Goal: Communication & Community: Answer question/provide support

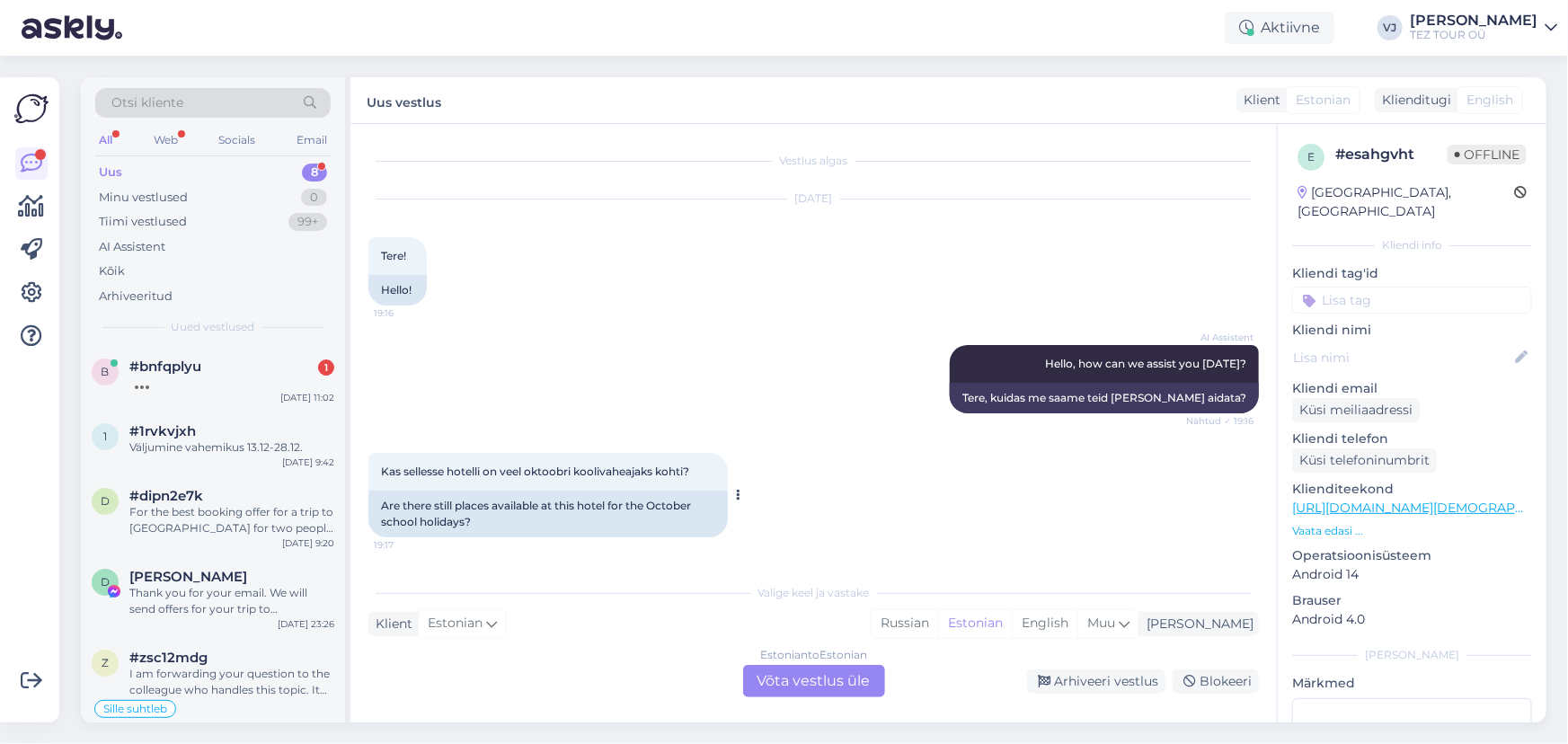
scroll to position [154, 0]
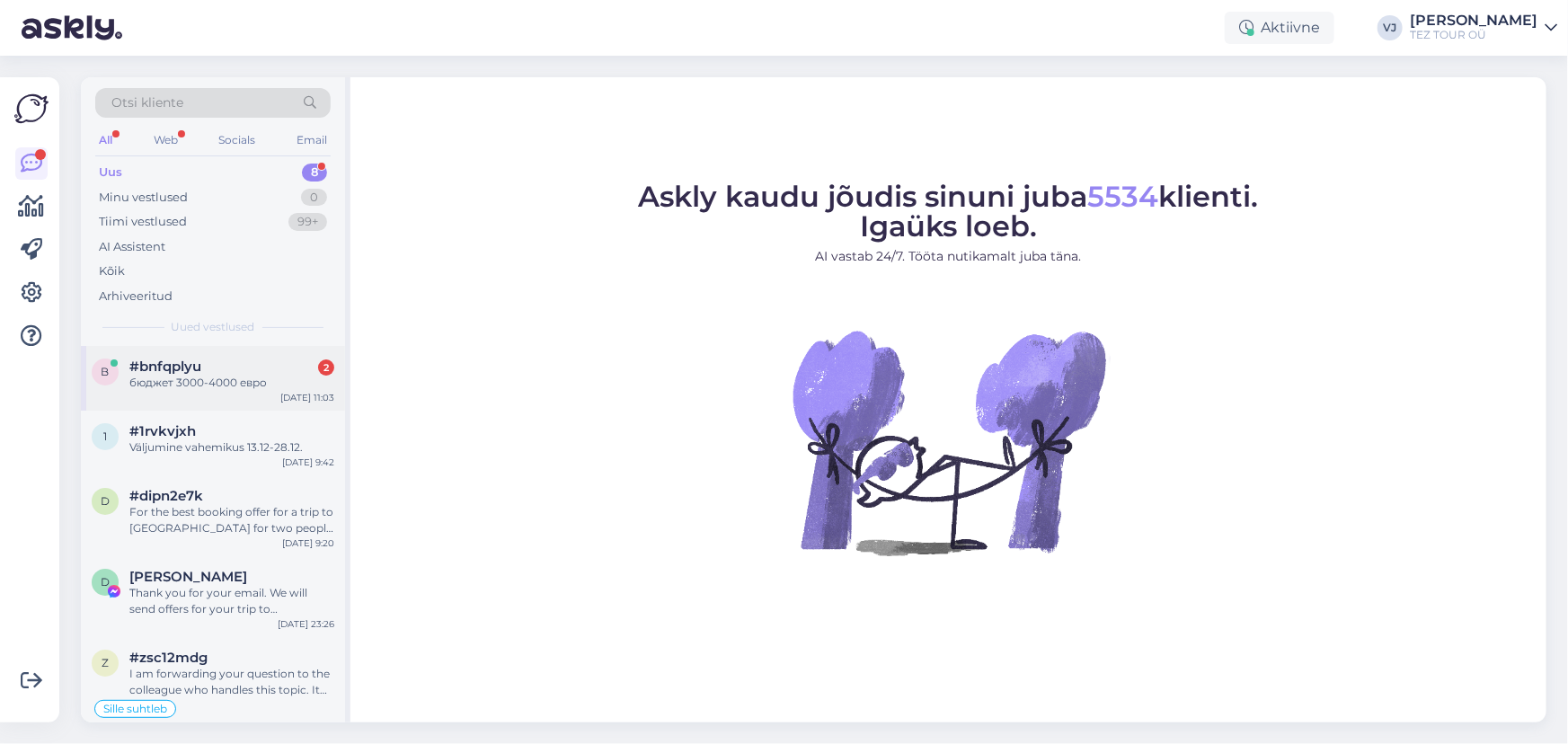
click at [244, 363] on div "#bnfqplyu 2" at bounding box center [232, 367] width 205 height 16
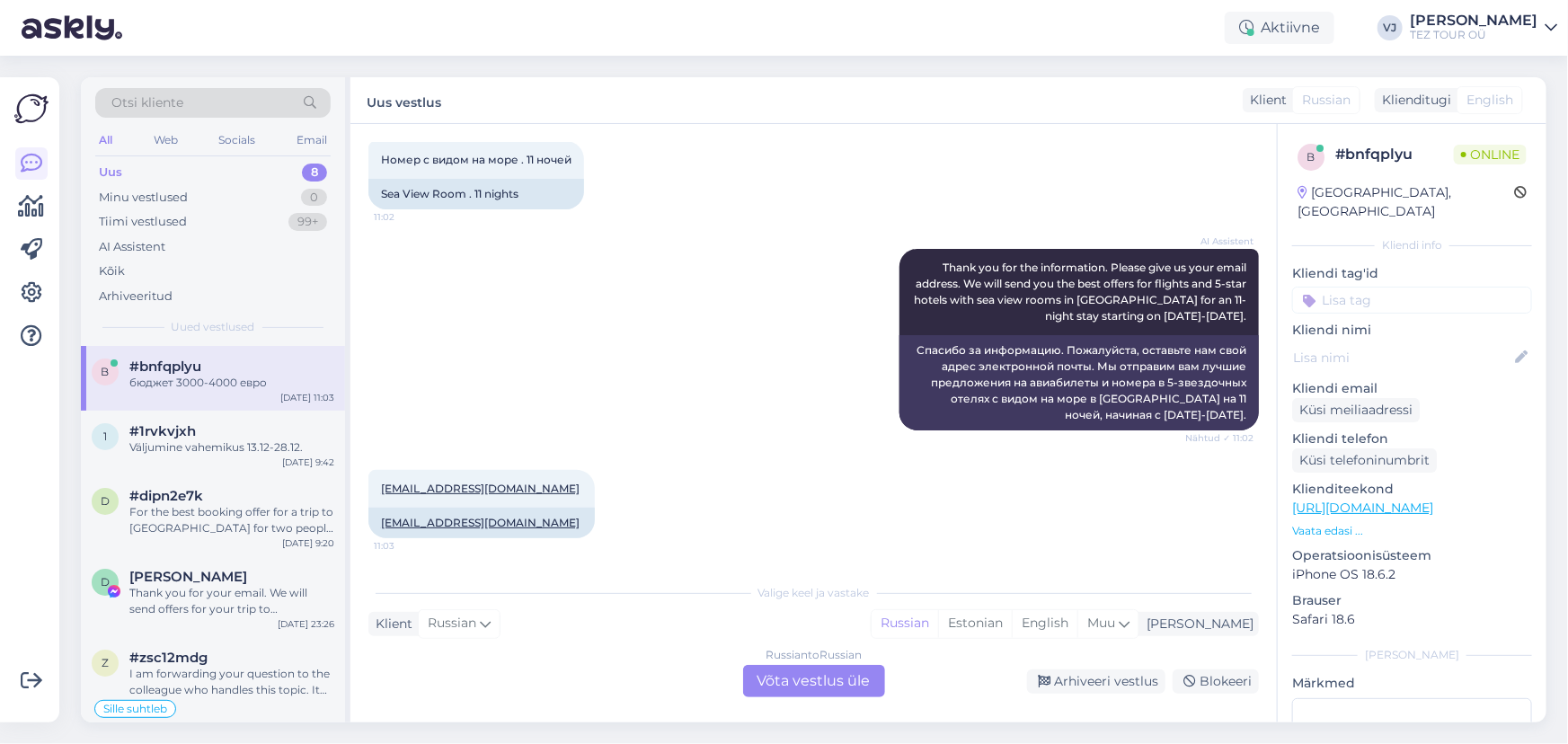
scroll to position [726, 0]
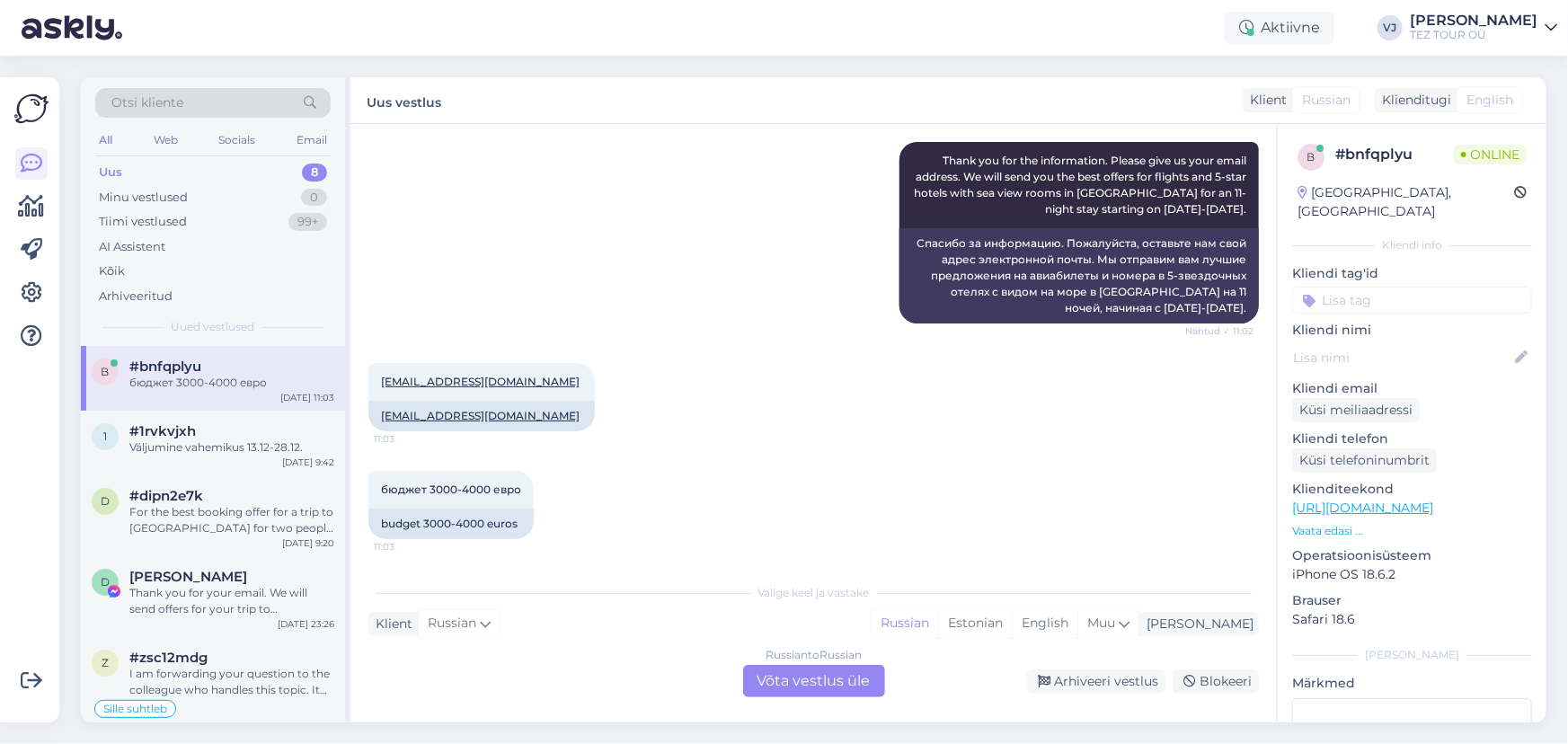
click at [200, 408] on div "b #bnfqplyu бюджет 3000-4000 евро [DATE] 11:03" at bounding box center [213, 377] width 264 height 64
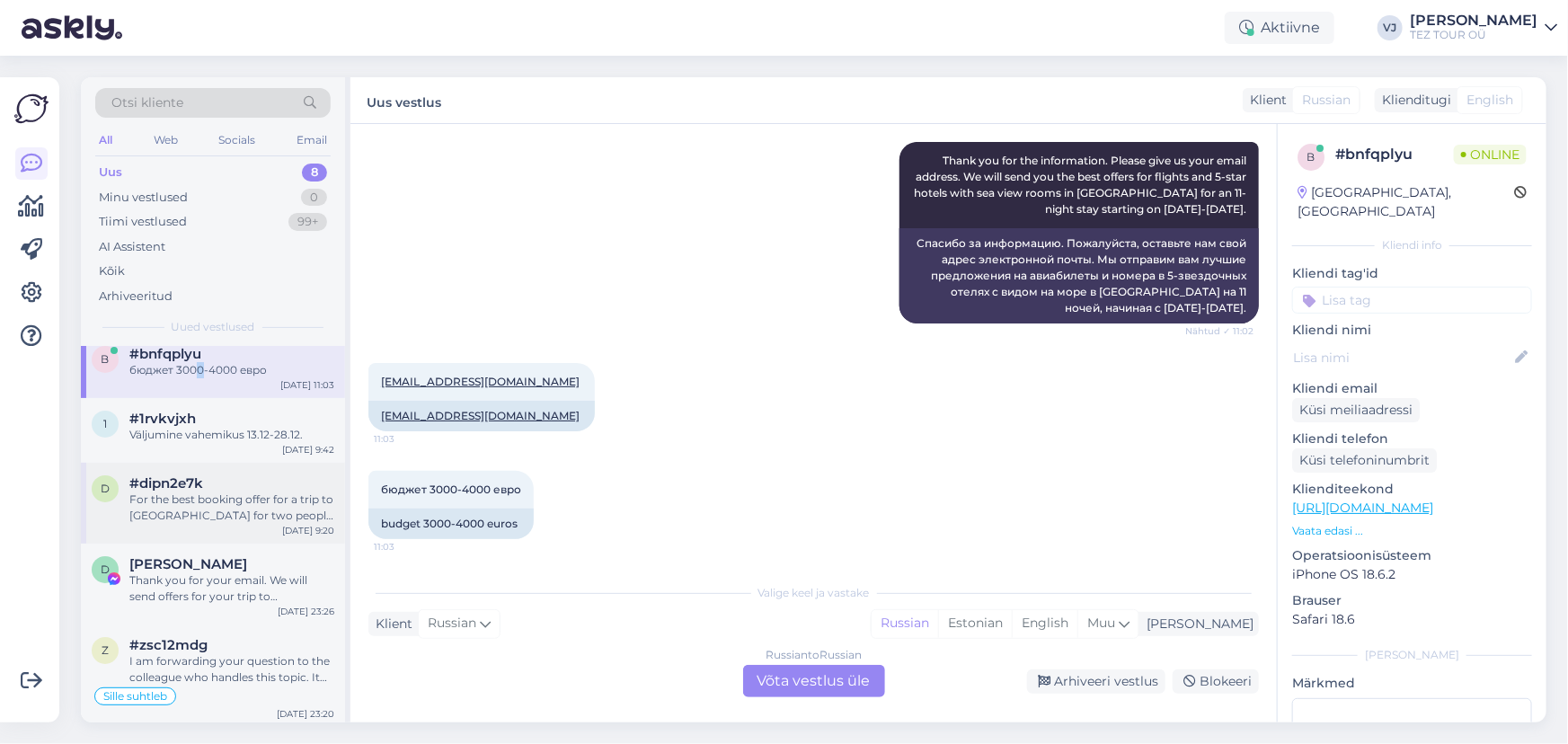
scroll to position [15, 0]
click at [215, 448] on div "1 #1rvkvjxh Väljumine vahemikus 13.12-28.12. [DATE] 9:42" at bounding box center [213, 427] width 264 height 64
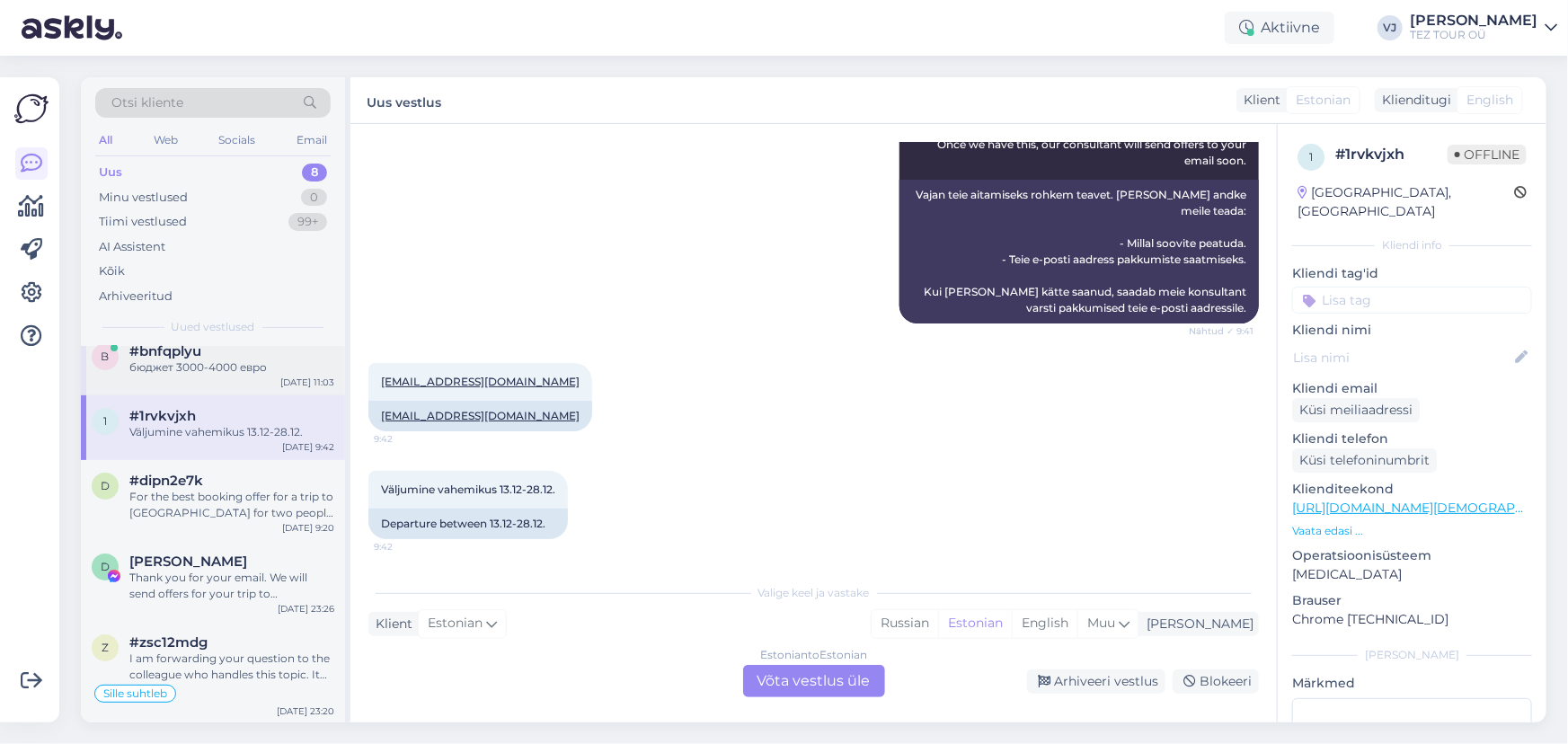
click at [234, 363] on div "бюджет 3000-4000 евро" at bounding box center [232, 367] width 205 height 16
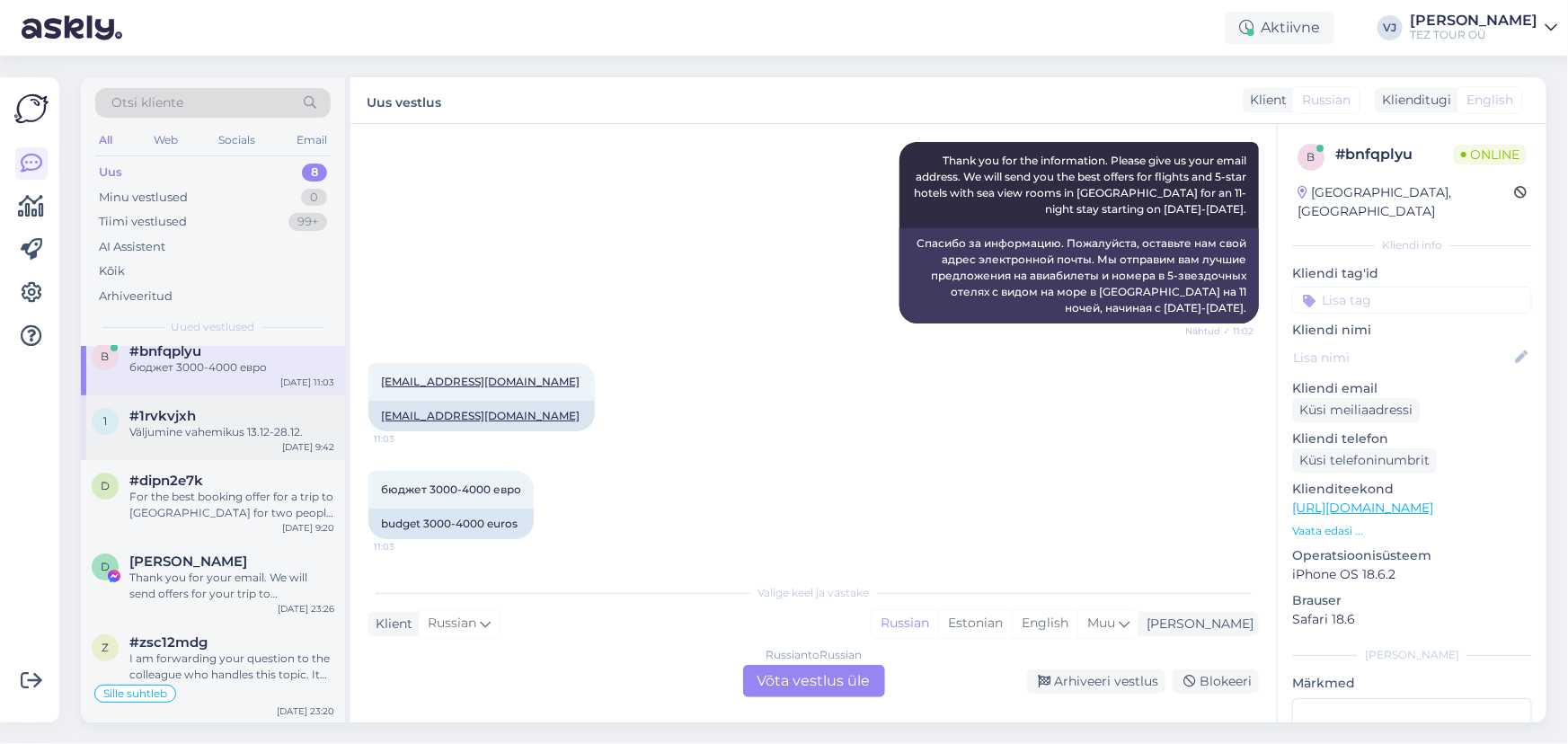
click at [234, 417] on div "#1rvkvjxh" at bounding box center [232, 416] width 205 height 16
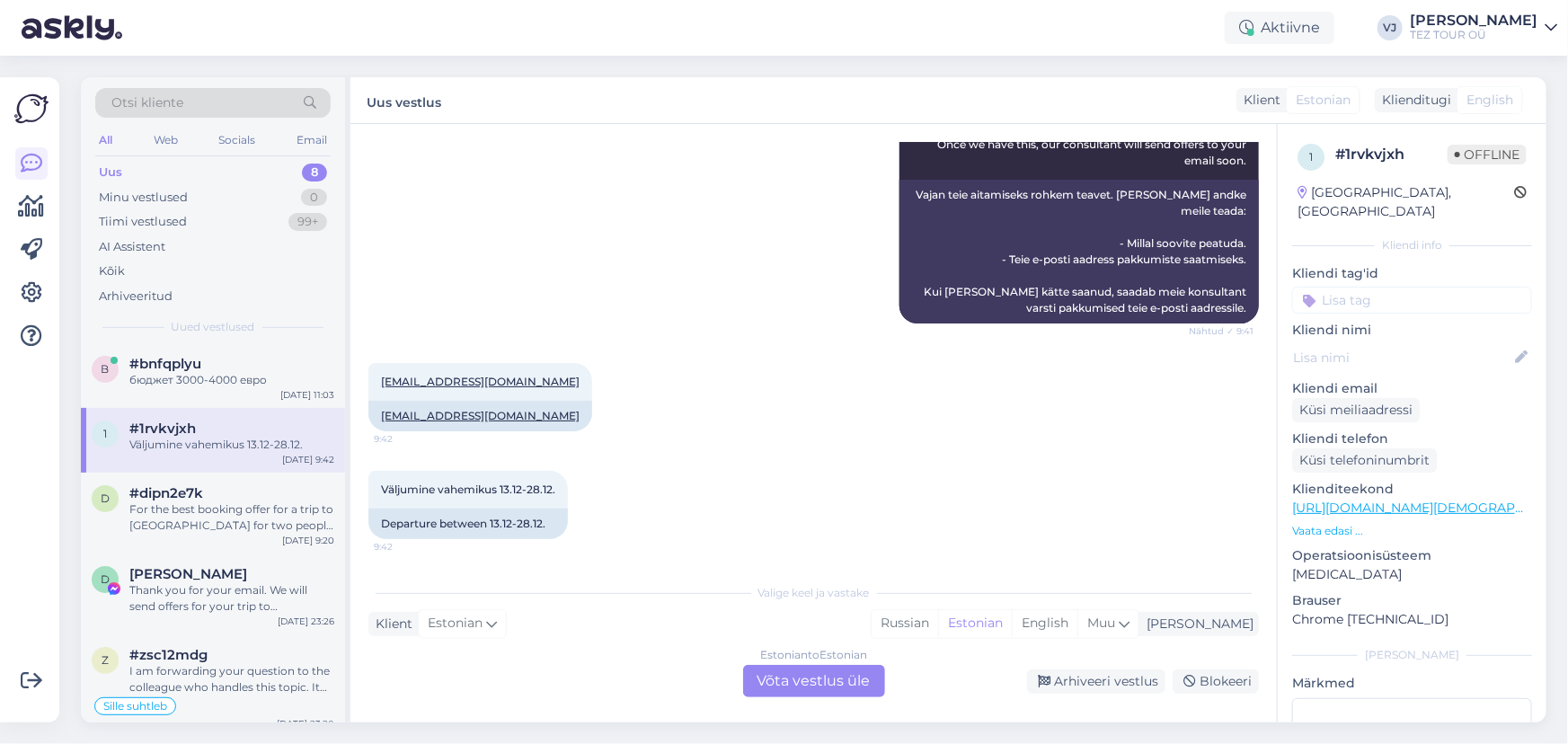
scroll to position [0, 0]
click at [215, 527] on div "For the best booking offer for a trip to [GEOGRAPHIC_DATA] for two people start…" at bounding box center [232, 520] width 205 height 33
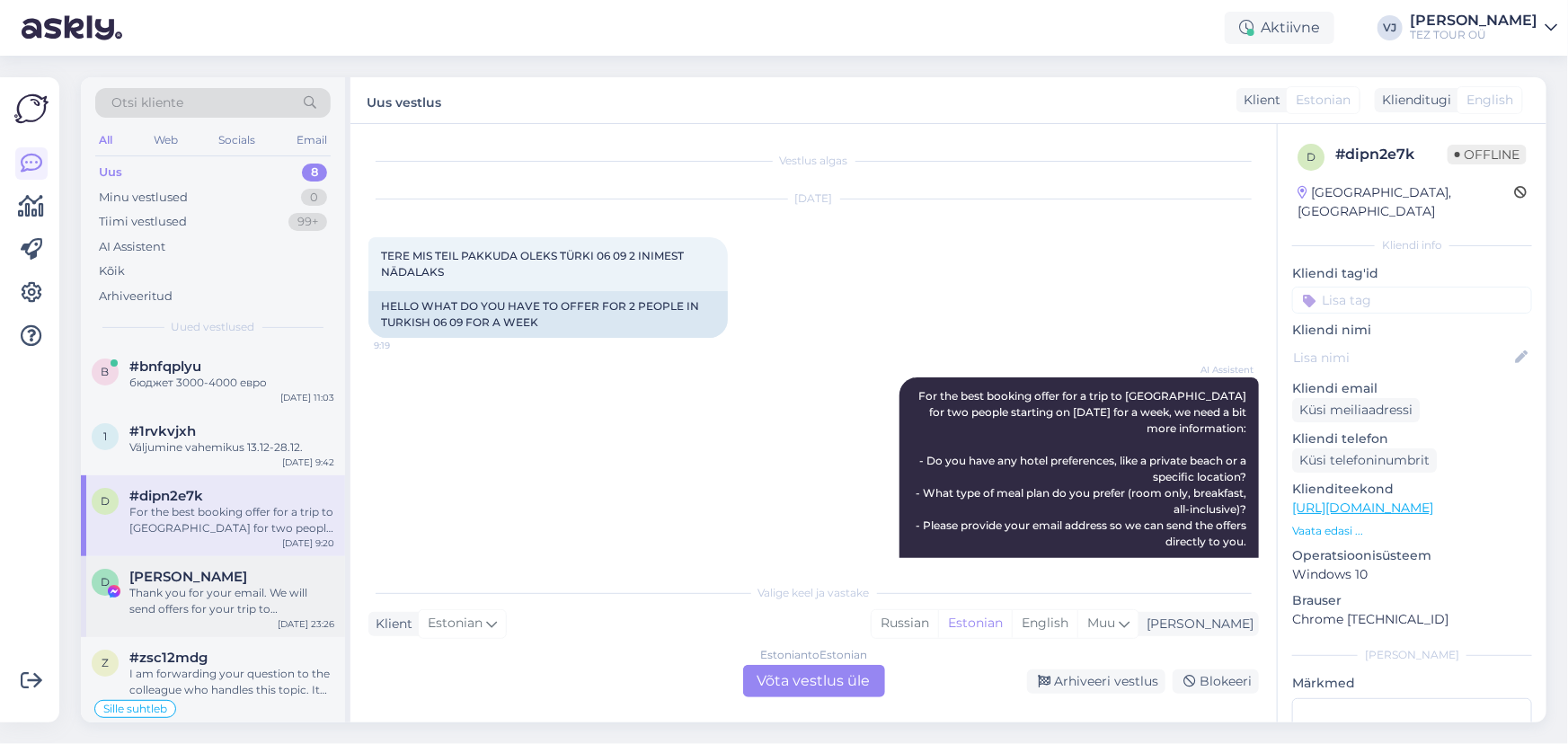
click at [272, 597] on div "Thank you for your email. We will send offers for your trip to [GEOGRAPHIC_DATA…" at bounding box center [232, 601] width 205 height 33
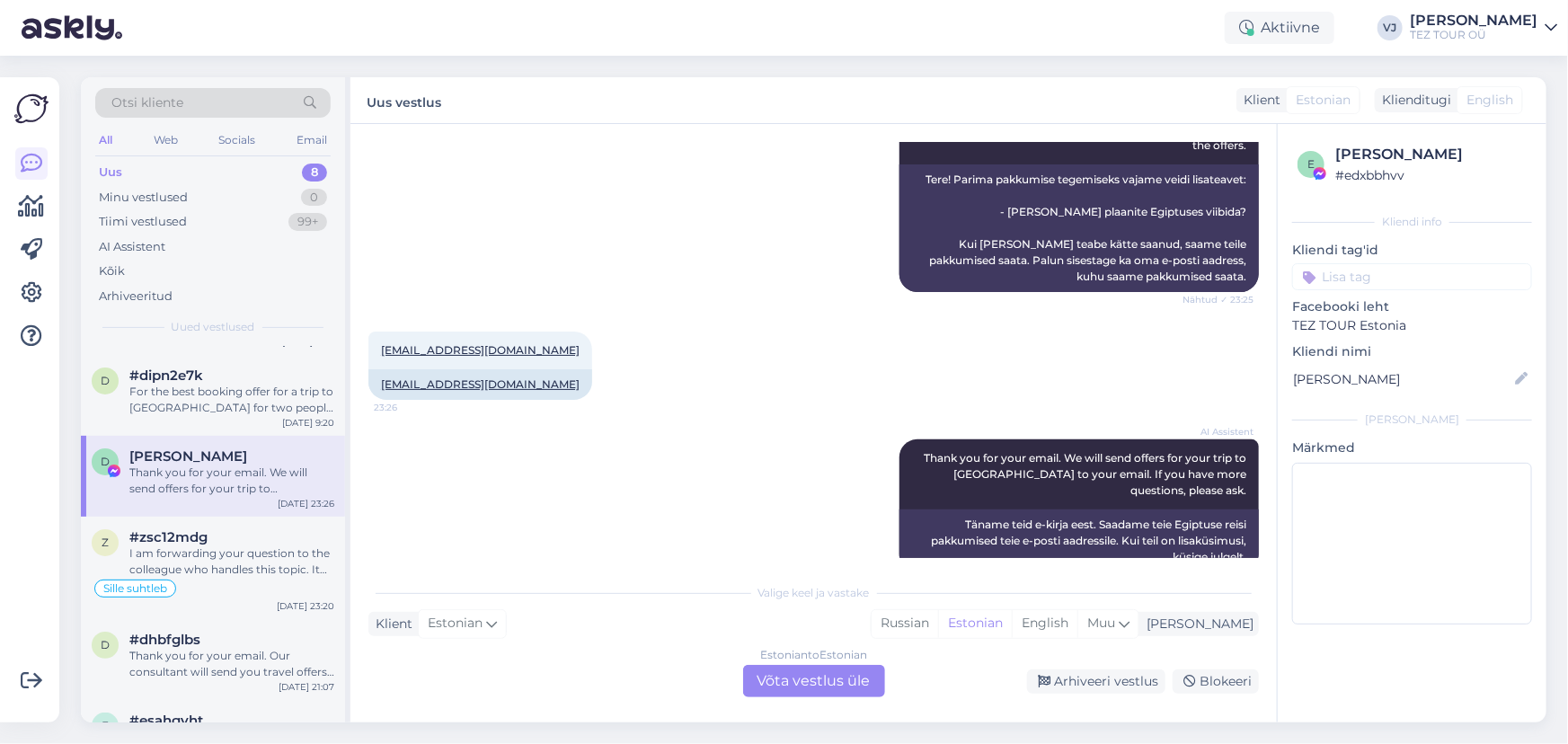
scroll to position [263, 0]
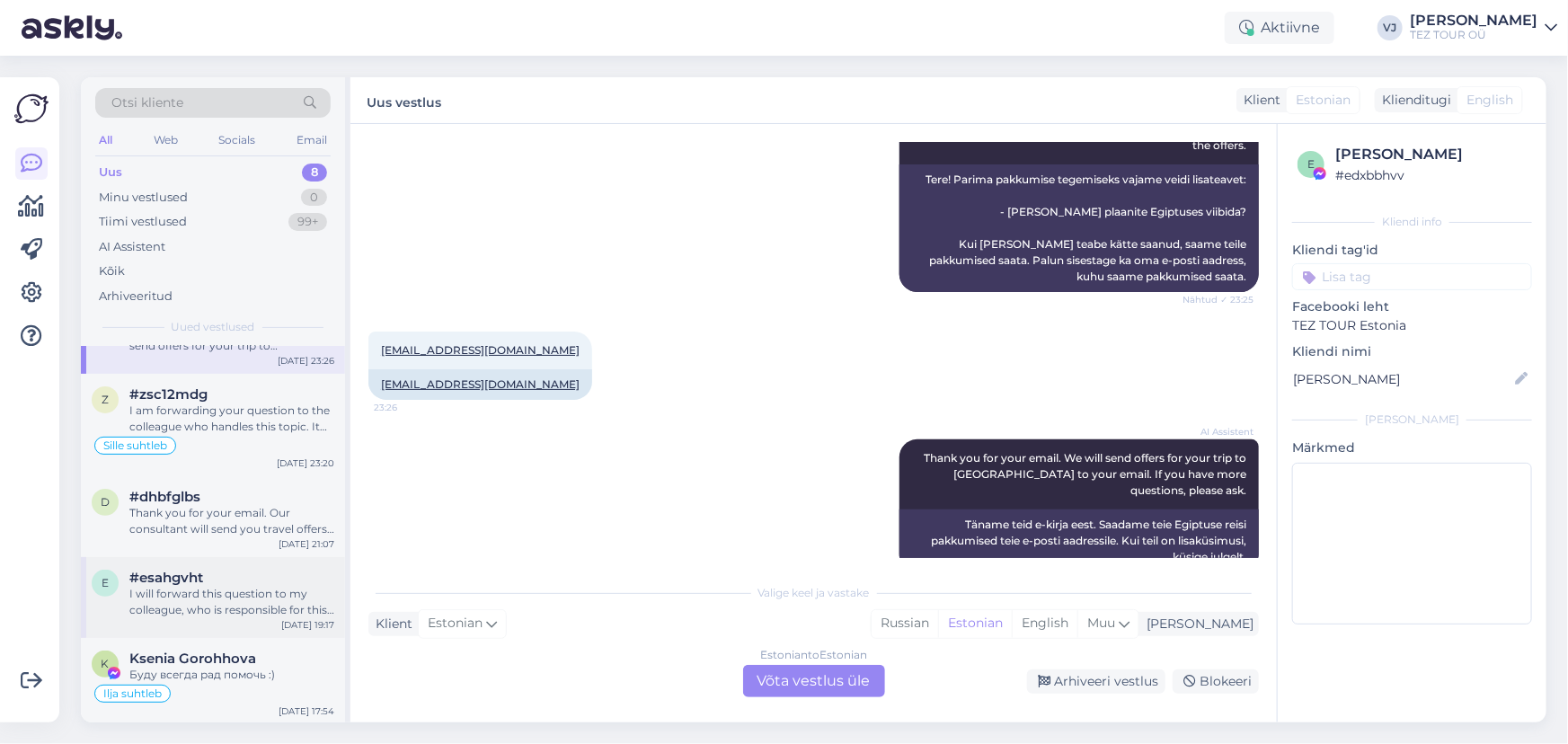
click at [224, 615] on div "I will forward this question to my colleague, who is responsible for this. The …" at bounding box center [232, 602] width 205 height 33
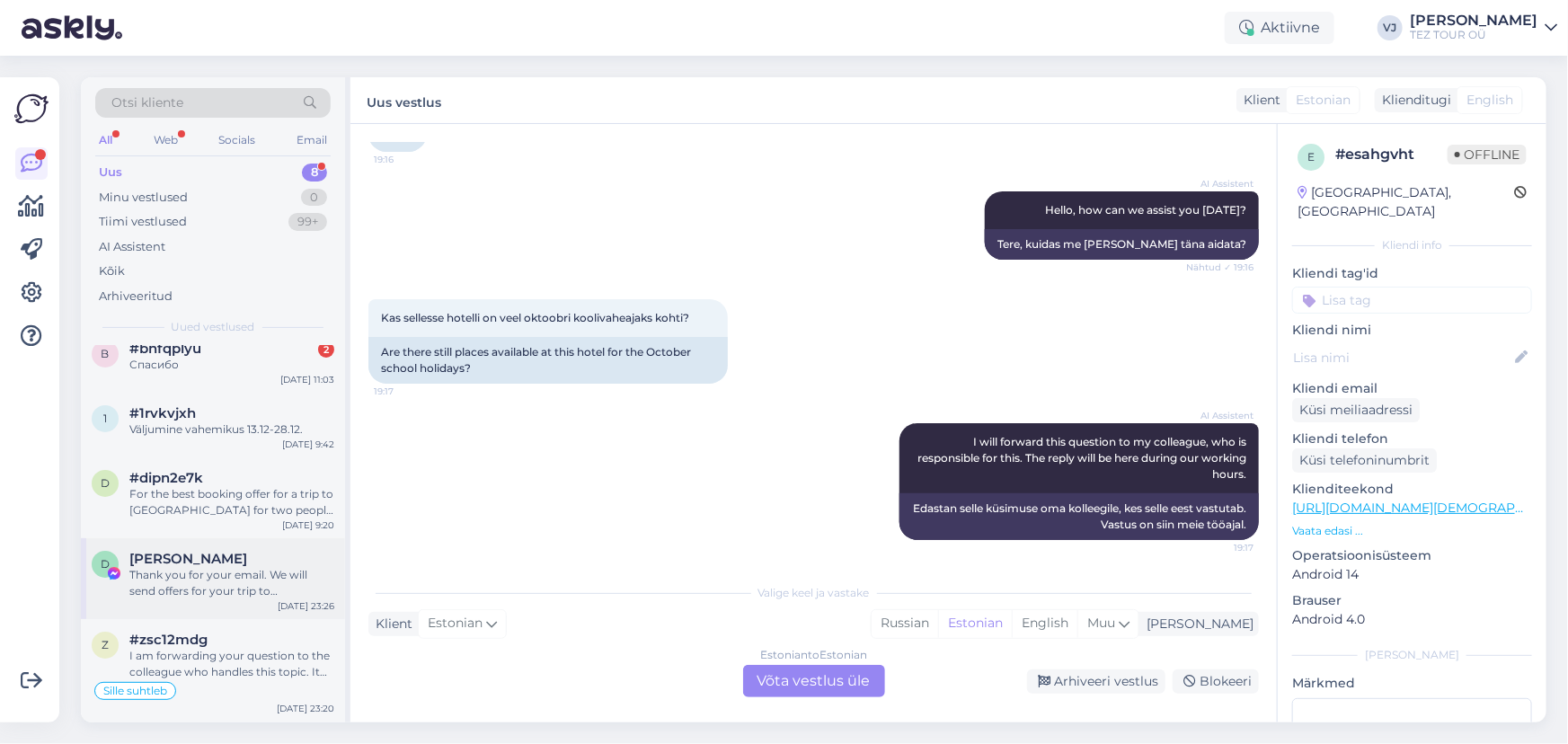
scroll to position [0, 0]
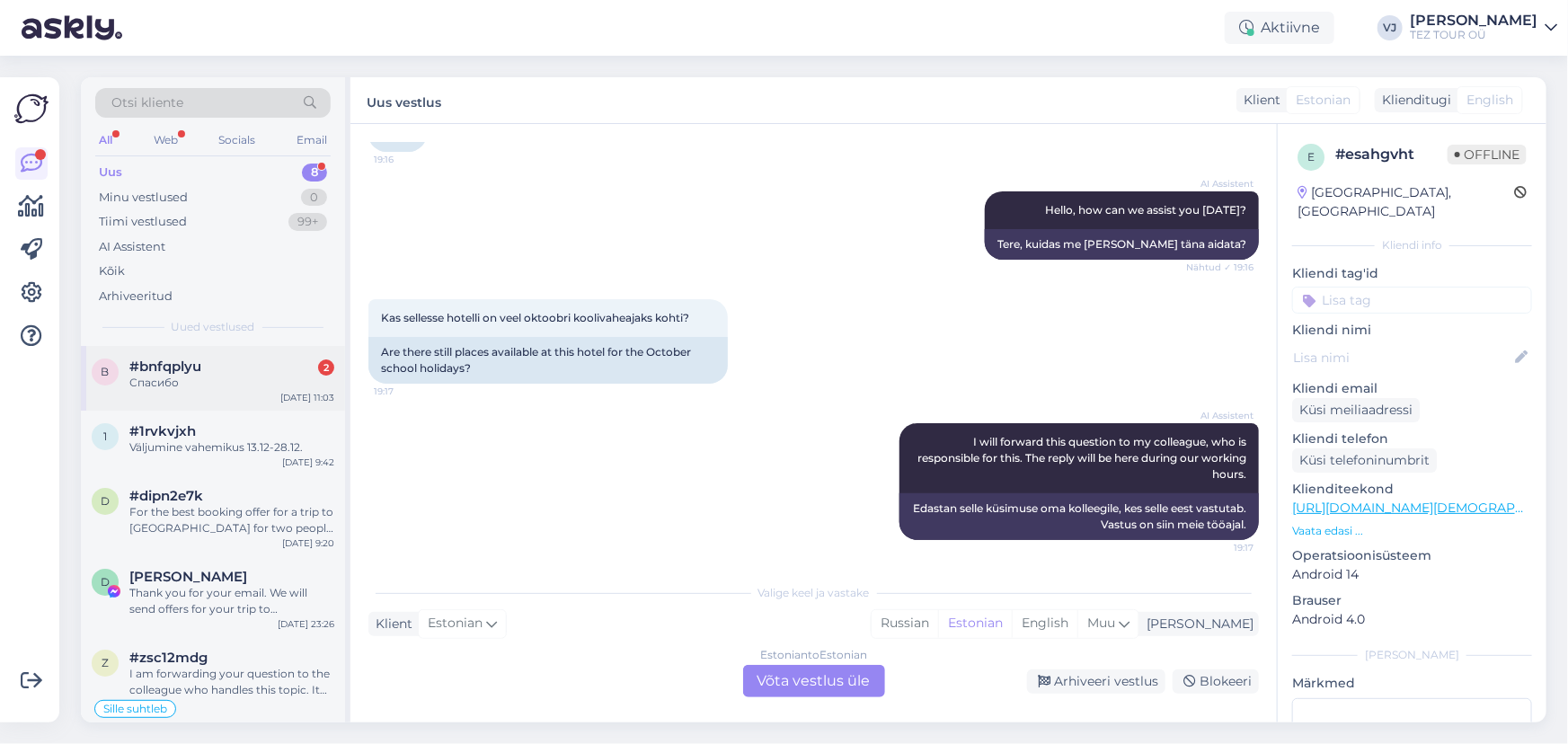
click at [224, 398] on div "b #bnfqplyu 2 Спасибо [DATE] 11:03" at bounding box center [213, 377] width 264 height 64
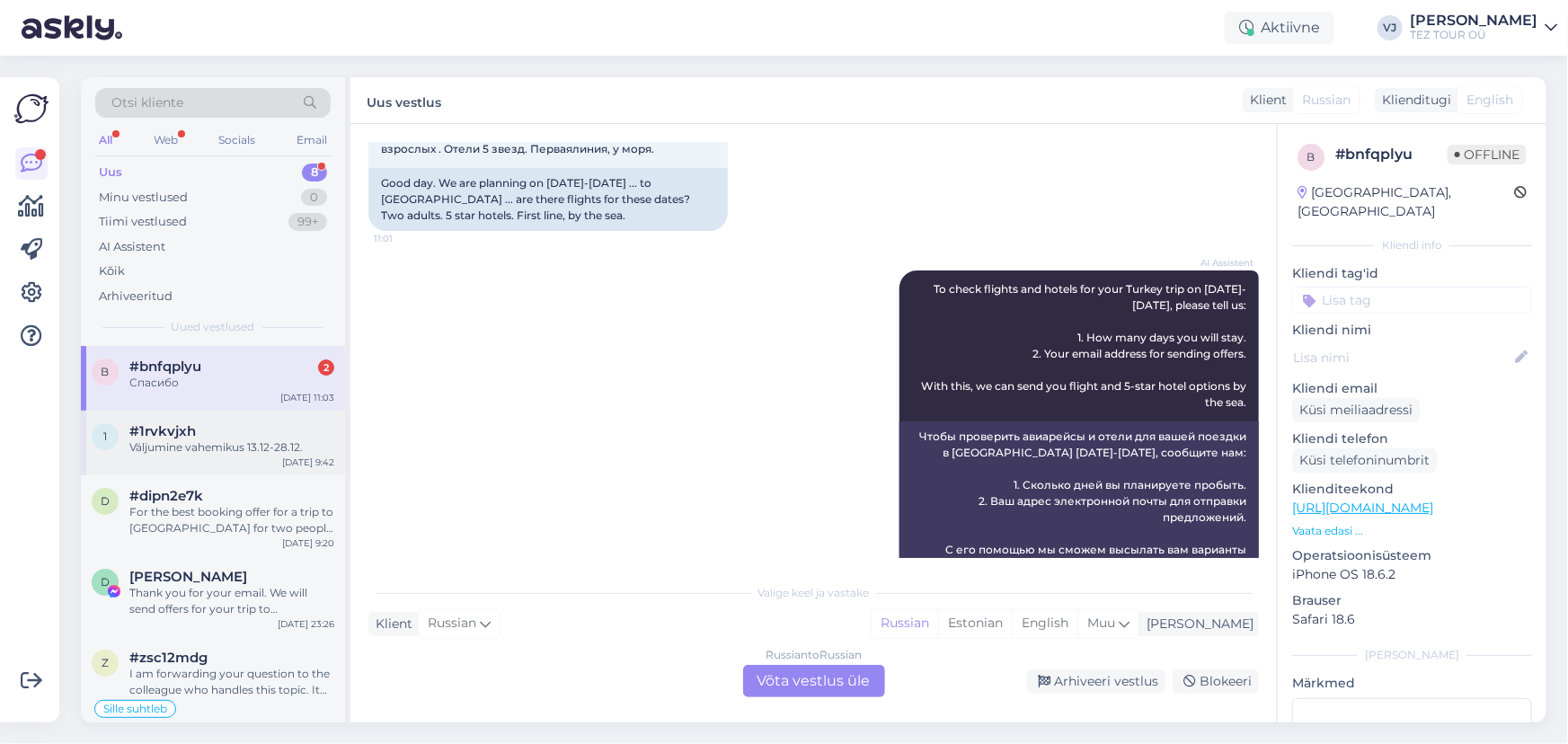
click at [203, 421] on div "1 #1rvkvjxh Väljumine vahemikus 13.12-28.12. [DATE] 9:42" at bounding box center [213, 443] width 264 height 64
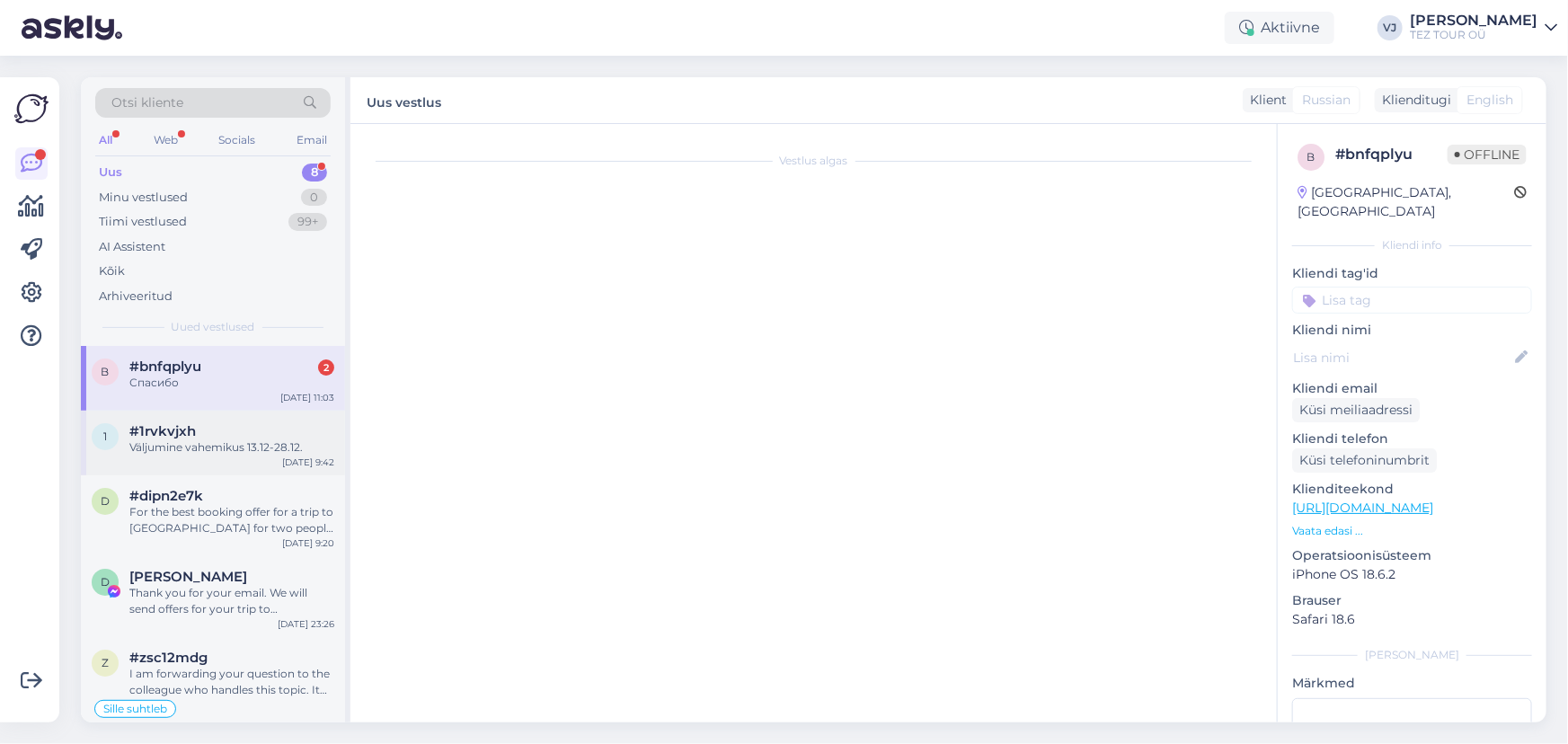
scroll to position [645, 0]
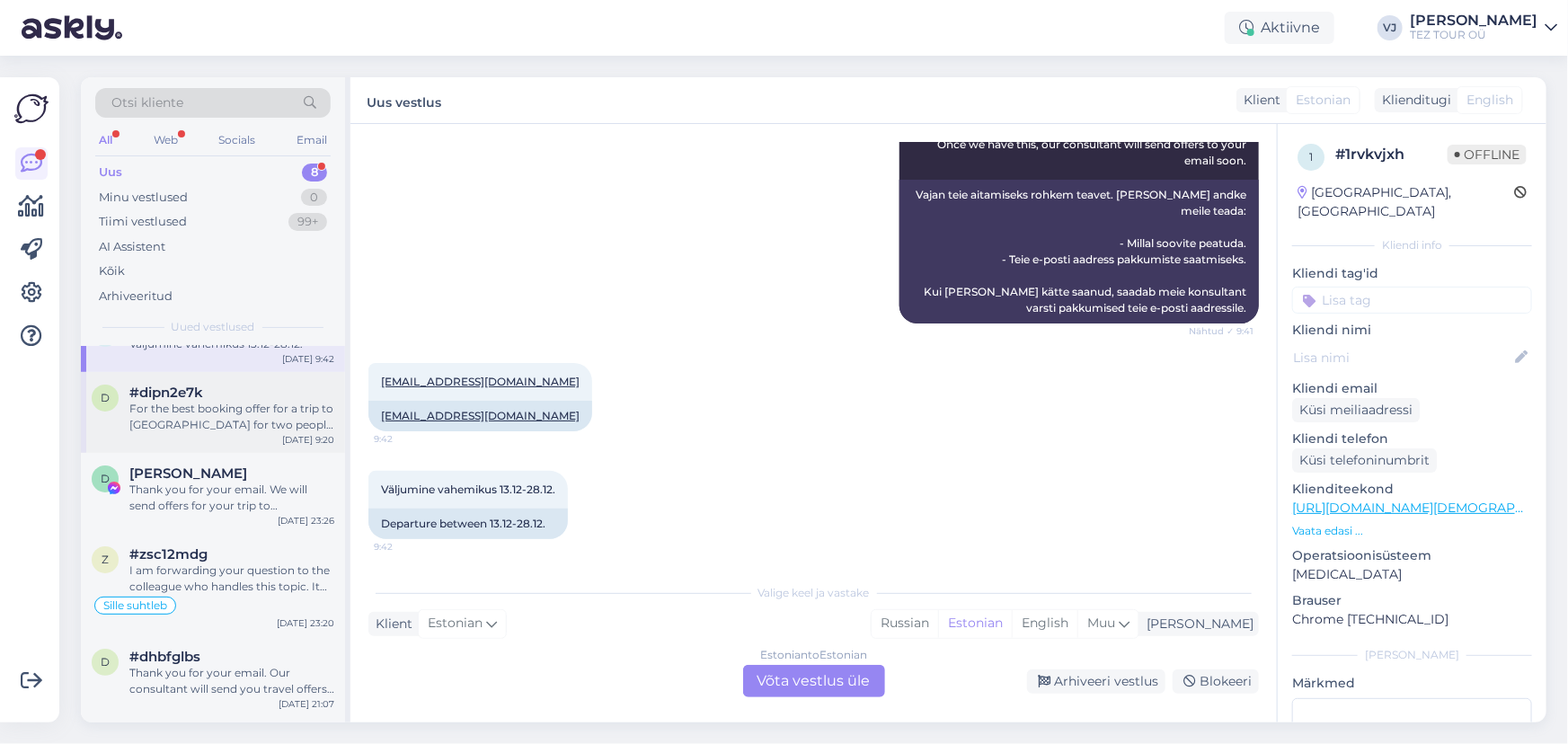
click at [296, 405] on div "For the best booking offer for a trip to [GEOGRAPHIC_DATA] for two people start…" at bounding box center [232, 417] width 205 height 33
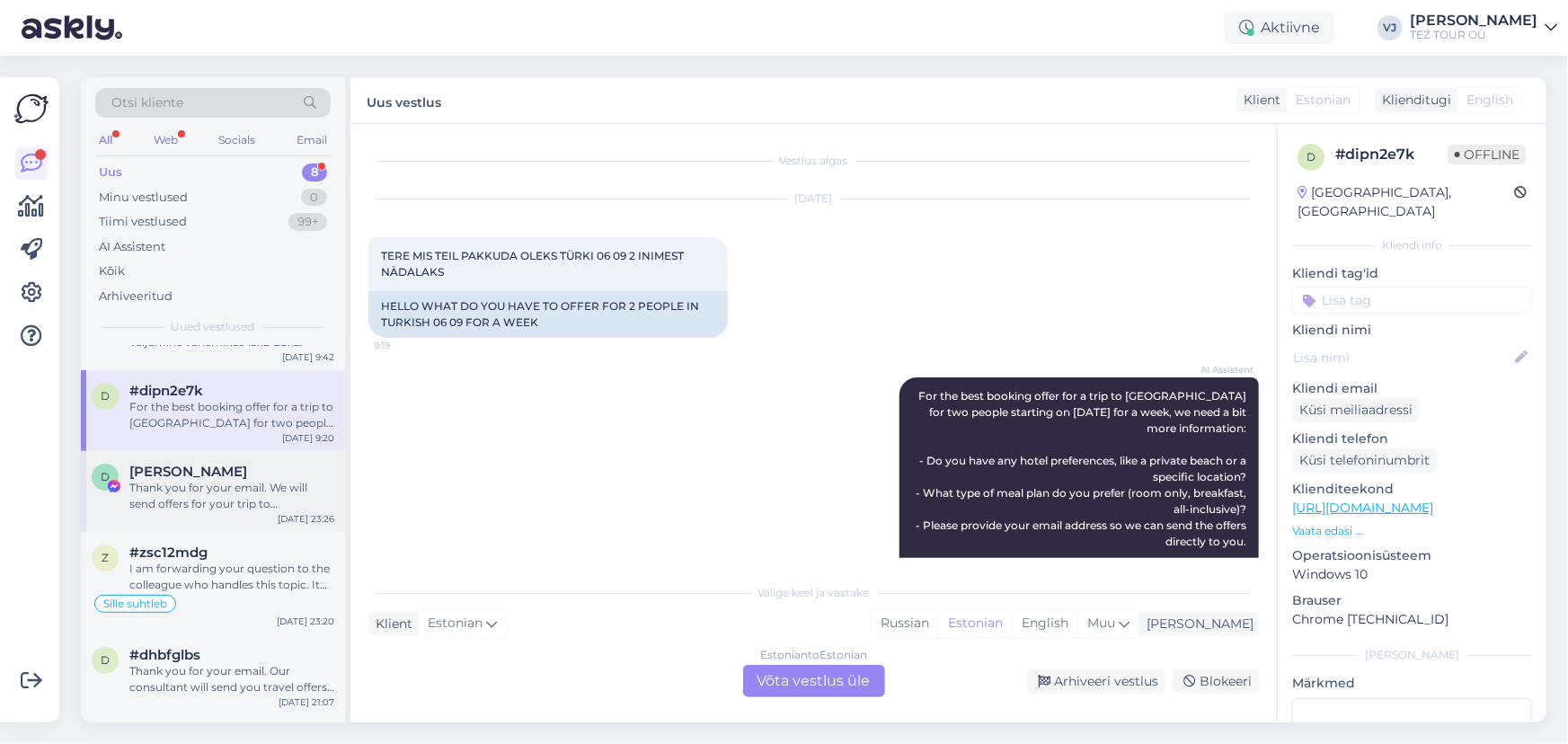
scroll to position [104, 0]
click at [180, 482] on div "Thank you for your email. We will send offers for your trip to [GEOGRAPHIC_DATA…" at bounding box center [232, 497] width 205 height 33
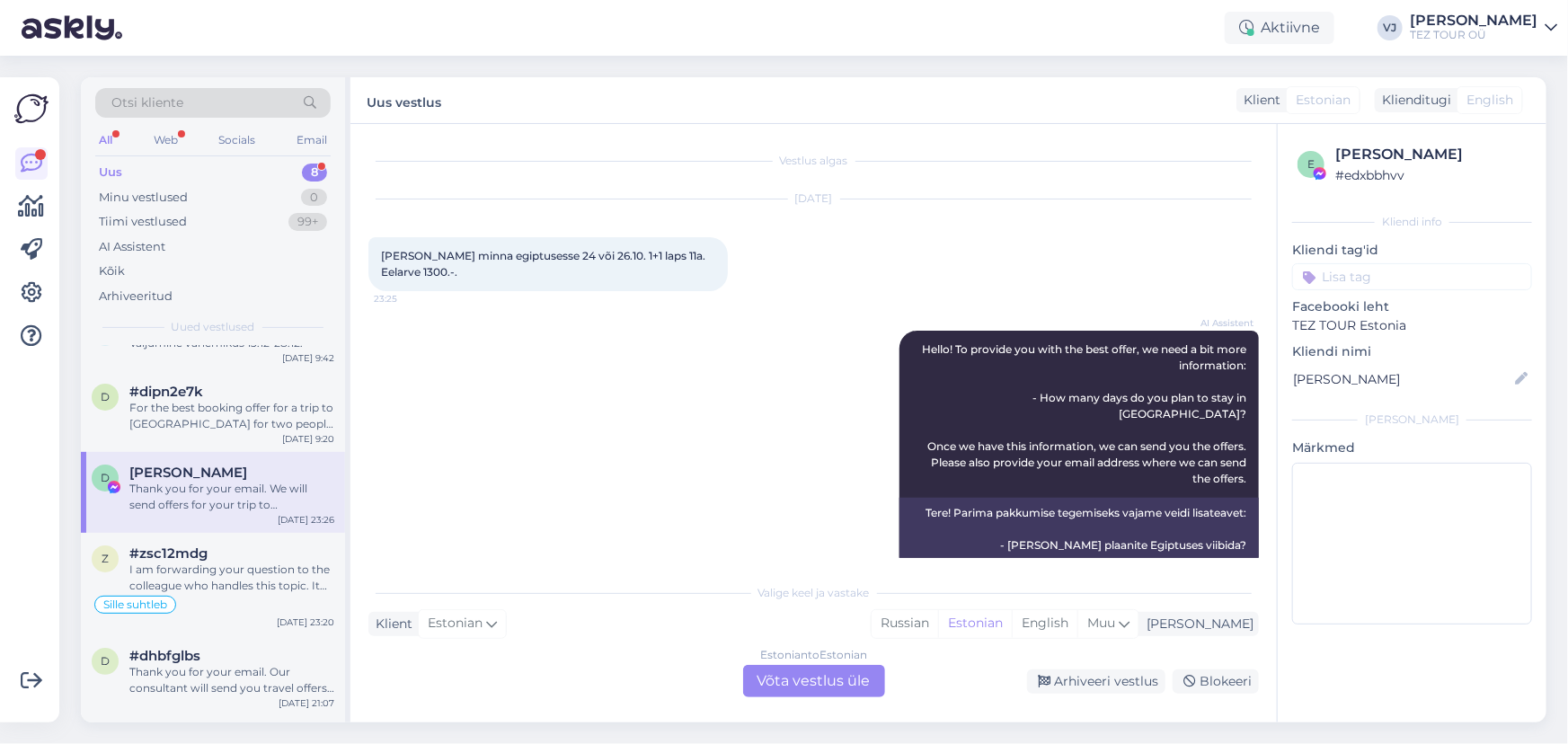
scroll to position [333, 0]
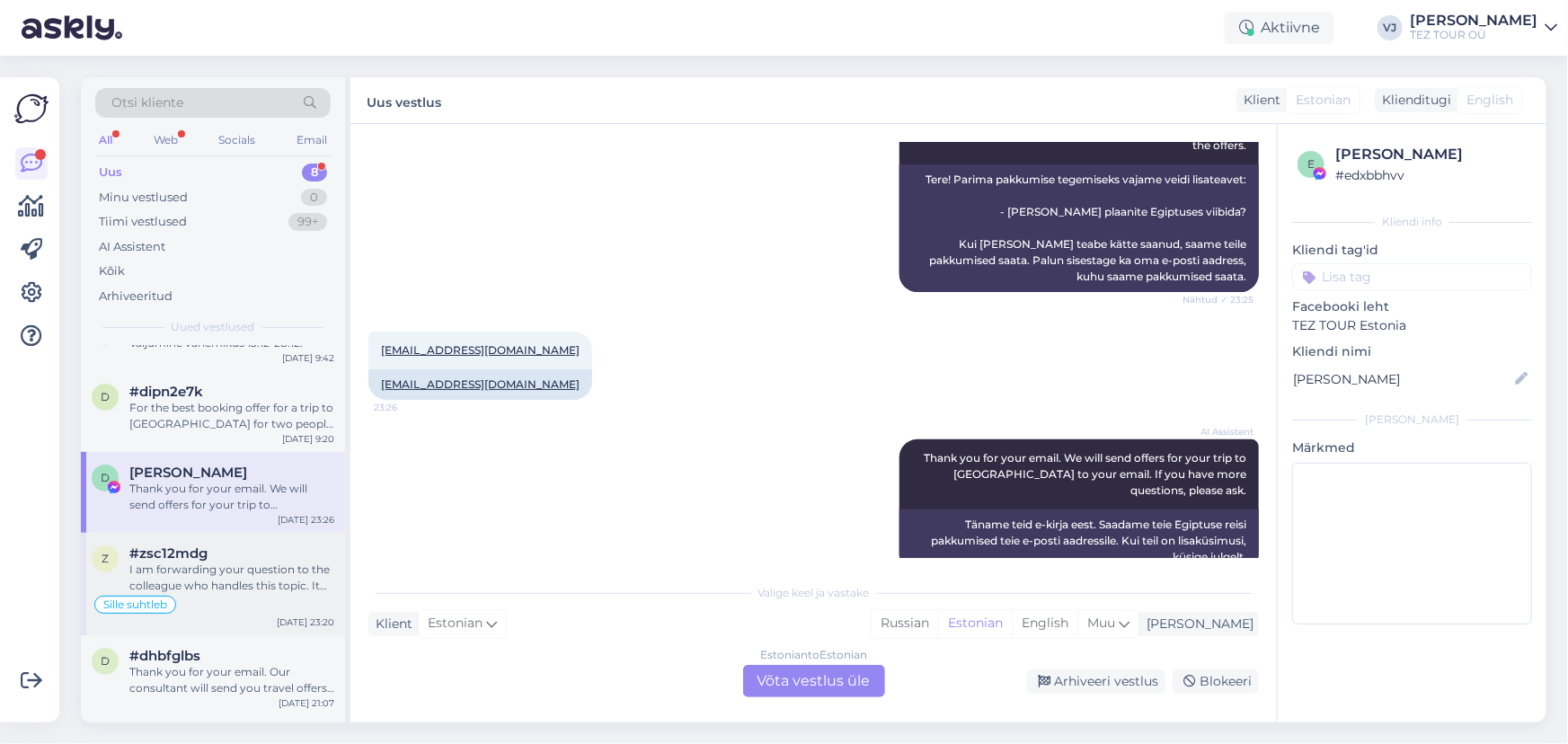
click at [197, 587] on div "I am forwarding your question to the colleague who handles this topic. It may t…" at bounding box center [232, 577] width 205 height 33
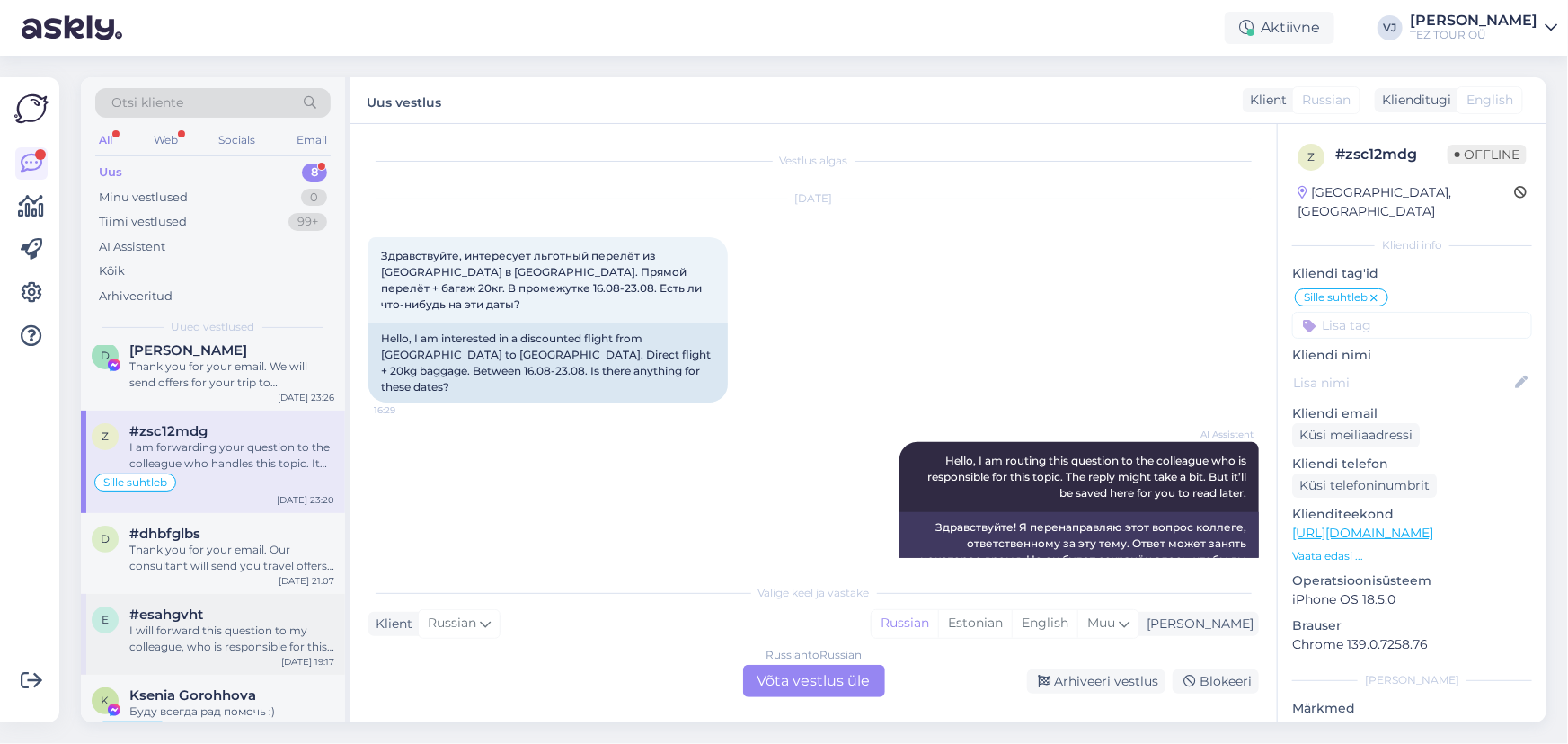
scroll to position [263, 0]
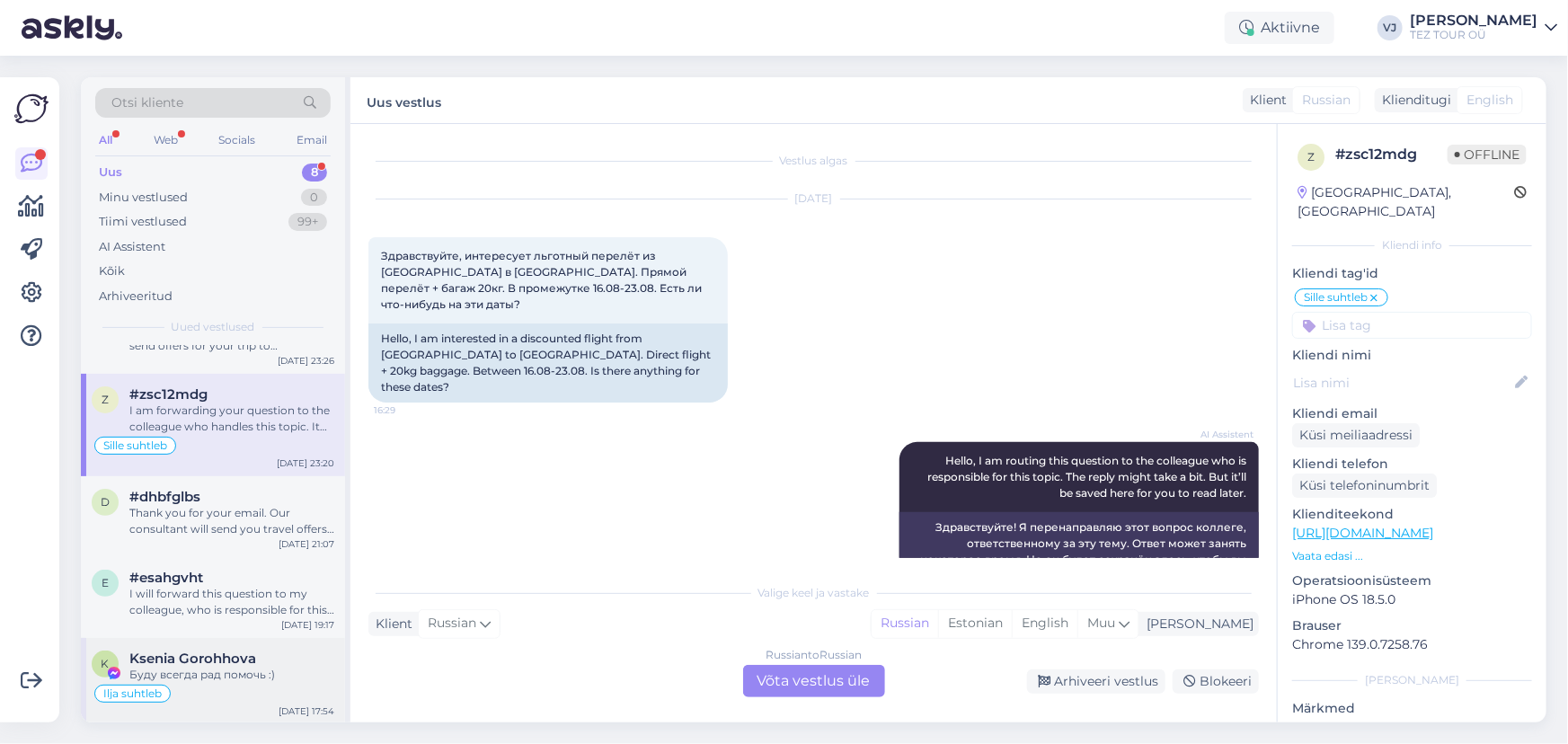
click at [246, 651] on span "Ksenia Gorohhova" at bounding box center [193, 659] width 127 height 16
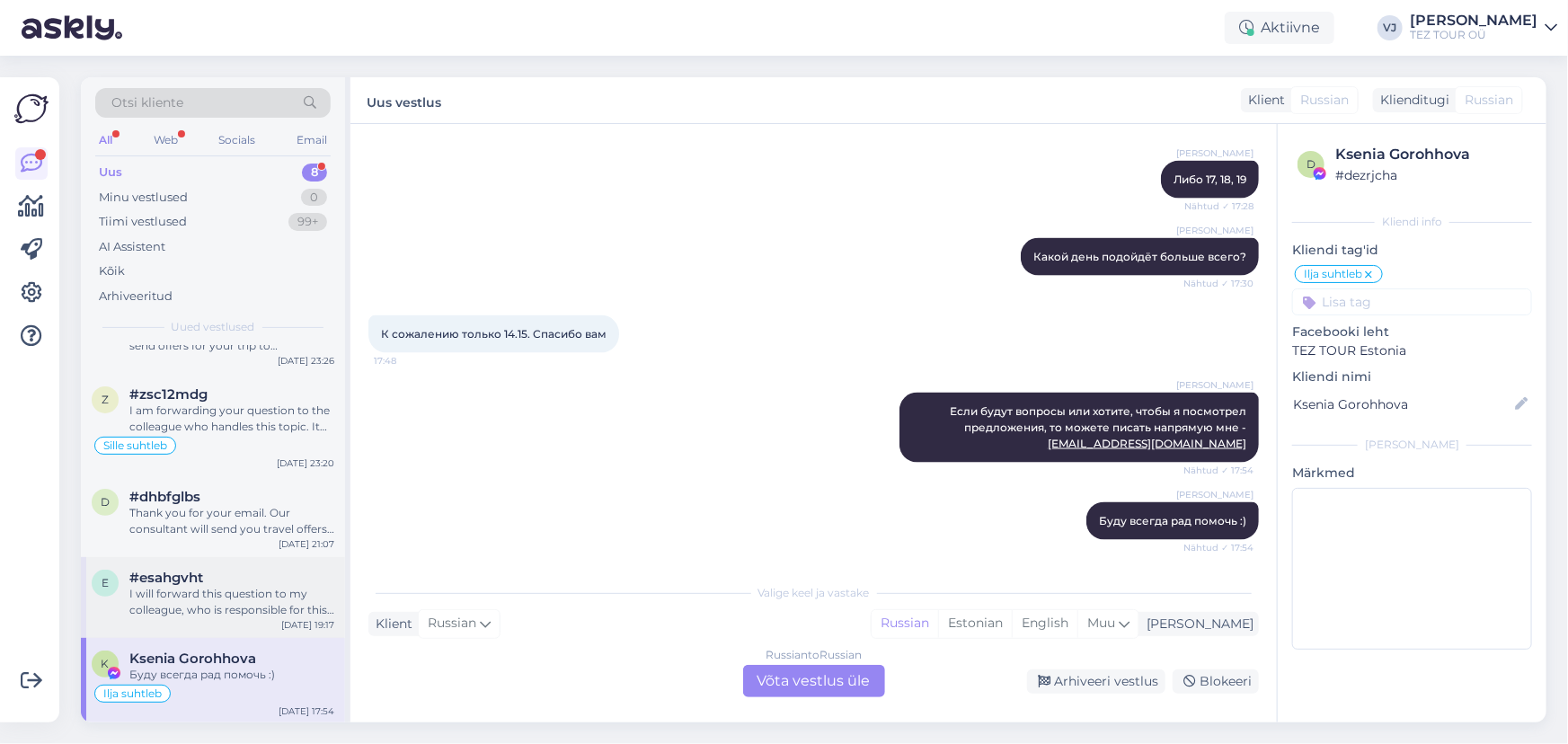
click at [272, 588] on div "I will forward this question to my colleague, who is responsible for this. The …" at bounding box center [232, 602] width 205 height 33
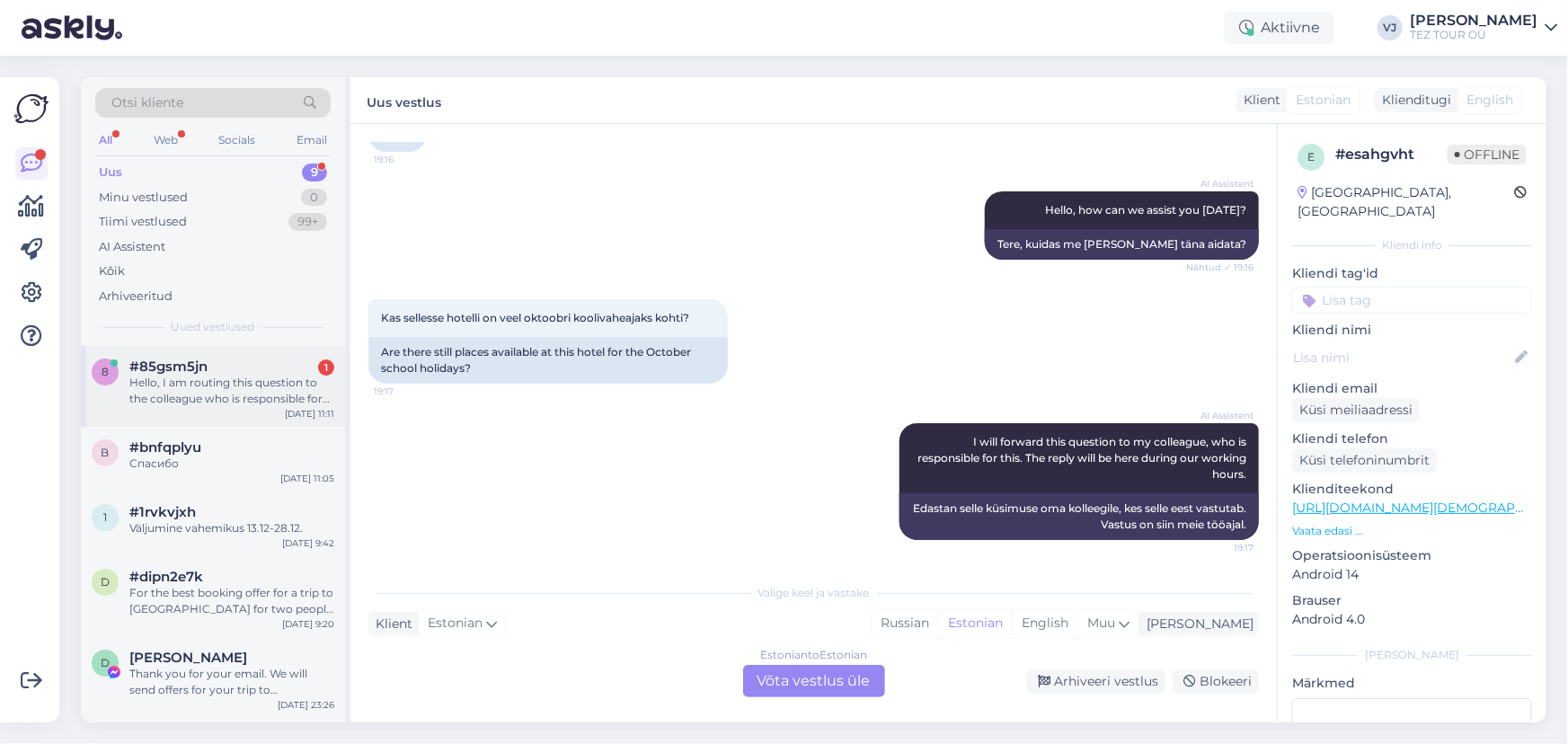
click at [218, 386] on div "Hello, I am routing this question to the colleague who is responsible for this …" at bounding box center [232, 391] width 205 height 33
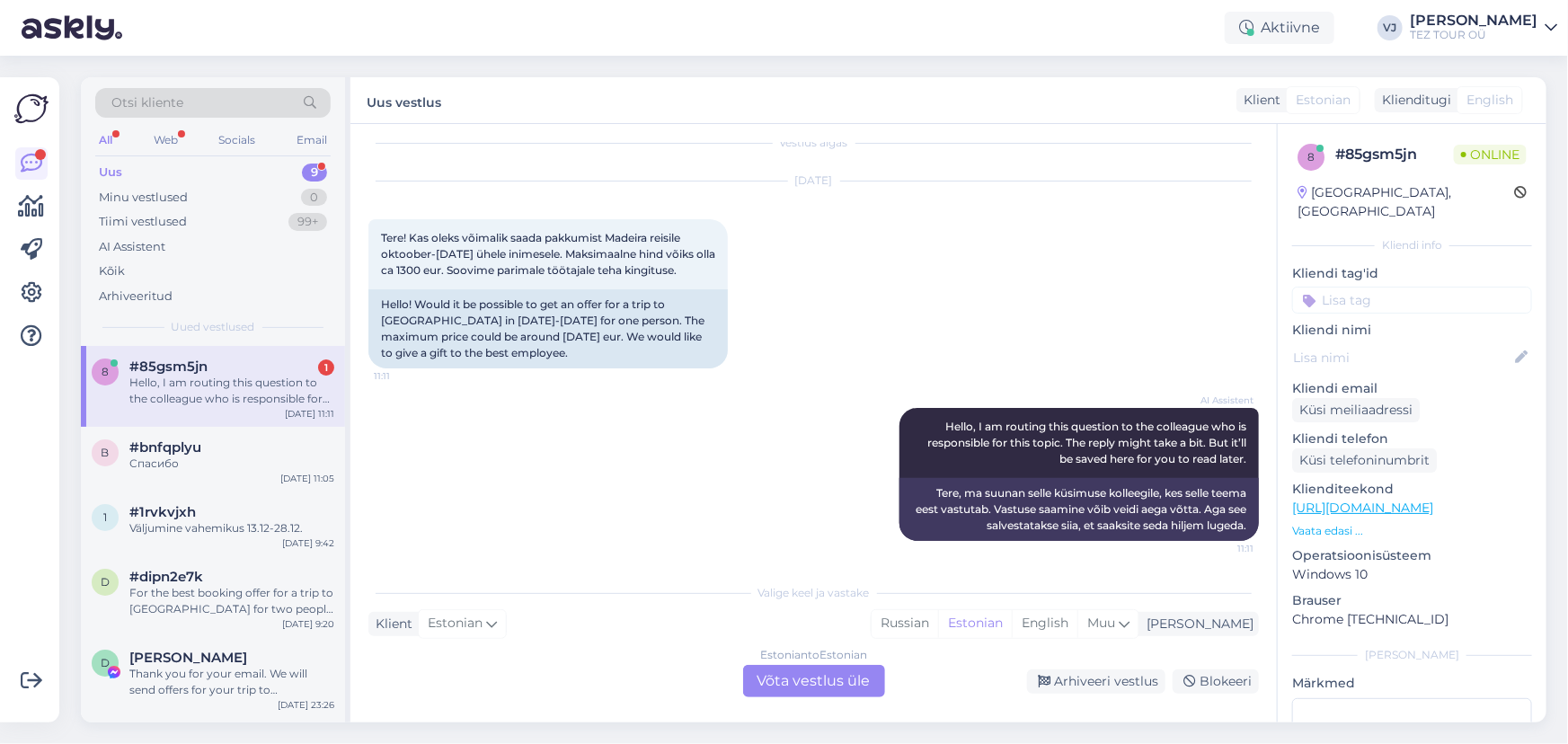
scroll to position [36, 0]
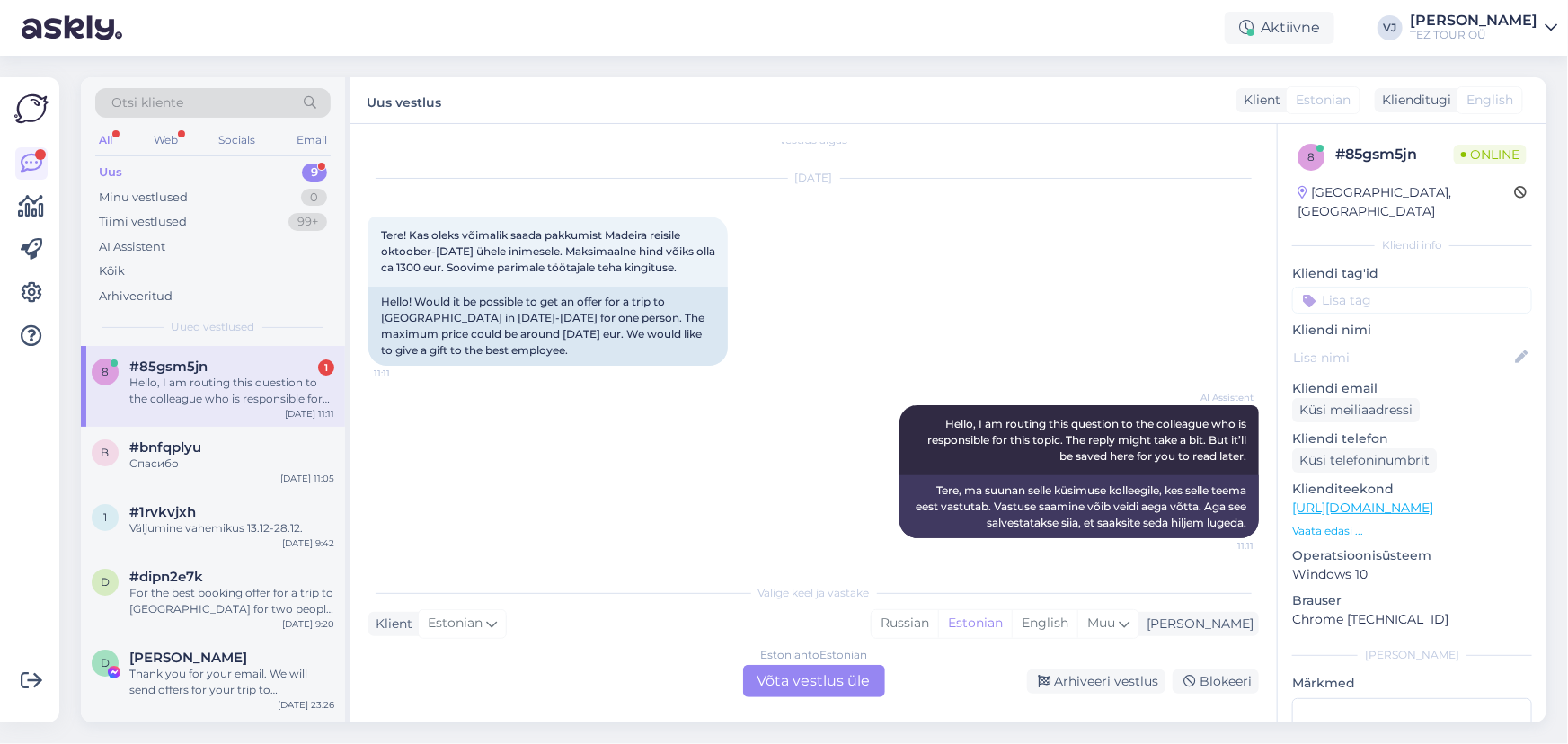
click at [1384, 288] on input at bounding box center [1411, 300] width 240 height 27
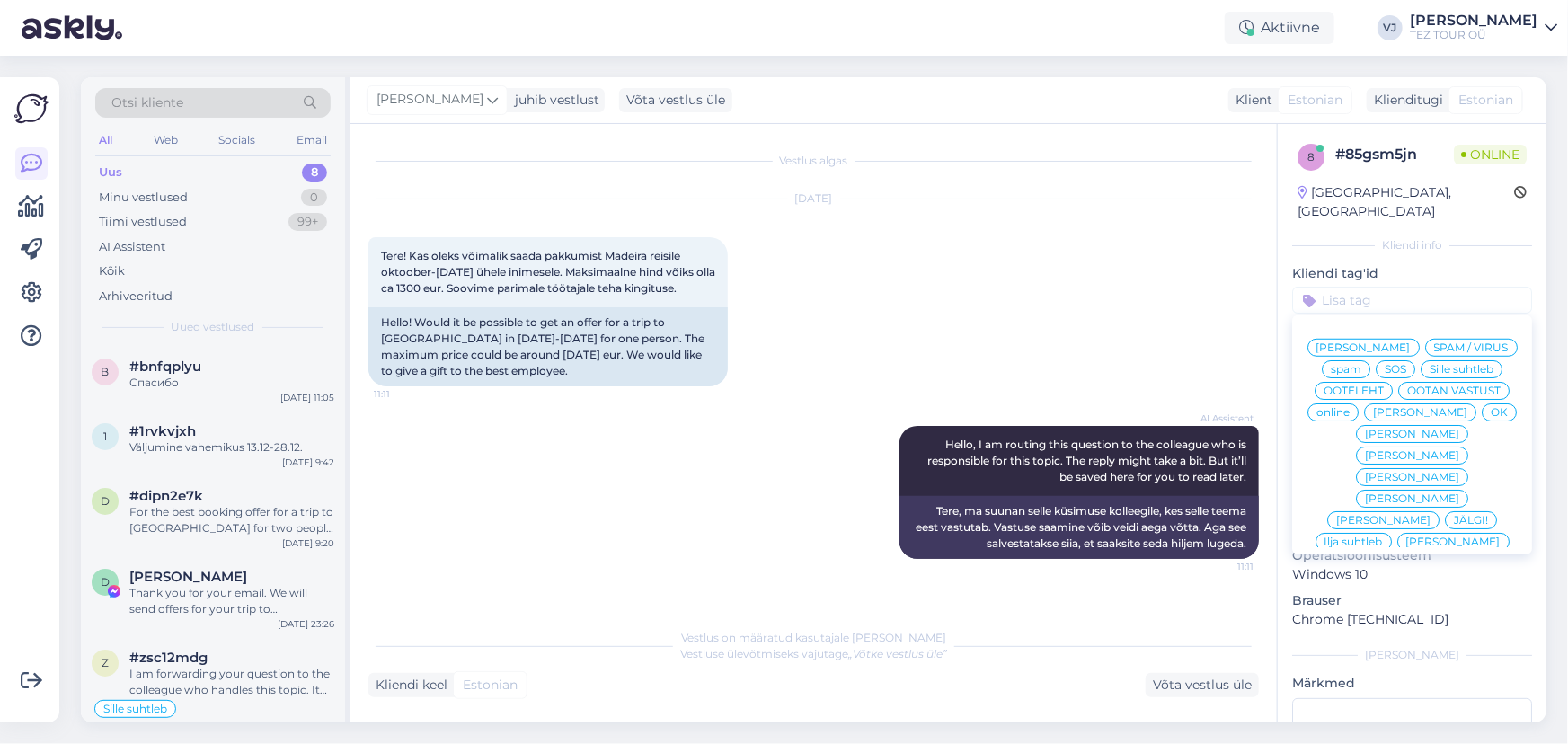
scroll to position [68, 0]
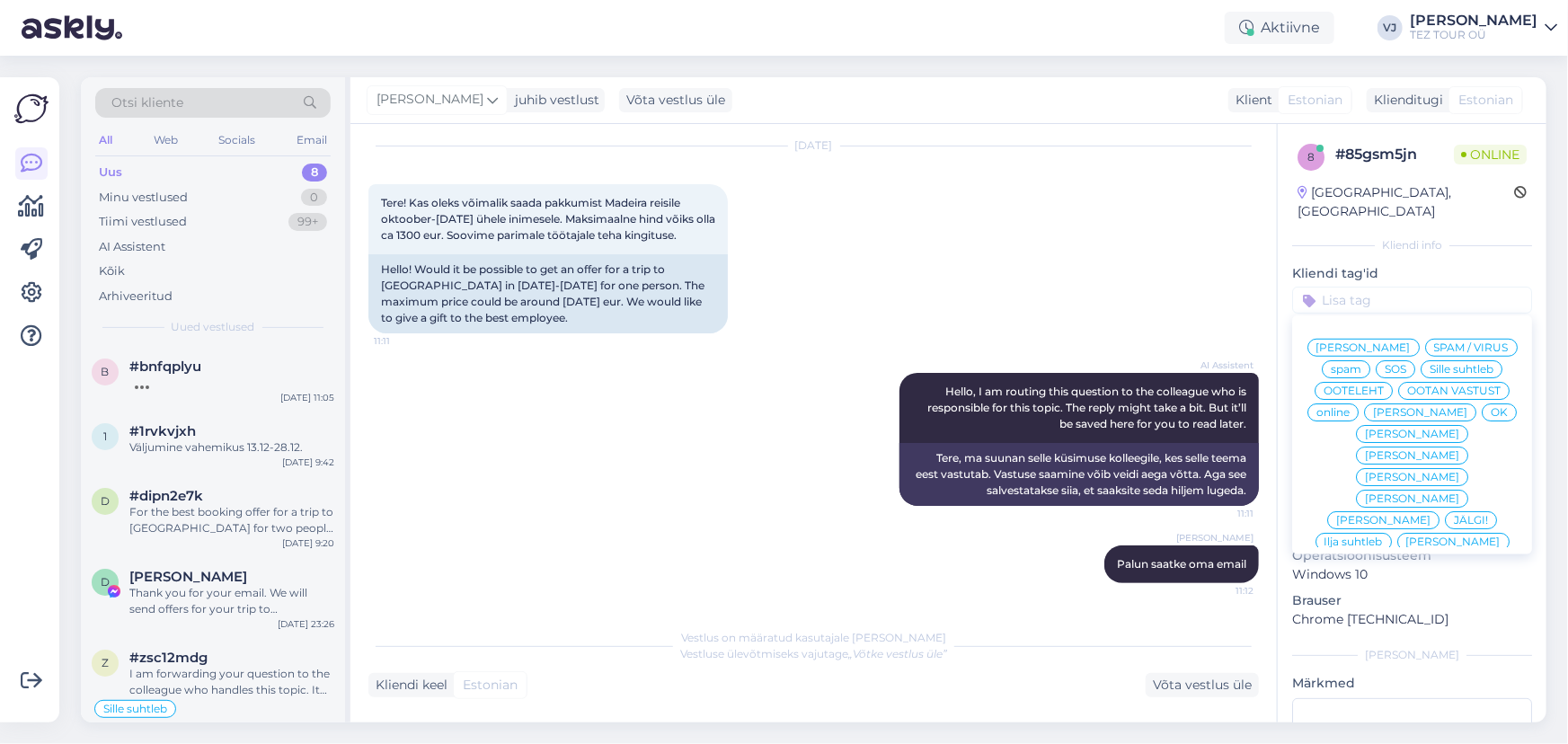
click at [927, 269] on div "[DATE] Tere! Kas oleks võimalik saada pakkumist Madeira reisile oktoober-[DATE]…" at bounding box center [814, 240] width 891 height 226
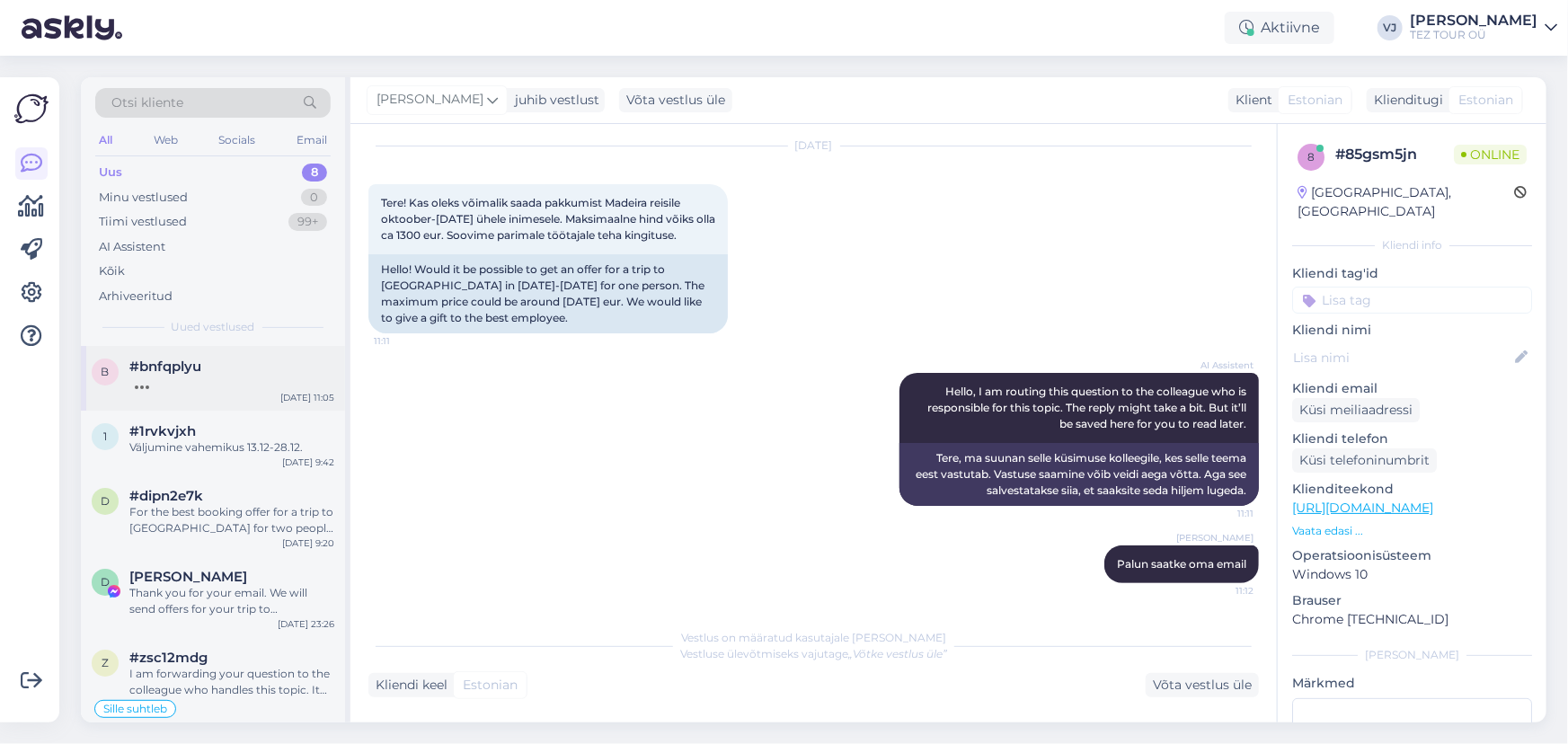
click at [202, 379] on div at bounding box center [232, 383] width 205 height 16
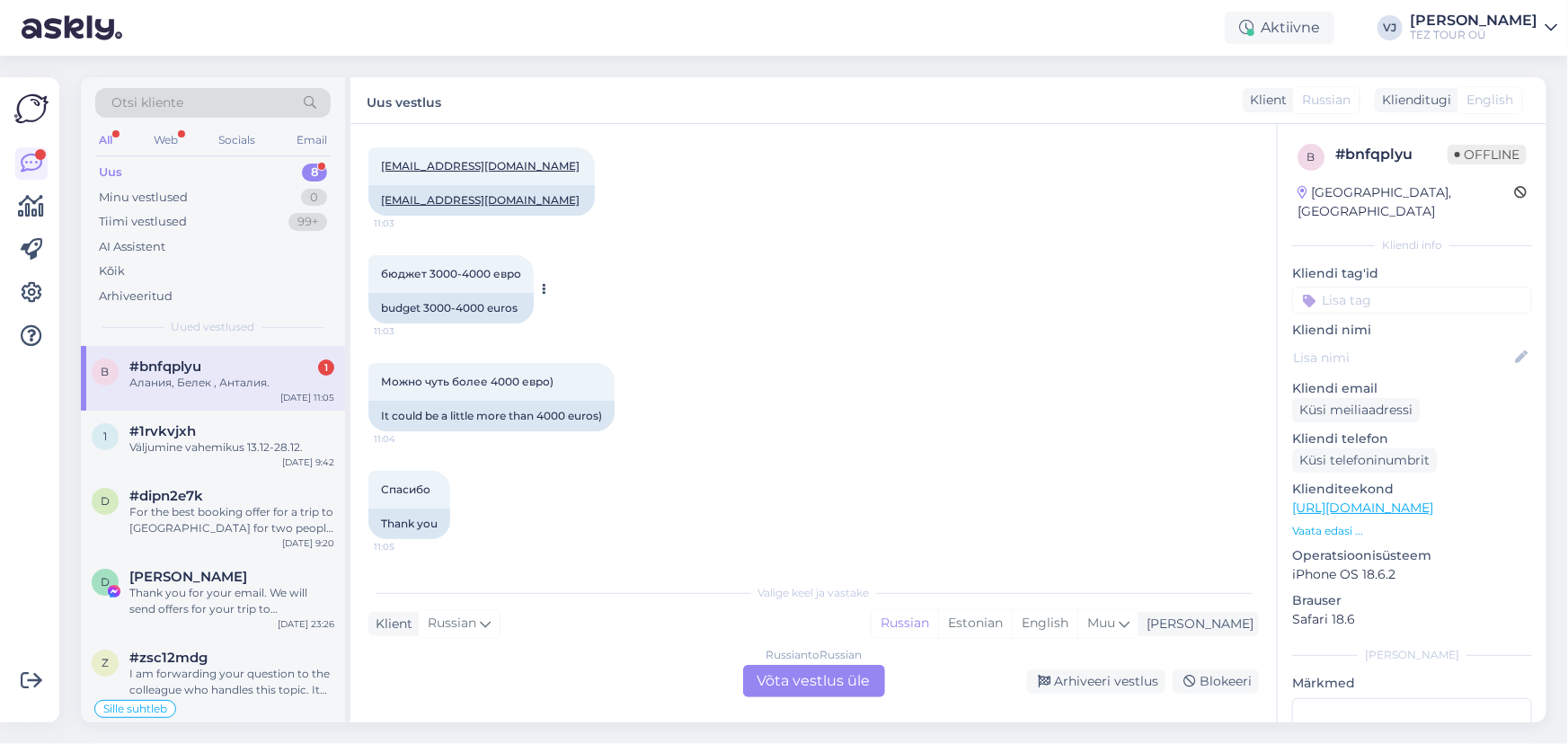
scroll to position [1049, 0]
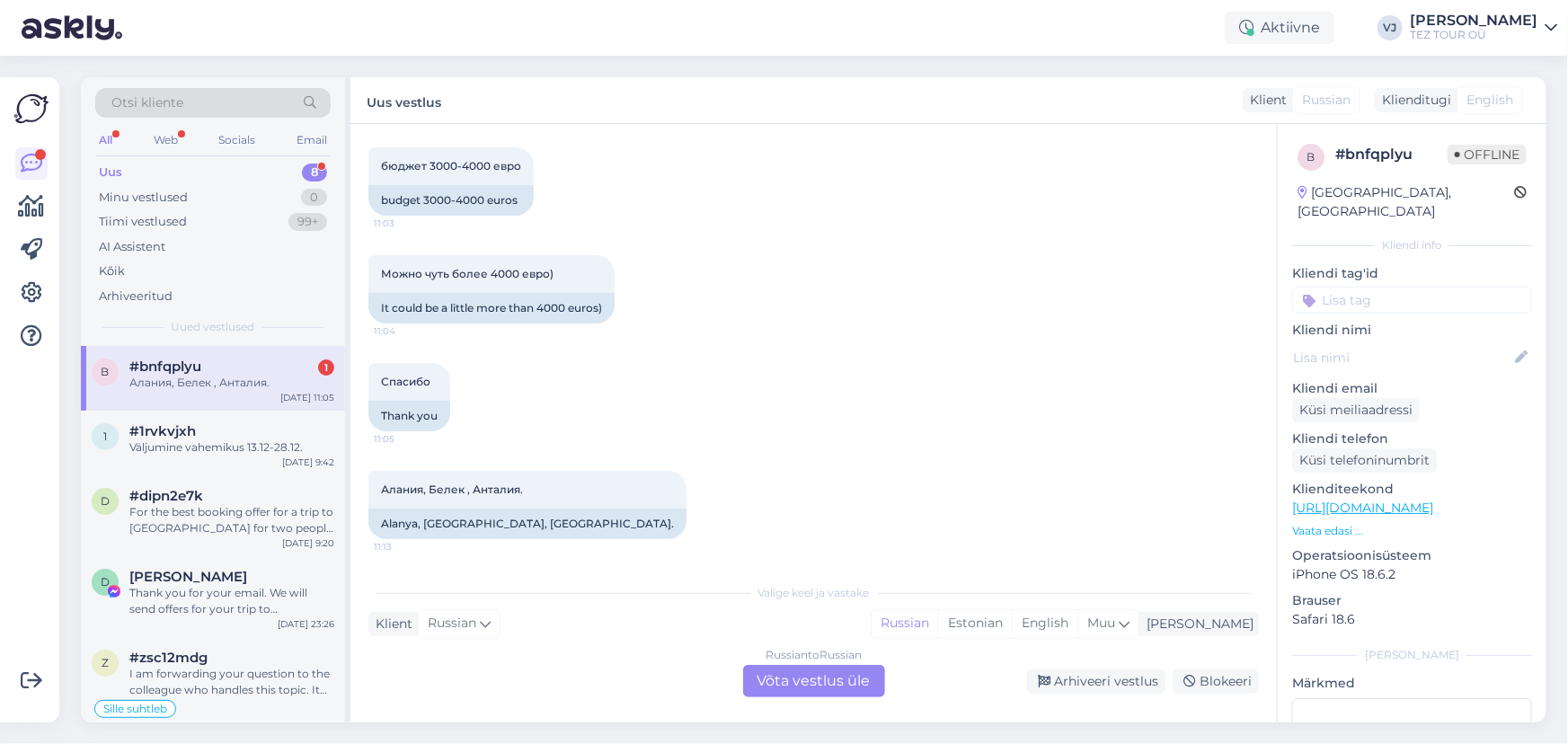
click at [183, 172] on div "Uus 8" at bounding box center [213, 173] width 235 height 25
click at [206, 357] on div "b #bnfqplyu 1 Алания, Белек , Анталия. [DATE] 11:13" at bounding box center [213, 377] width 264 height 64
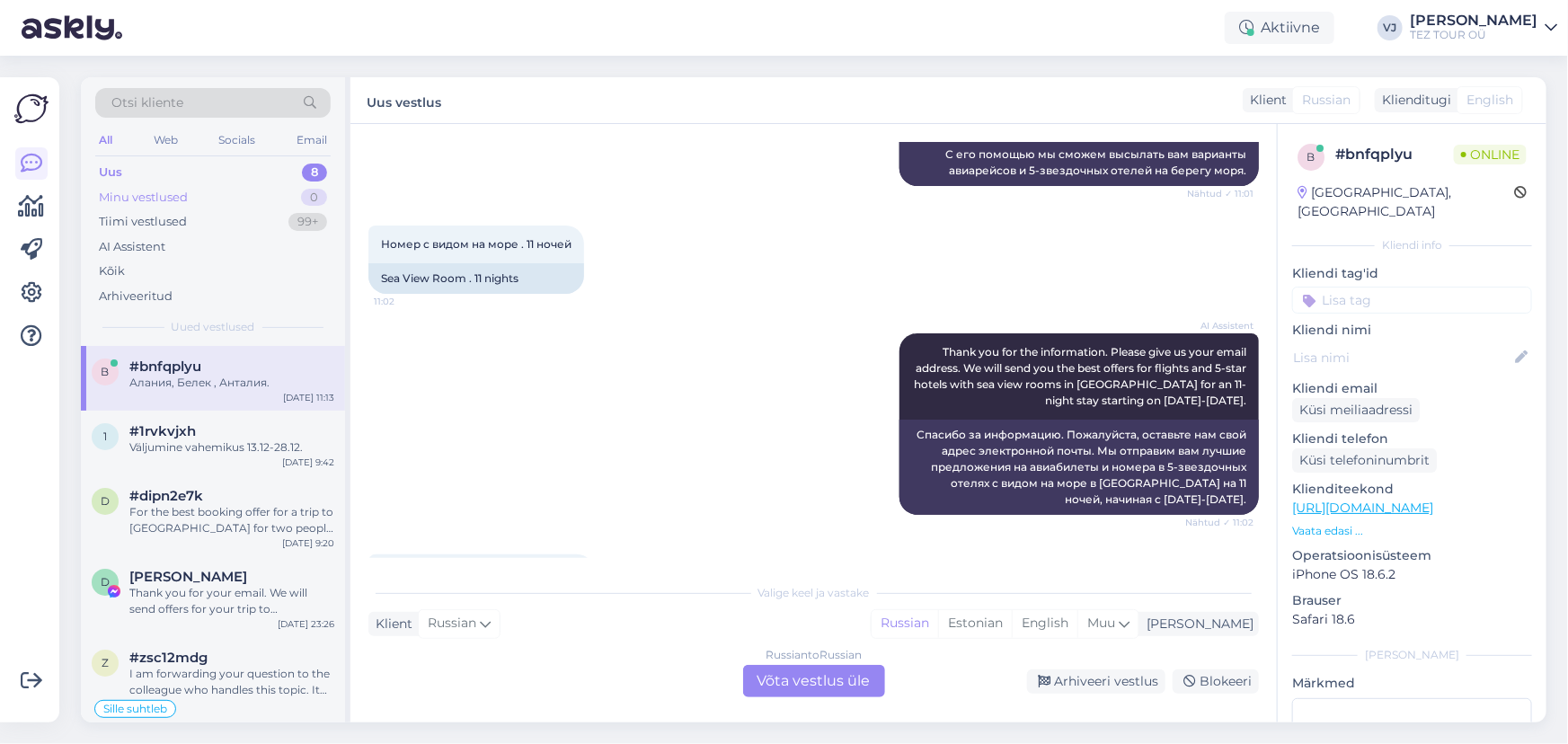
click at [189, 205] on div "Minu vestlused 0" at bounding box center [213, 197] width 235 height 25
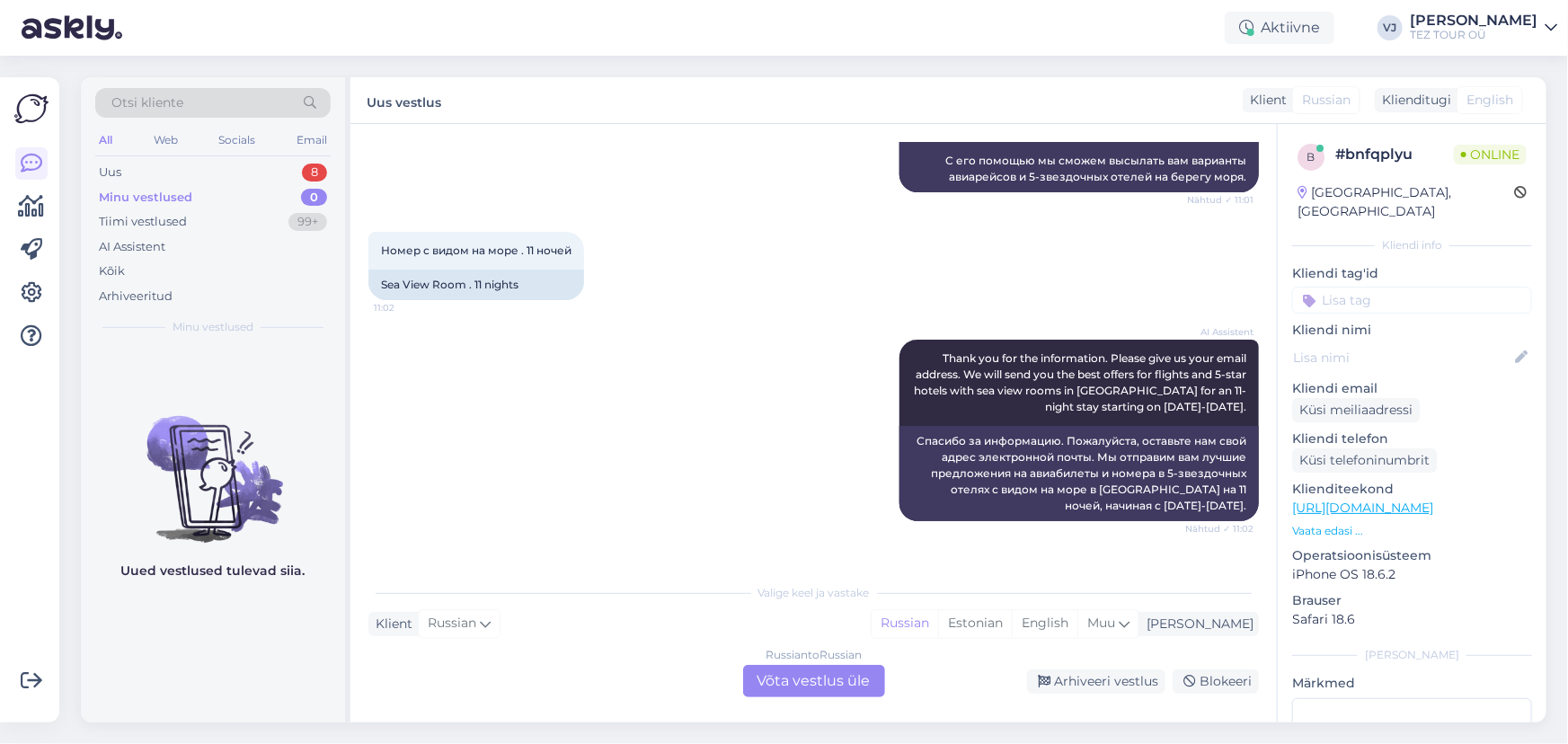
scroll to position [528, 0]
click at [275, 167] on div "Uus 8" at bounding box center [213, 173] width 235 height 25
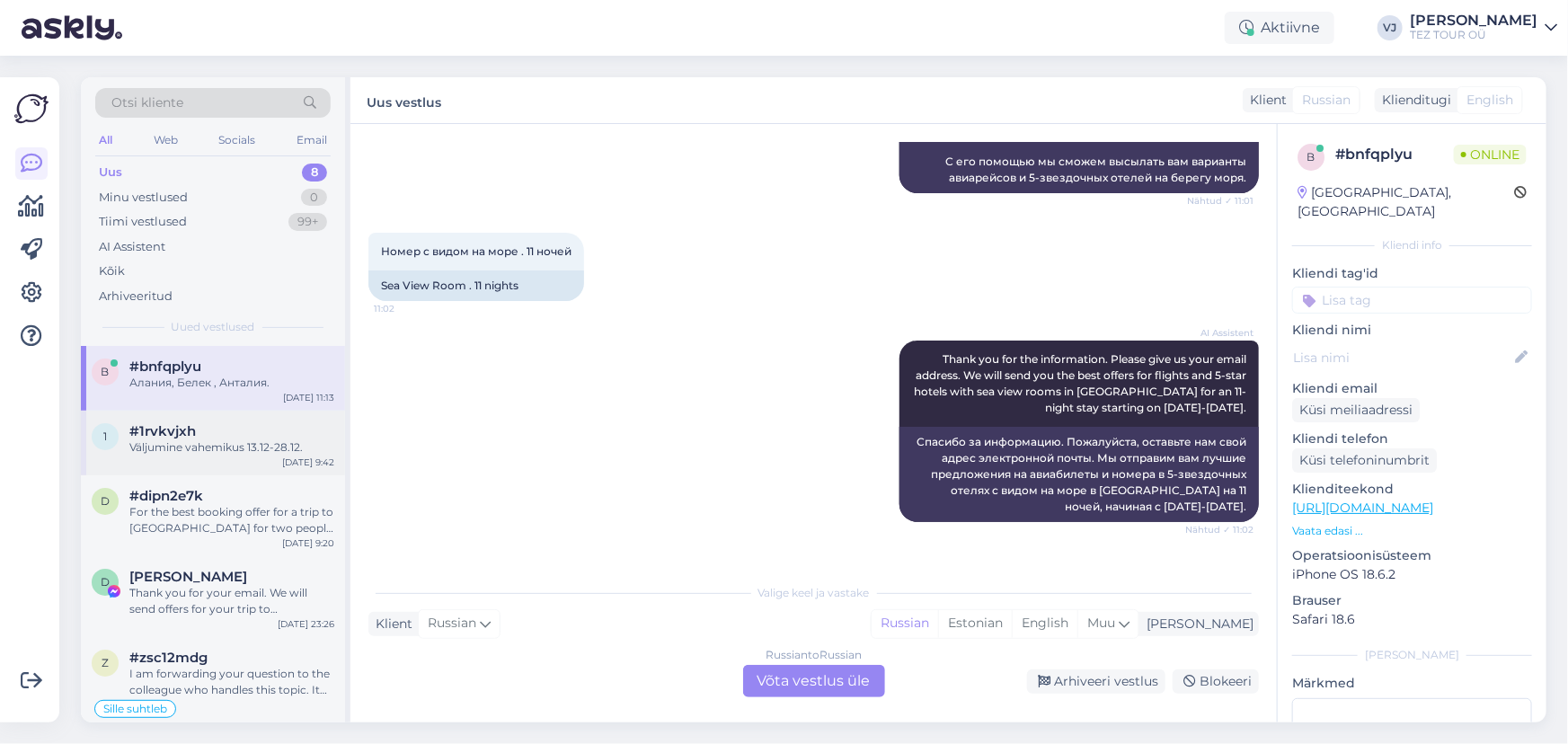
click at [228, 434] on div "#1rvkvjxh" at bounding box center [232, 431] width 205 height 16
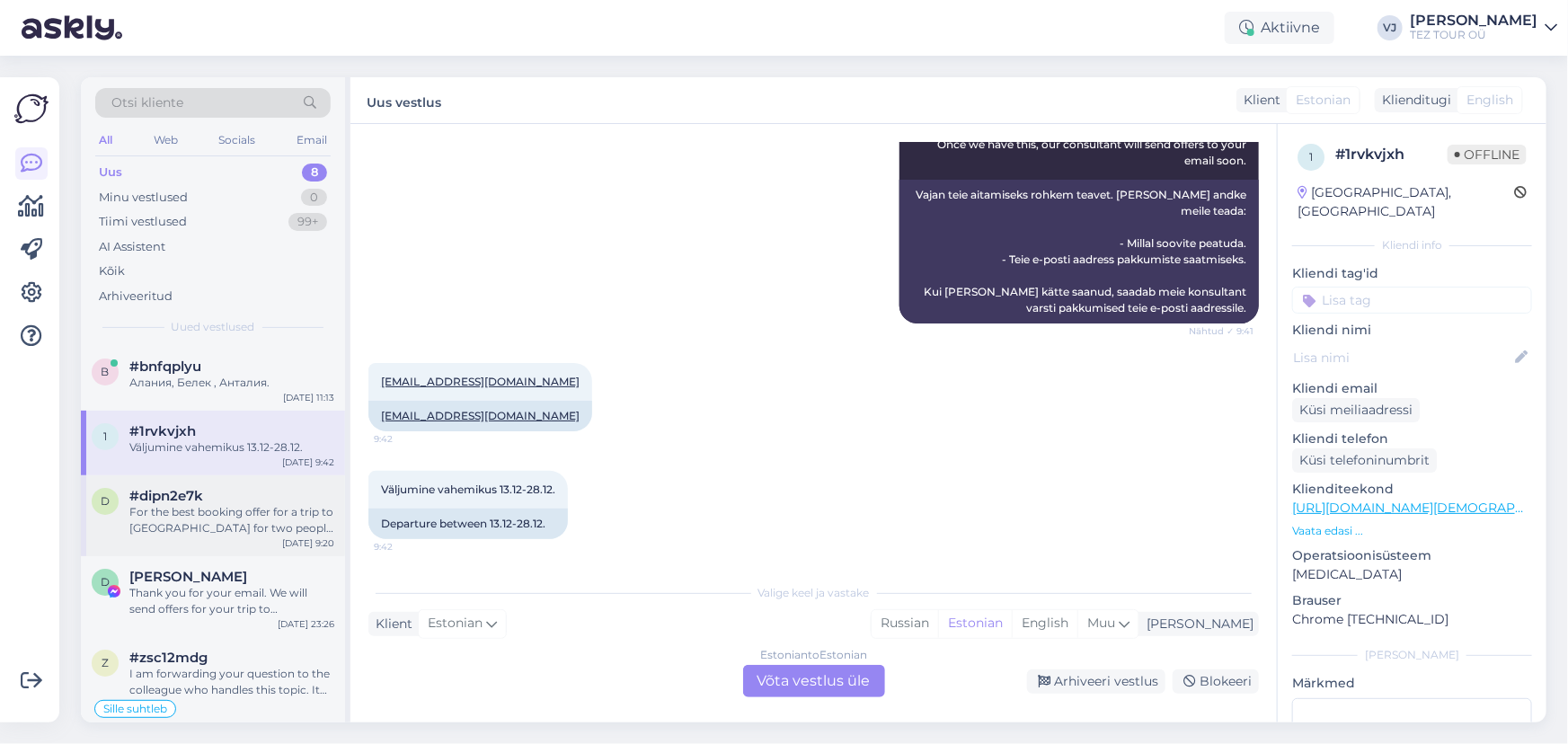
click at [261, 536] on div "For the best booking offer for a trip to [GEOGRAPHIC_DATA] for two people start…" at bounding box center [232, 520] width 205 height 33
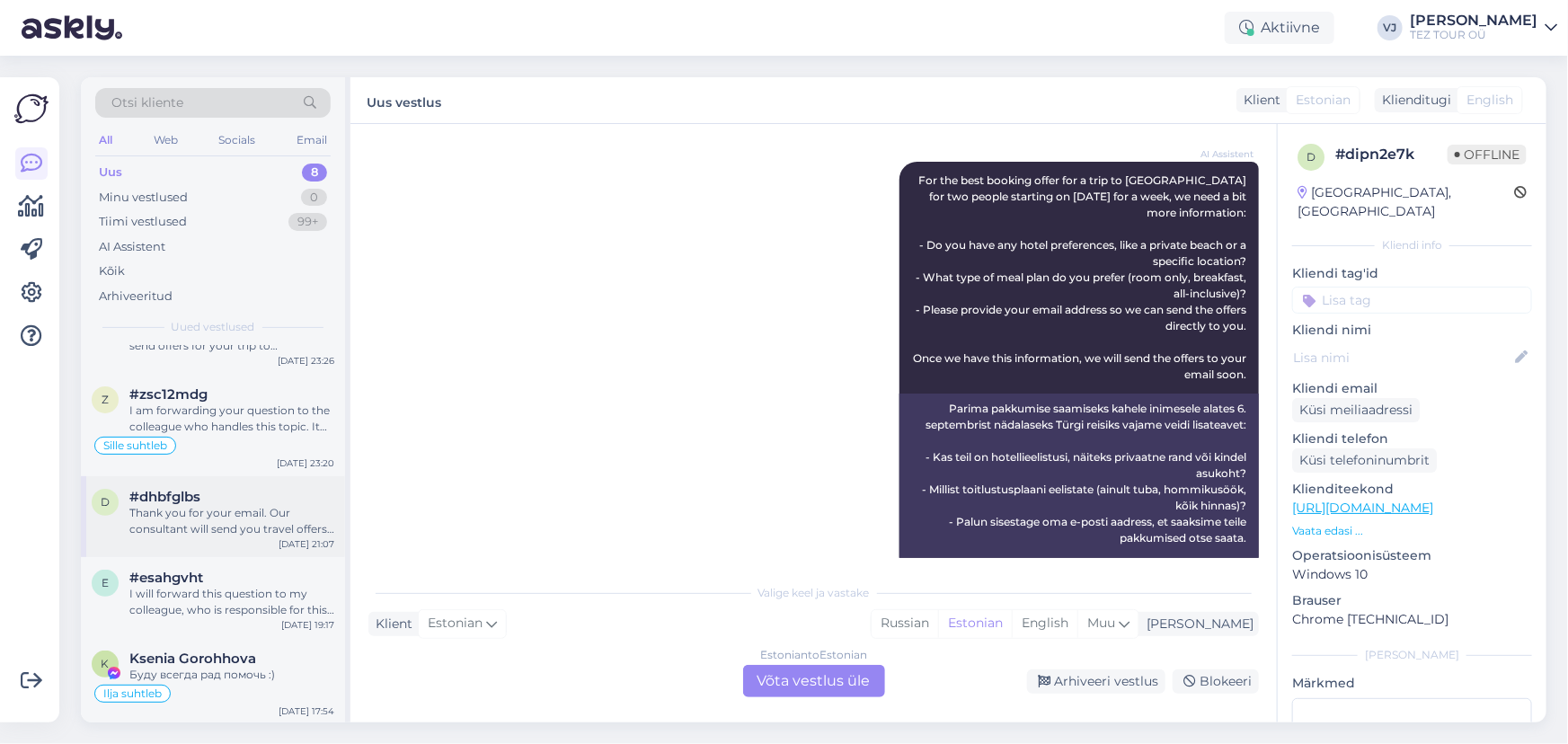
scroll to position [0, 0]
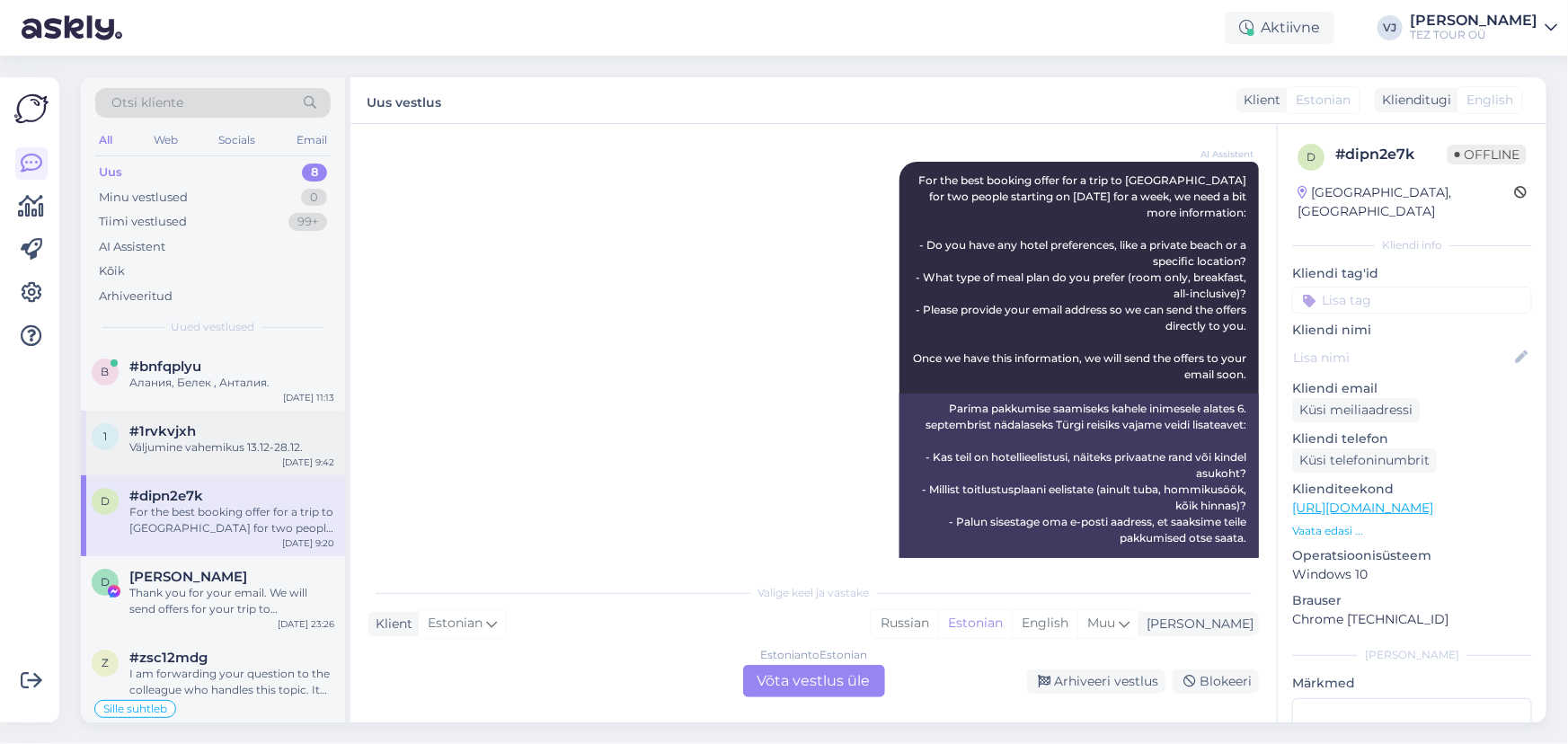
click at [208, 444] on div "Väljumine vahemikus 13.12-28.12." at bounding box center [232, 447] width 205 height 16
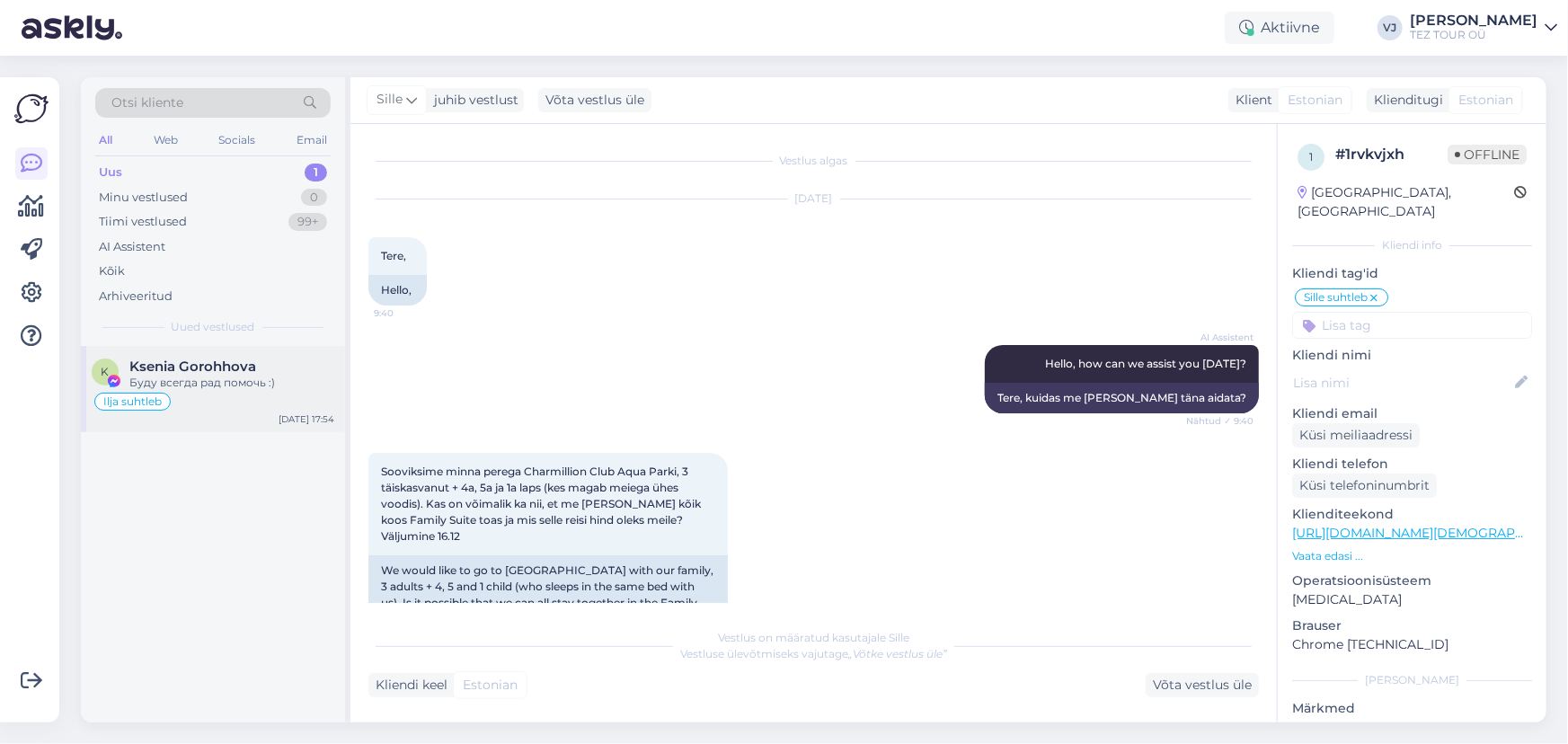
click at [265, 371] on div "Ksenia Gorohhova" at bounding box center [232, 367] width 205 height 16
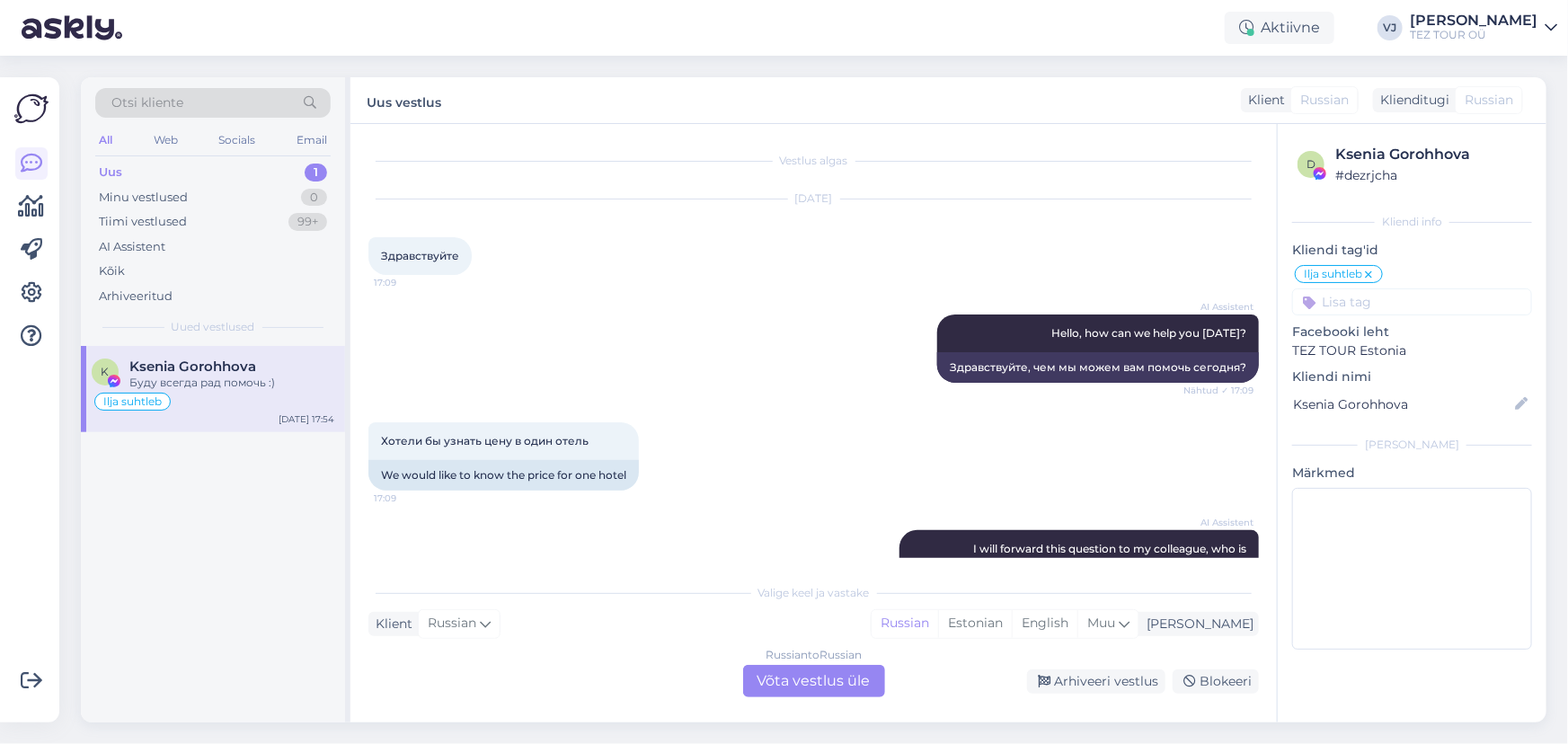
scroll to position [1314, 0]
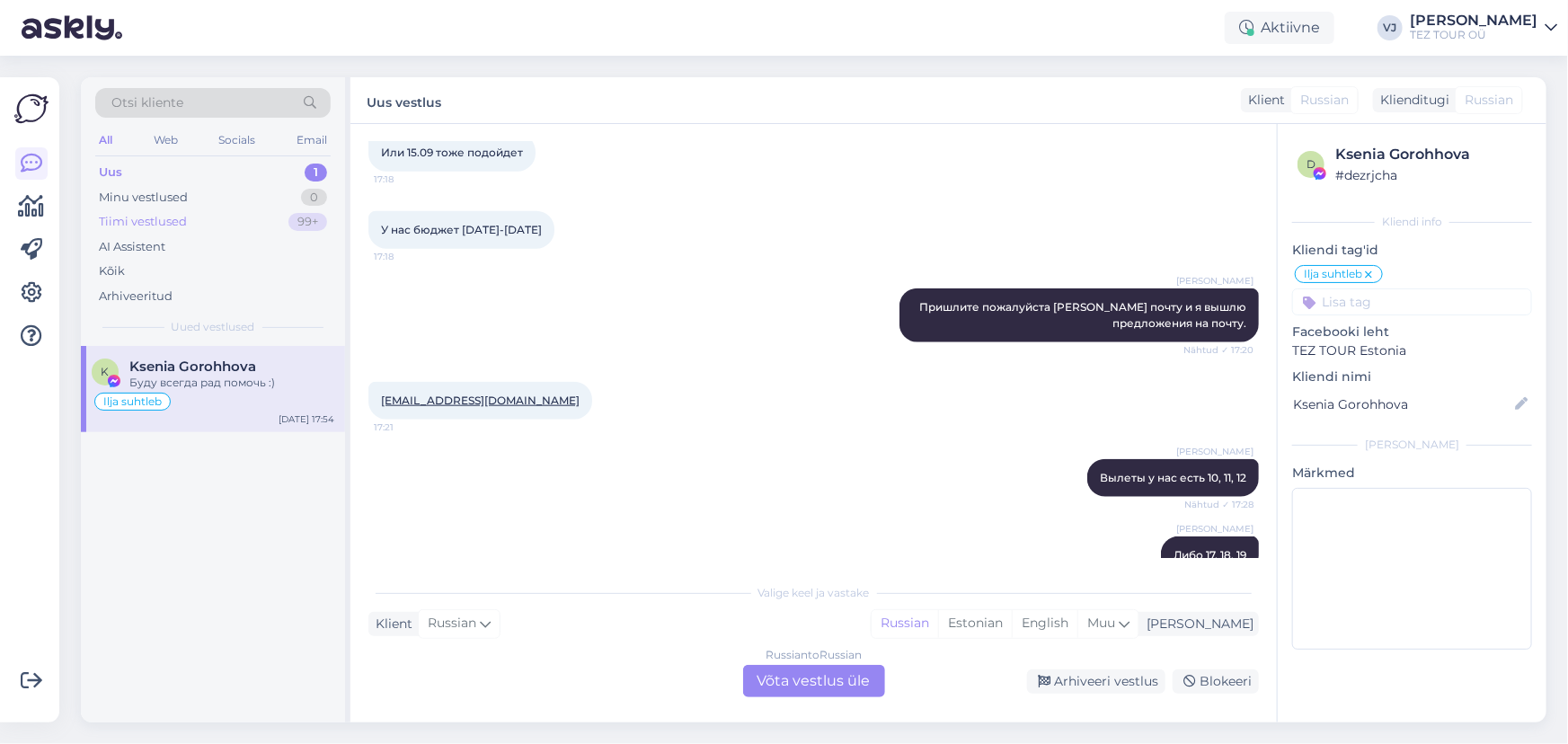
click at [233, 221] on div "Tiimi vestlused 99+" at bounding box center [213, 222] width 235 height 25
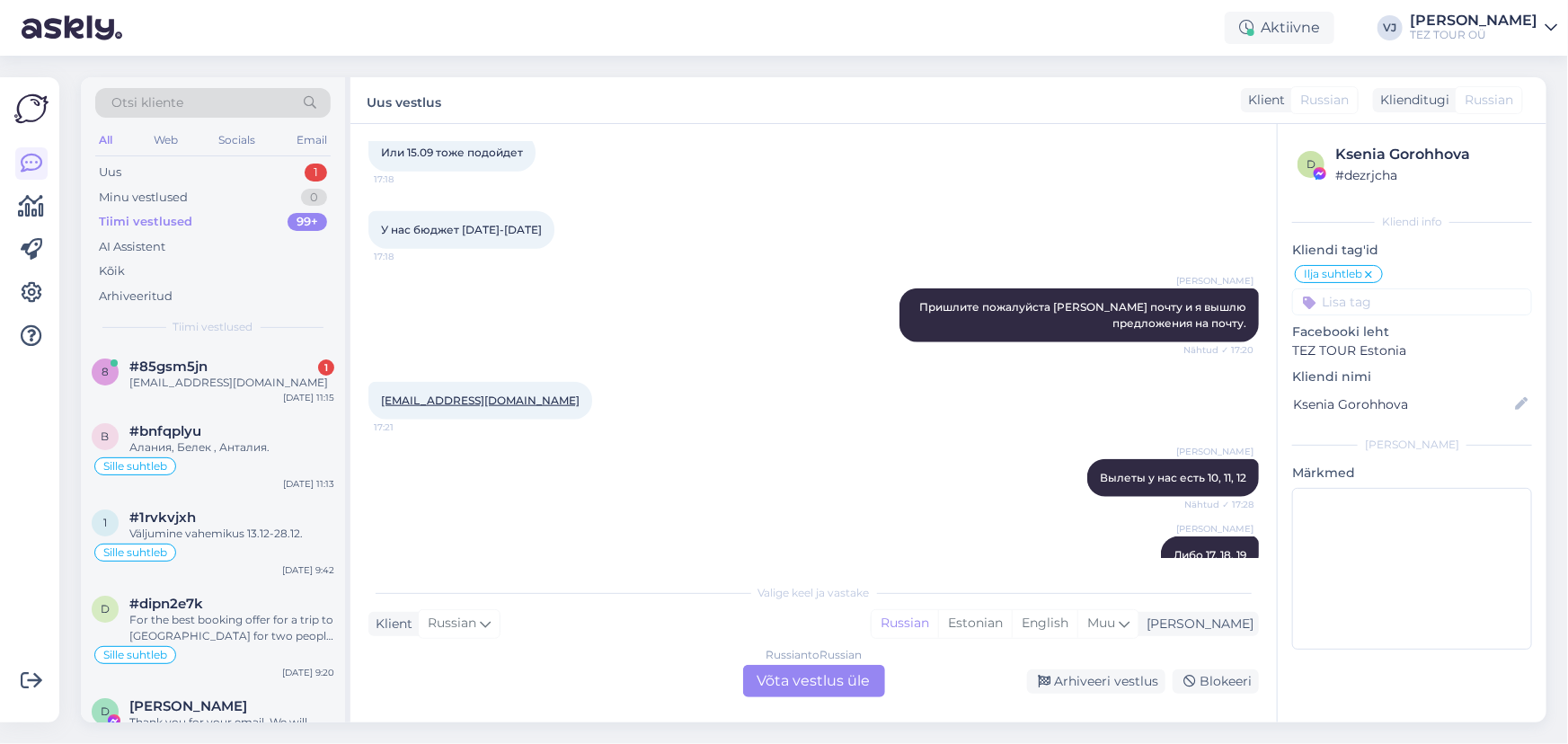
scroll to position [938, 0]
click at [263, 376] on div "[EMAIL_ADDRESS][DOMAIN_NAME]" at bounding box center [232, 383] width 205 height 16
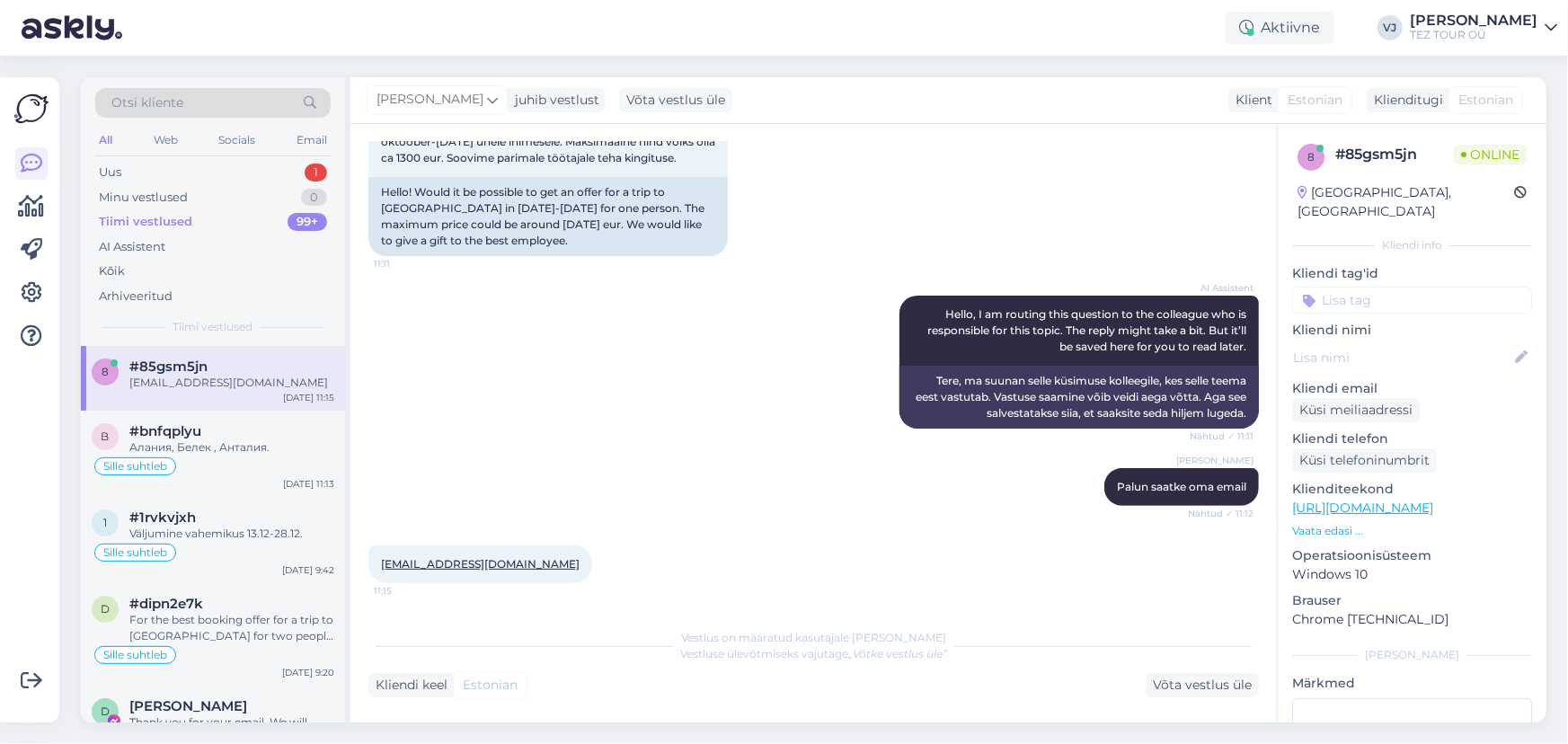
scroll to position [145, 0]
click at [199, 430] on span "#bnfqplyu" at bounding box center [165, 431] width 72 height 16
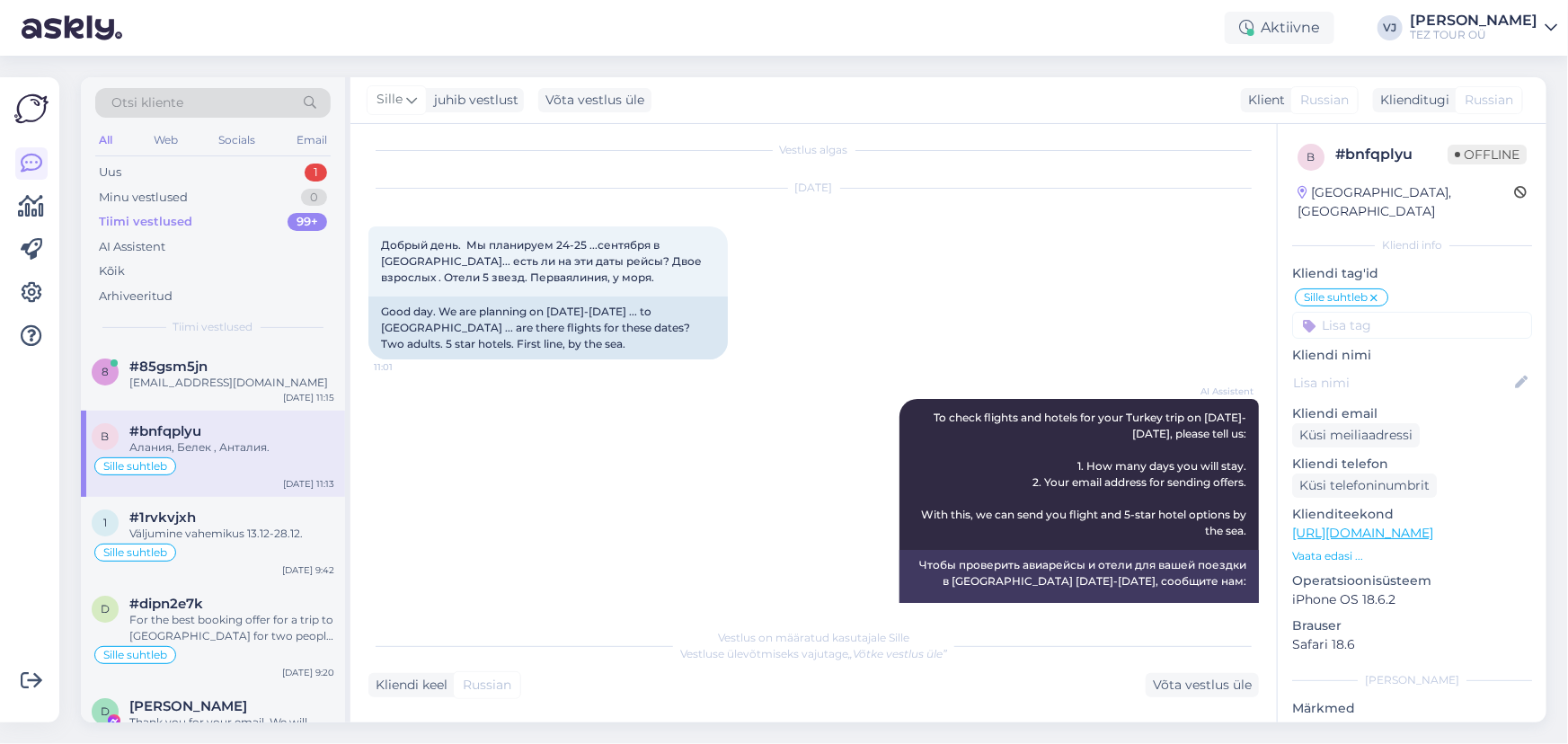
scroll to position [0, 0]
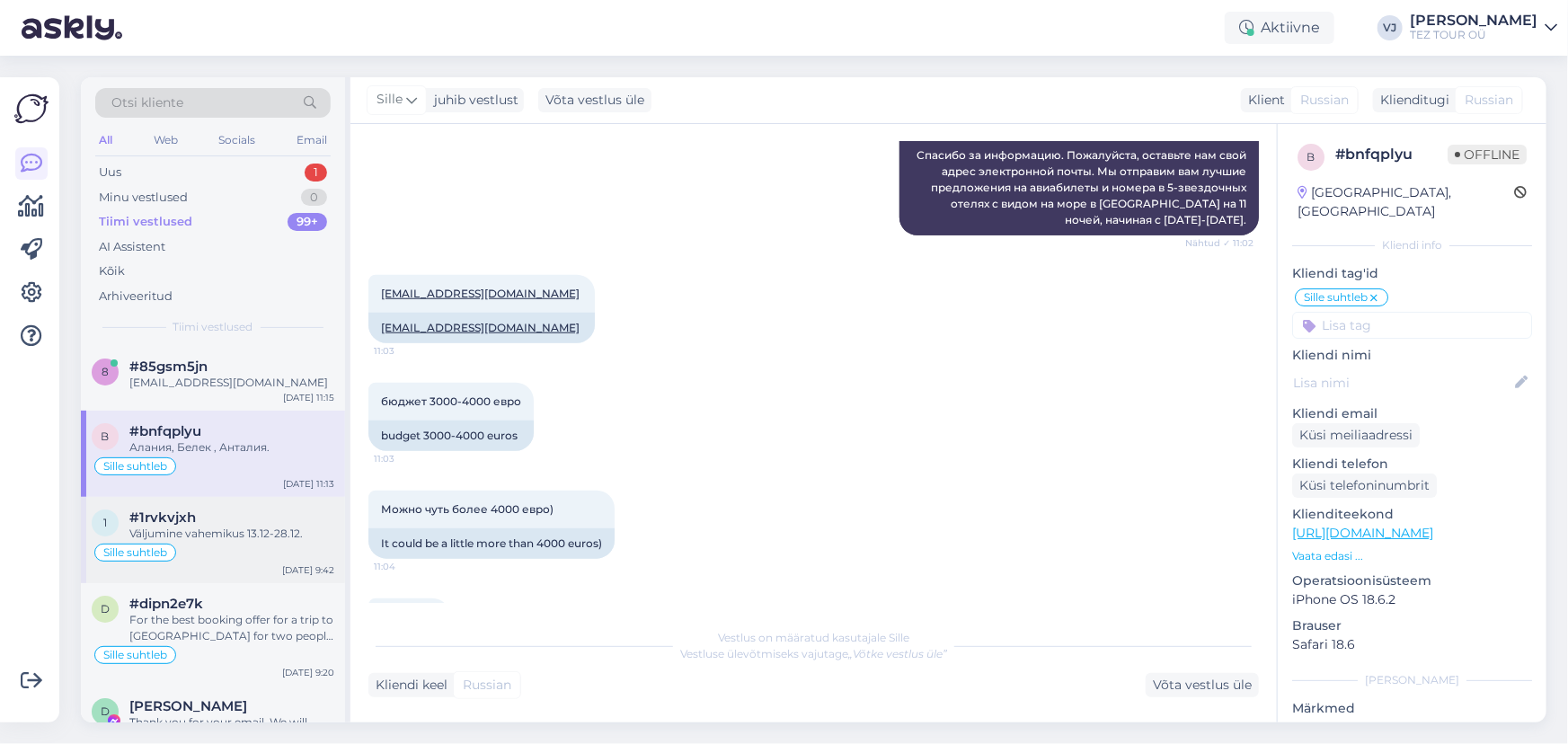
click at [248, 530] on div "Väljumine vahemikus 13.12-28.12." at bounding box center [232, 534] width 205 height 16
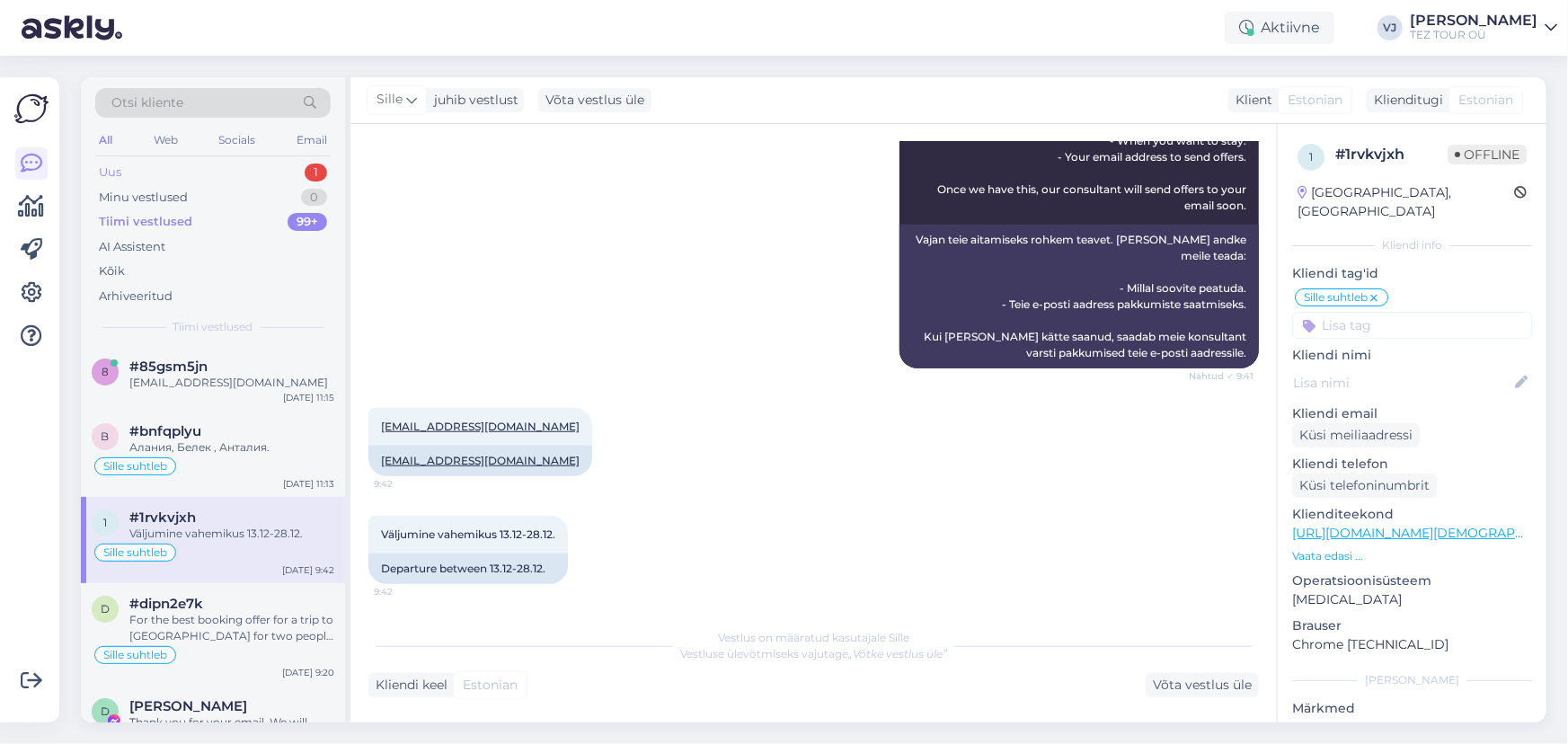
click at [225, 167] on div "Uus 1" at bounding box center [213, 173] width 235 height 25
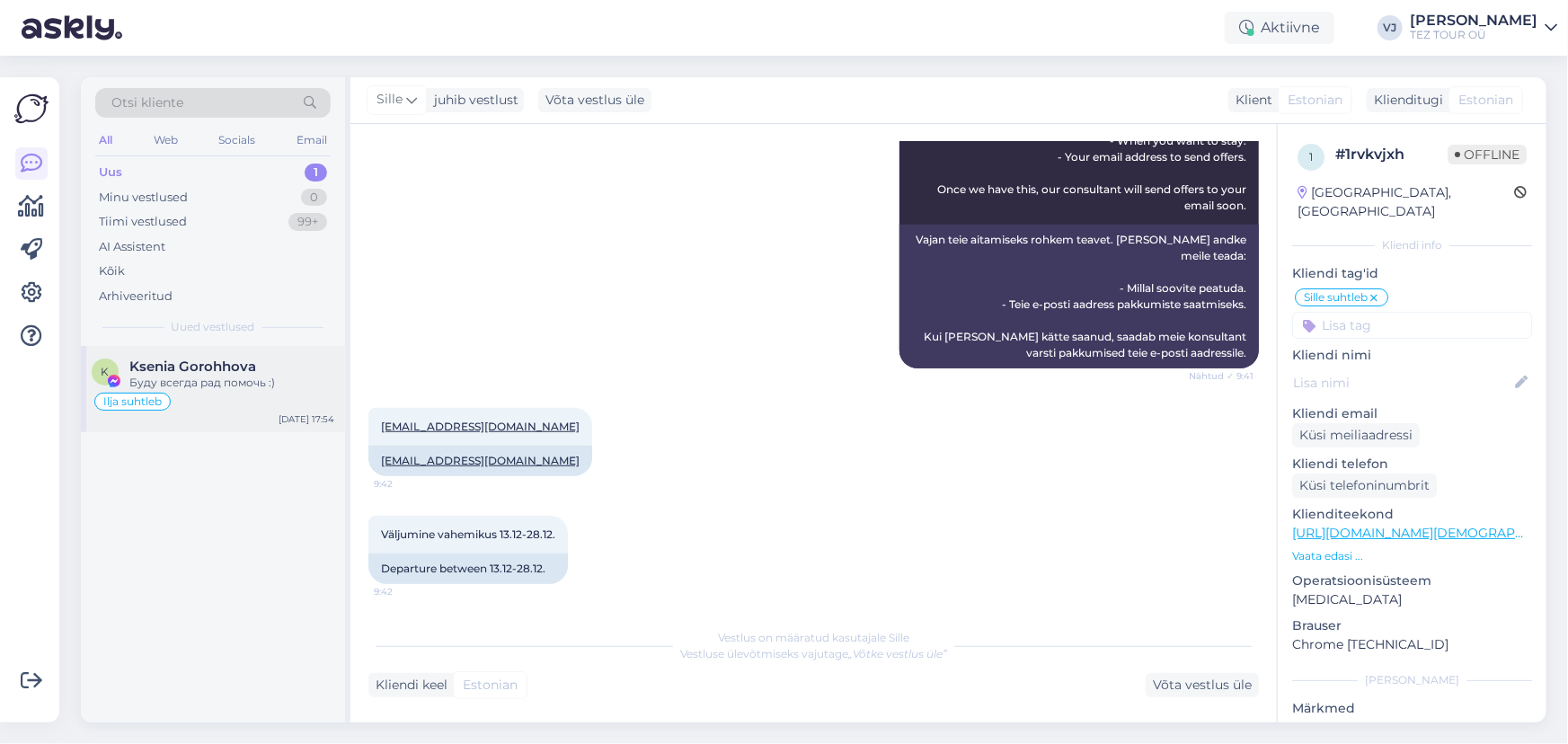
click at [251, 408] on div "Ilja suhtleb" at bounding box center [213, 402] width 243 height 22
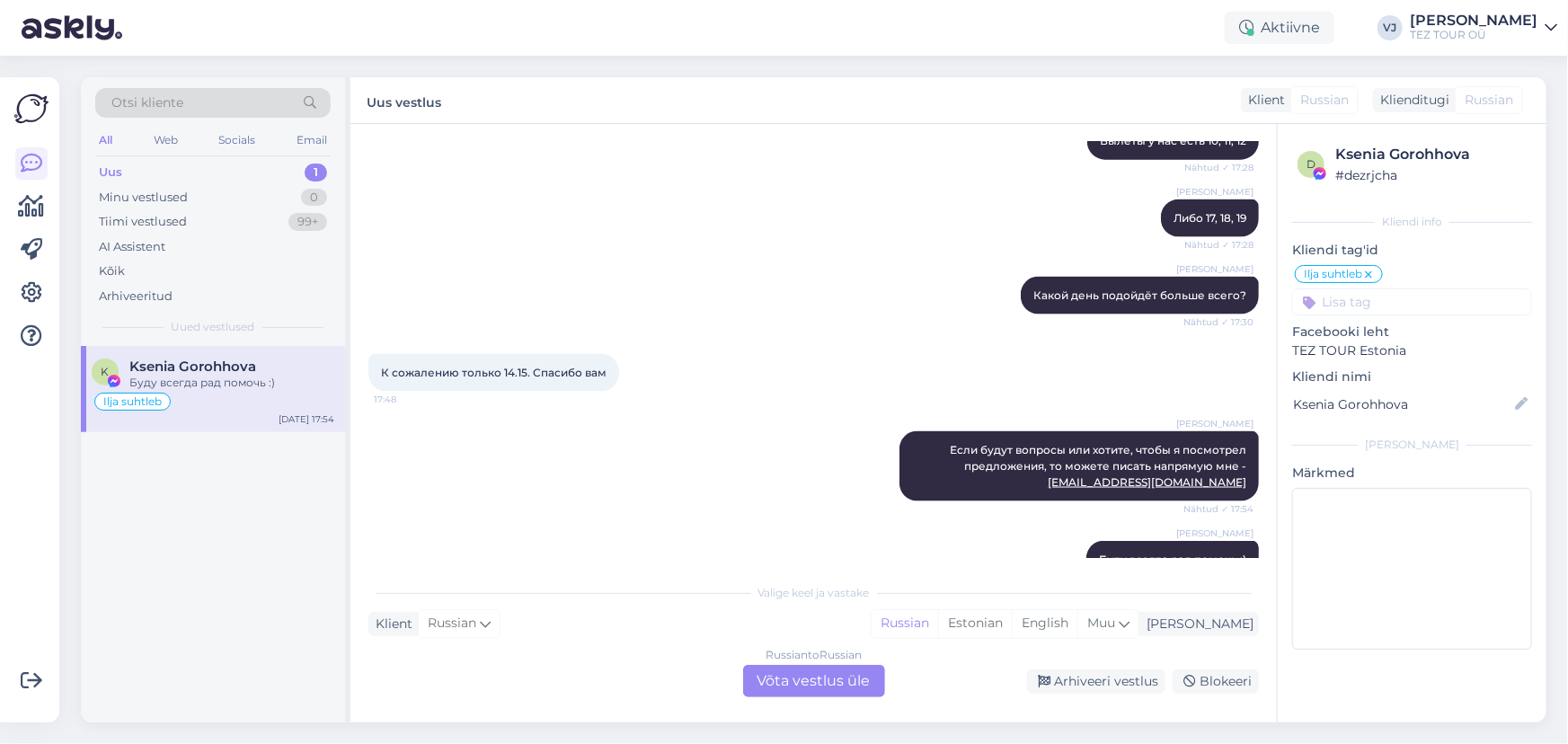
scroll to position [1314, 0]
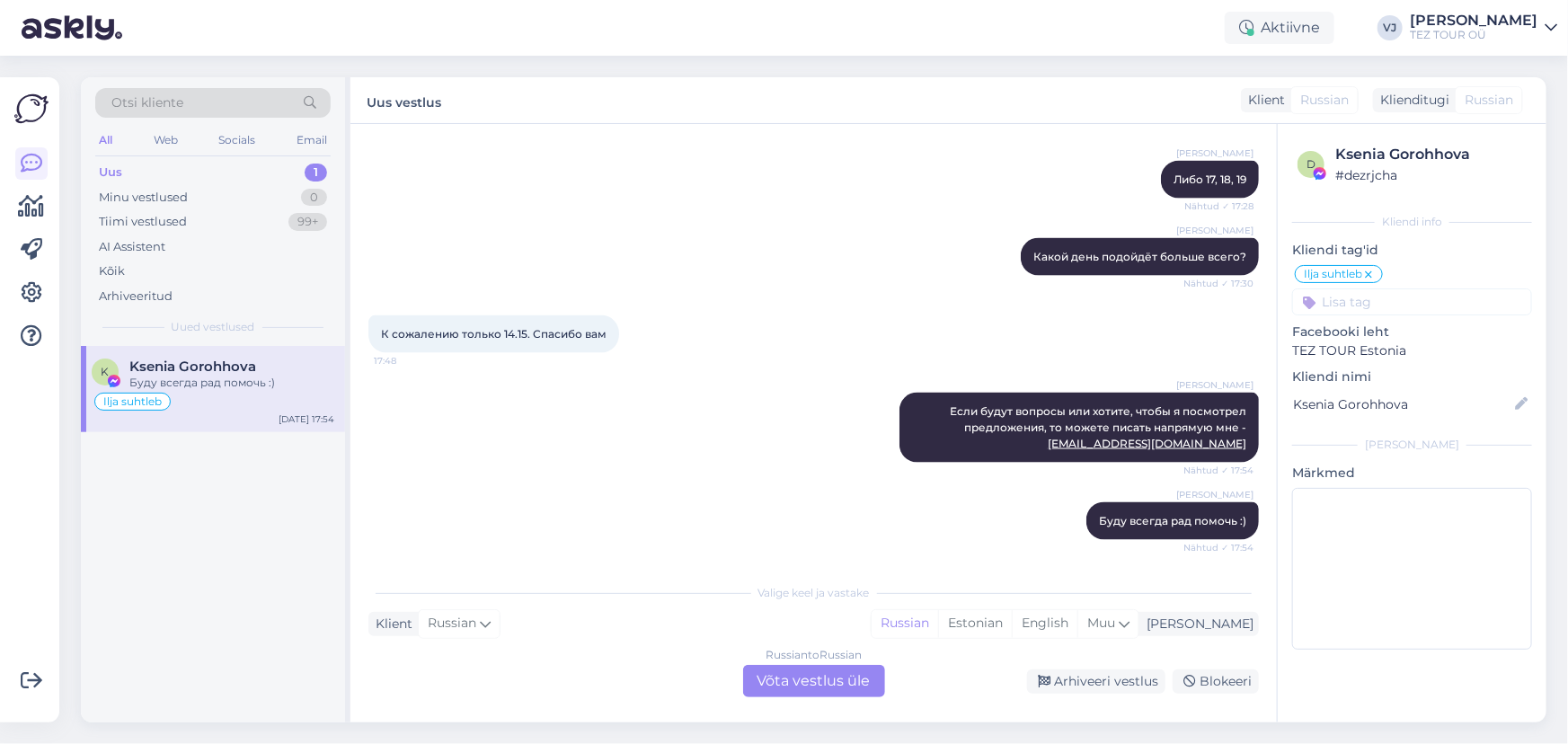
click at [175, 179] on div "Uus 1" at bounding box center [213, 173] width 235 height 25
click at [176, 188] on div "Minu vestlused" at bounding box center [143, 197] width 89 height 18
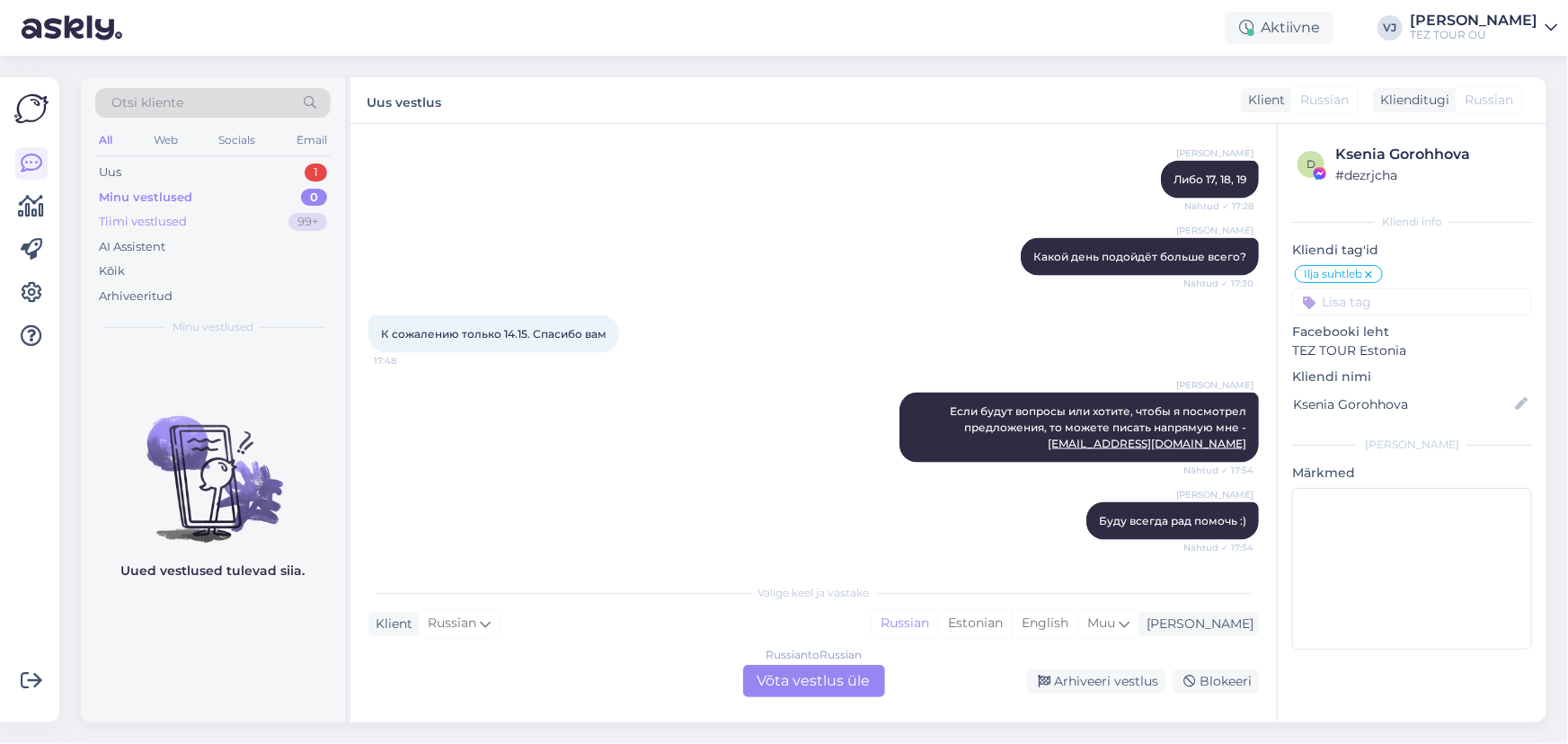
click at [186, 215] on div "Tiimi vestlused 99+" at bounding box center [213, 222] width 235 height 25
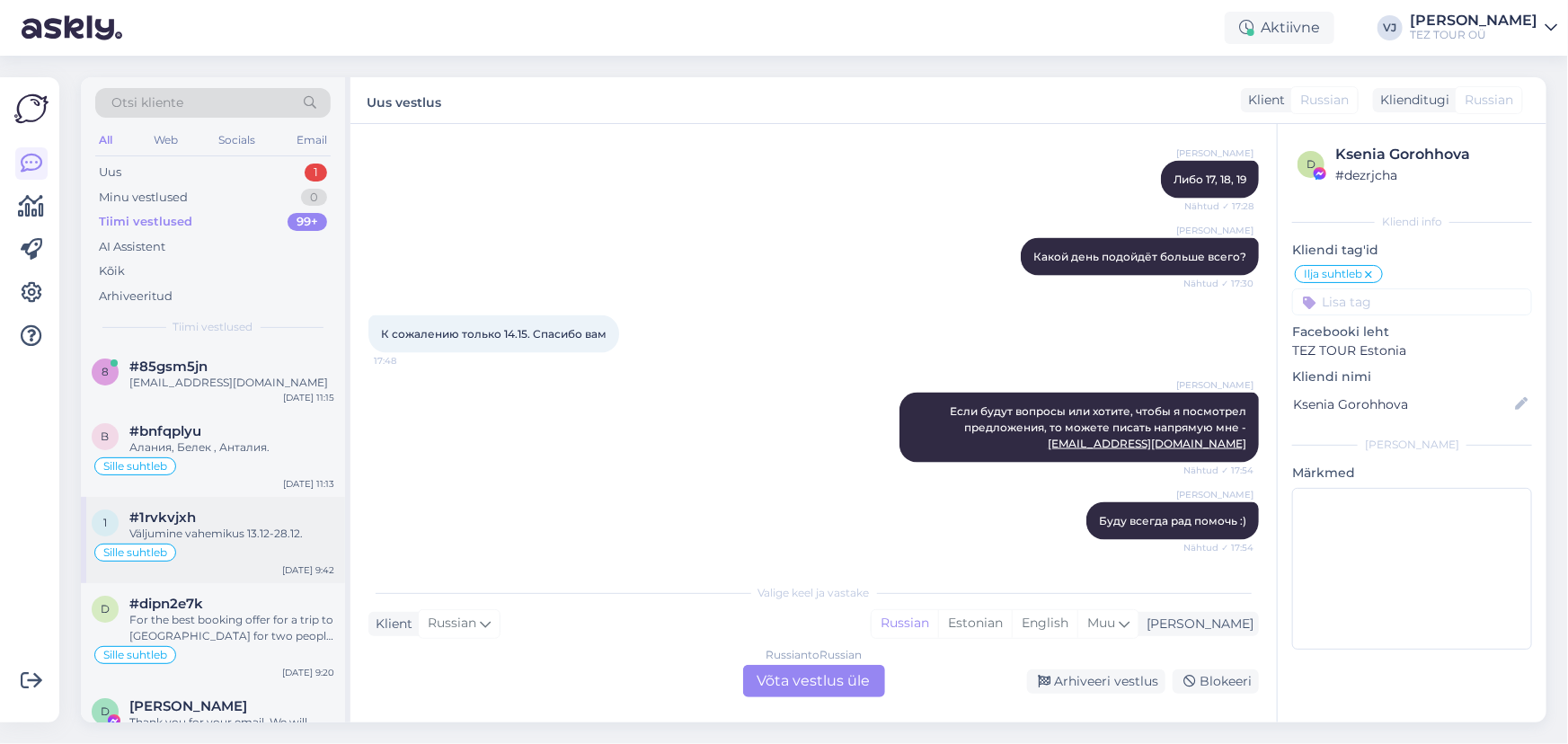
click at [240, 528] on div "Väljumine vahemikus 13.12-28.12." at bounding box center [232, 534] width 205 height 16
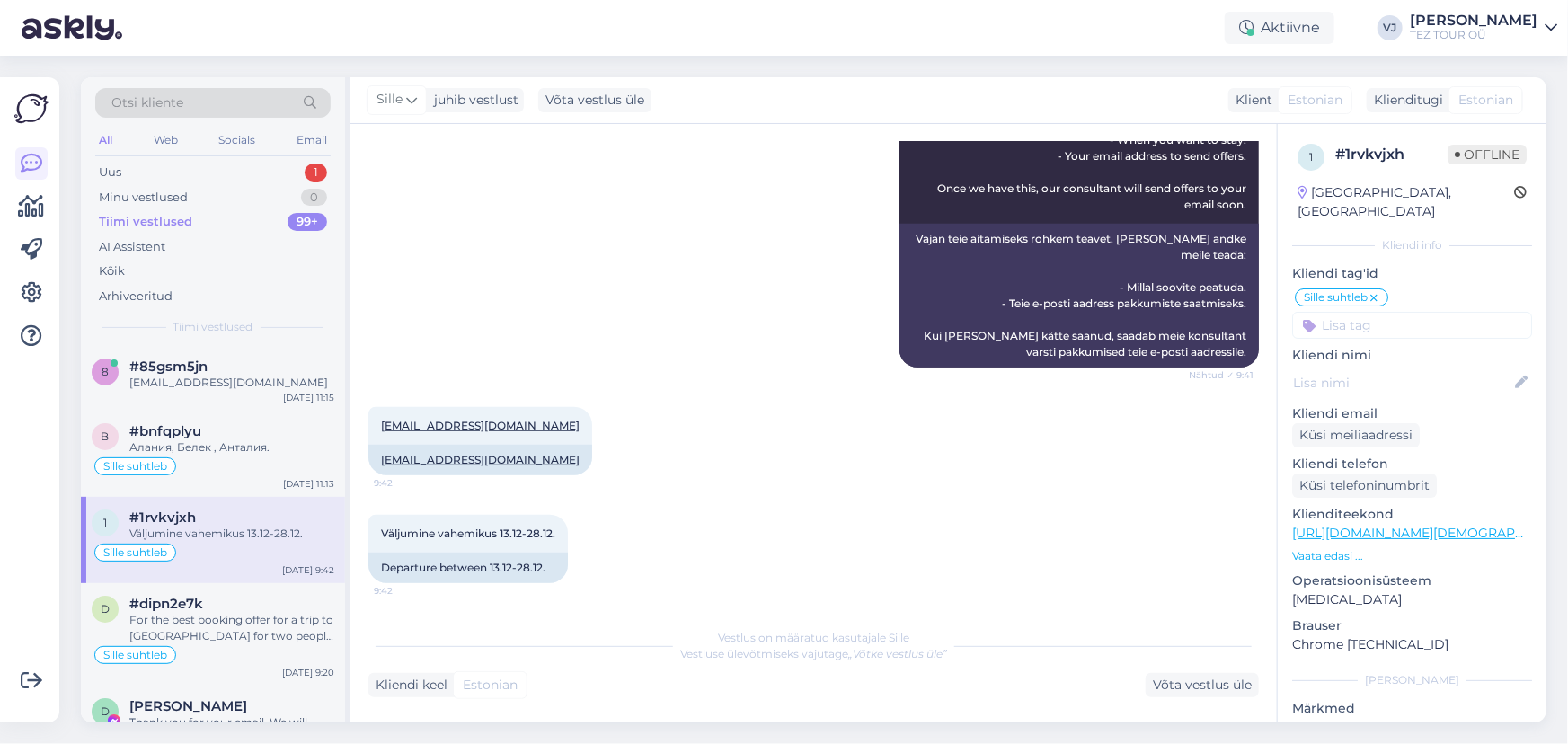
scroll to position [600, 0]
click at [245, 619] on div "For the best booking offer for a trip to [GEOGRAPHIC_DATA] for two people start…" at bounding box center [232, 628] width 205 height 33
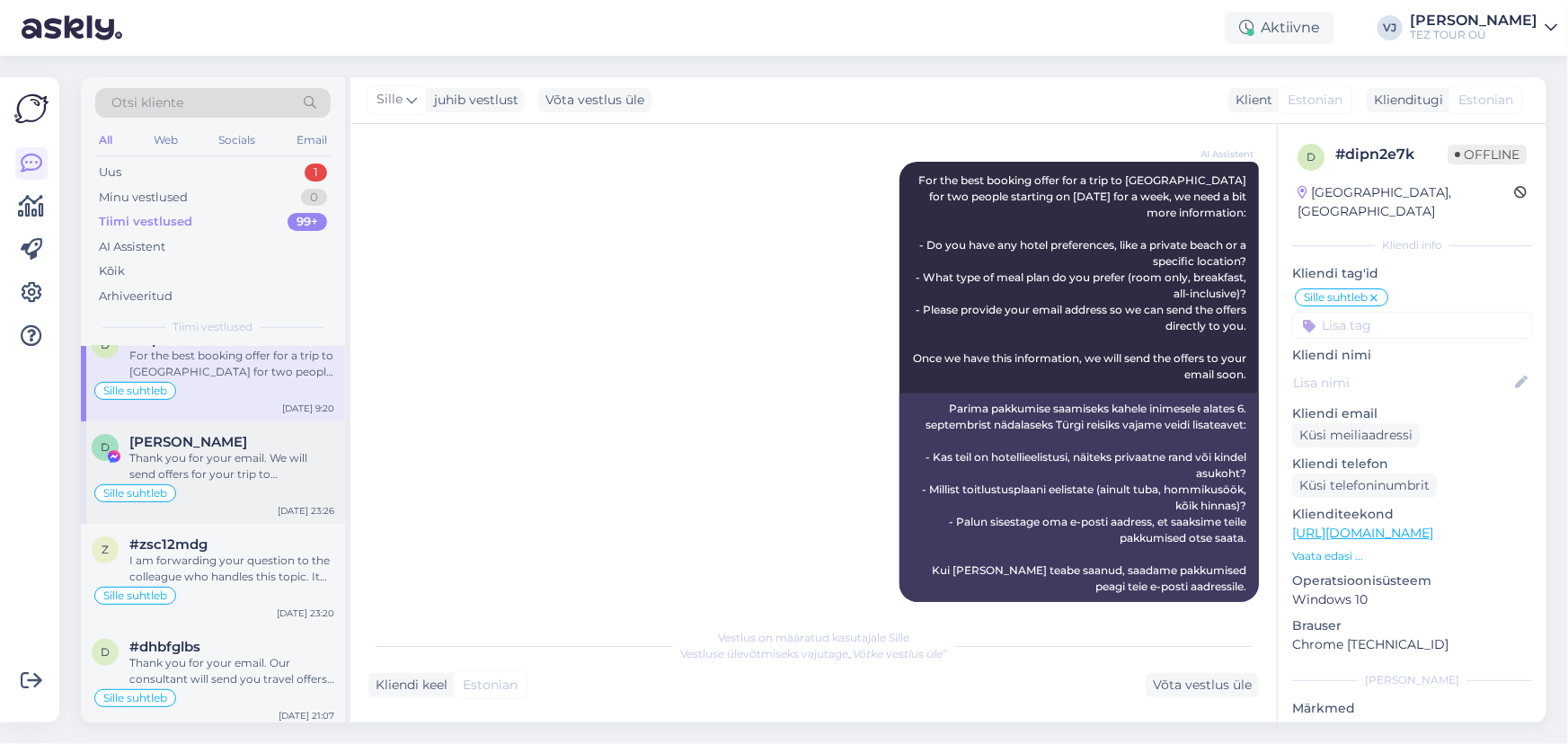
scroll to position [266, 0]
click at [217, 432] on div "[PERSON_NAME]" at bounding box center [232, 440] width 205 height 16
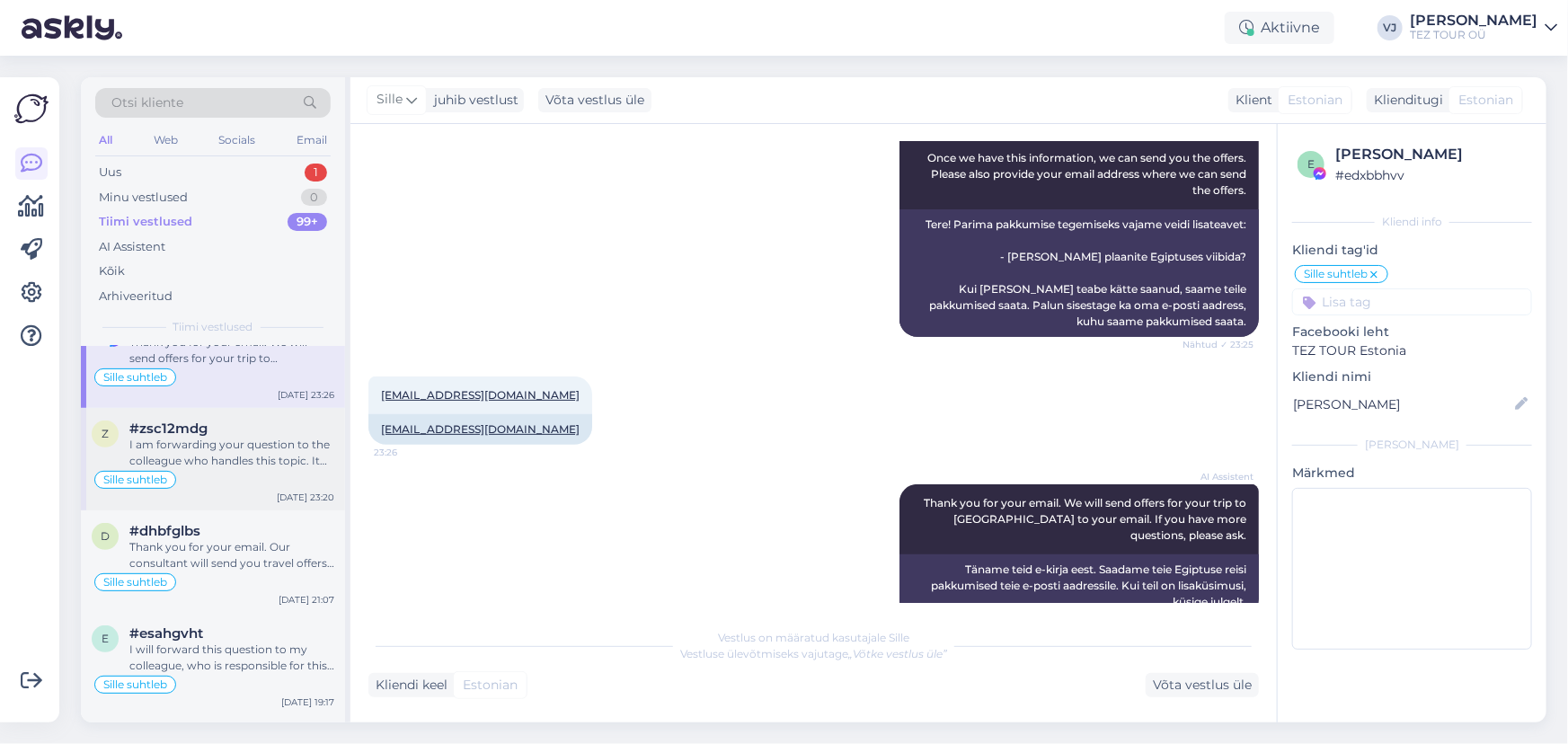
click at [265, 476] on div "Sille suhtleb" at bounding box center [213, 480] width 243 height 22
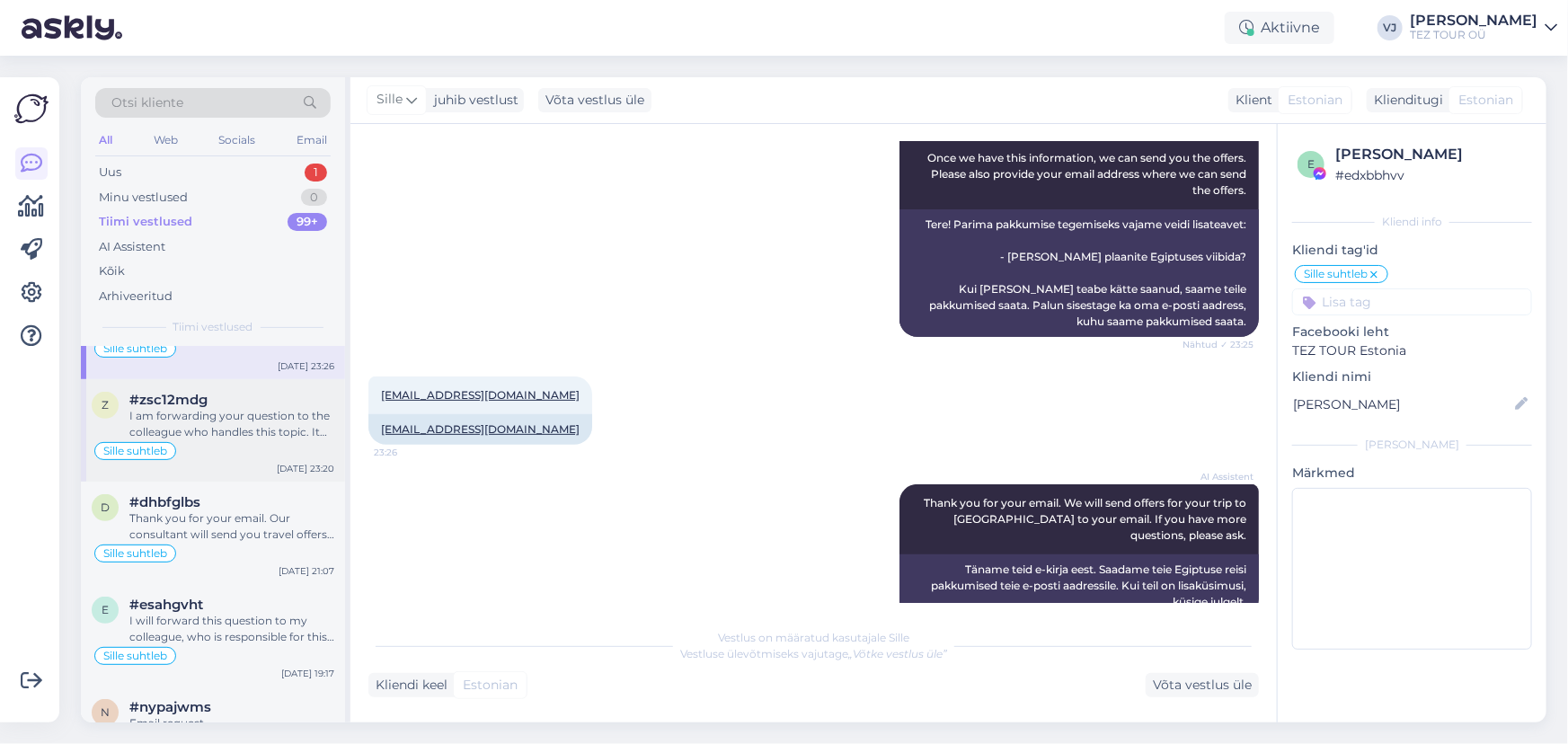
scroll to position [1478, 0]
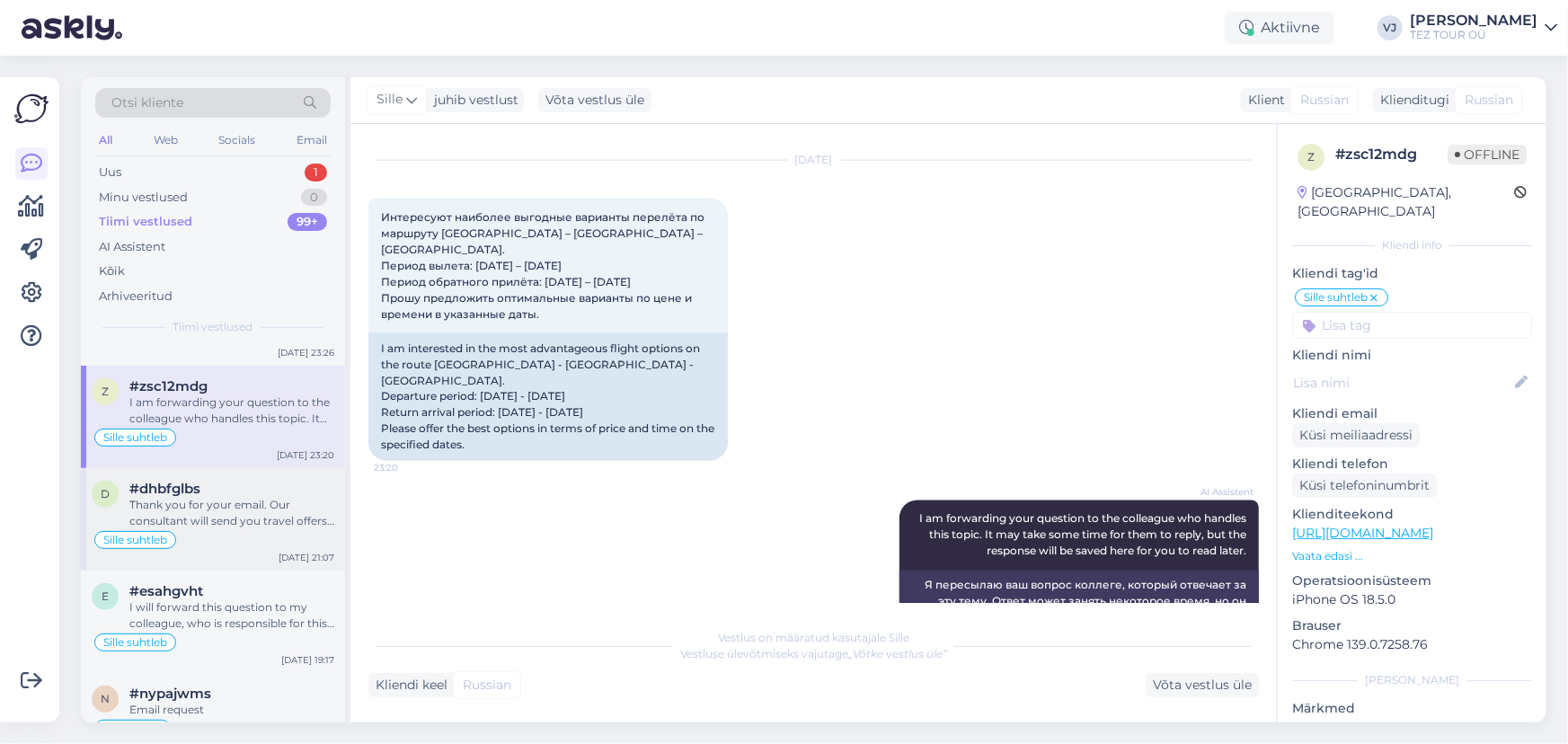
click at [223, 518] on div "Thank you for your email. Our consultant will send you travel offers for [GEOGR…" at bounding box center [232, 513] width 205 height 33
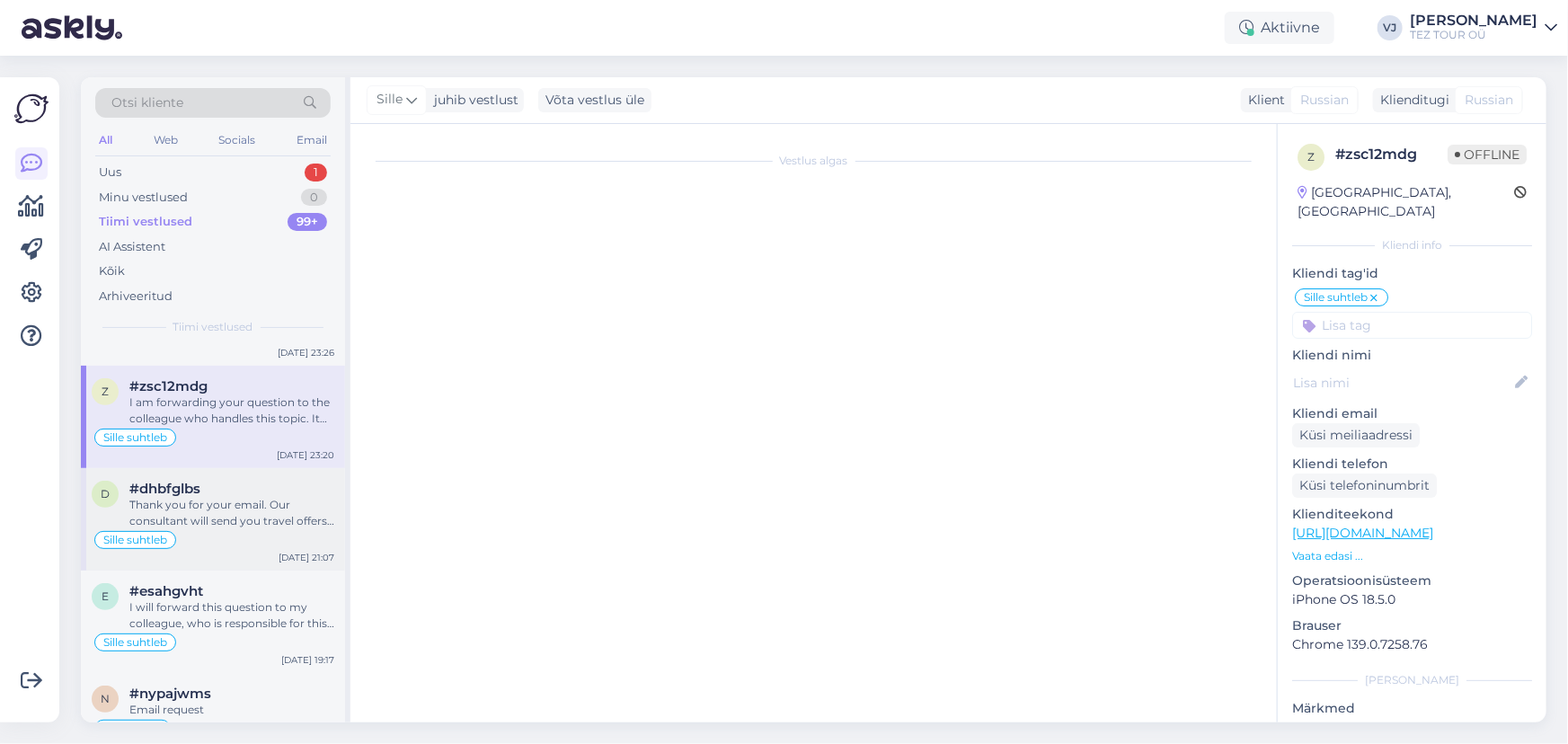
scroll to position [423, 0]
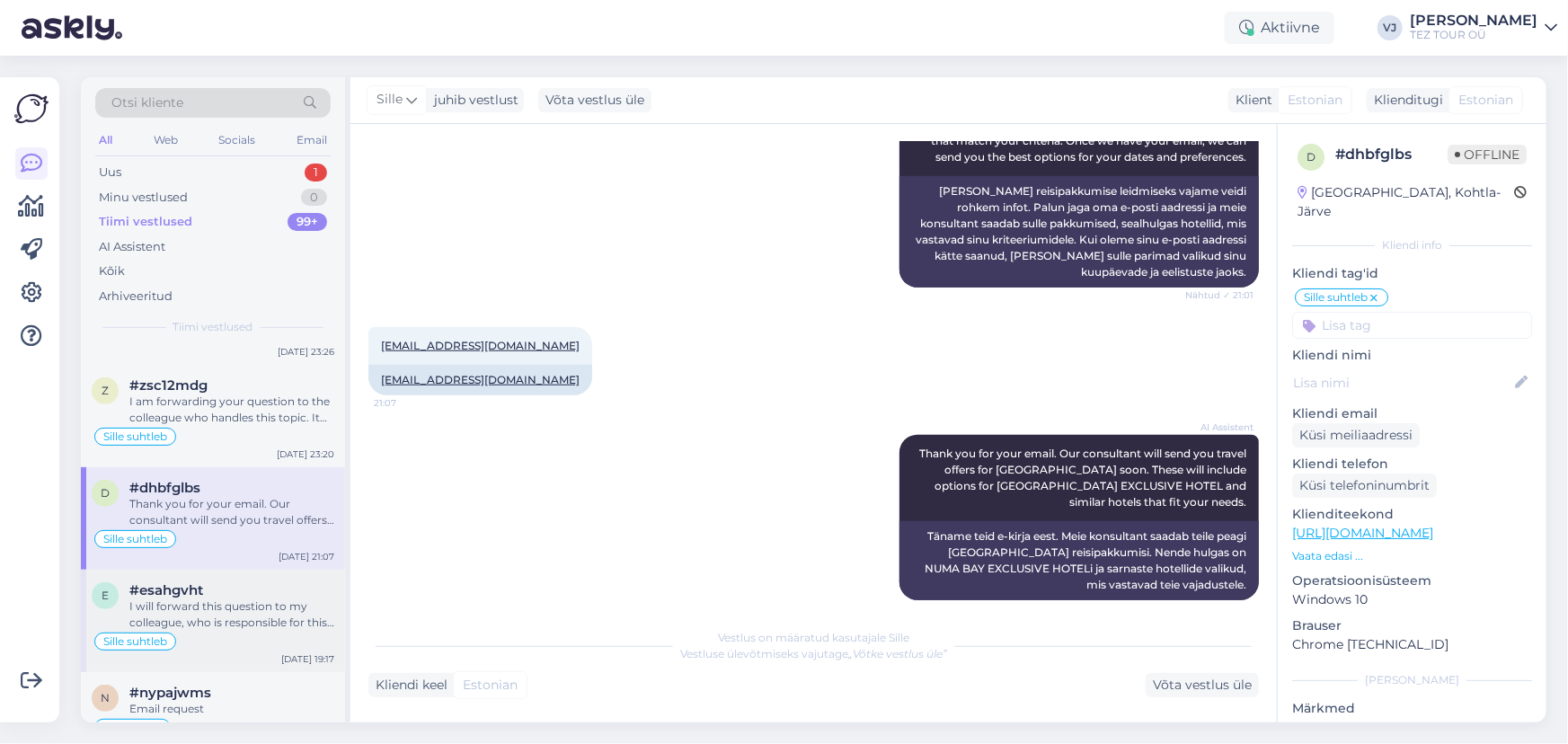
click at [263, 648] on div "Sille suhtleb" at bounding box center [213, 642] width 243 height 22
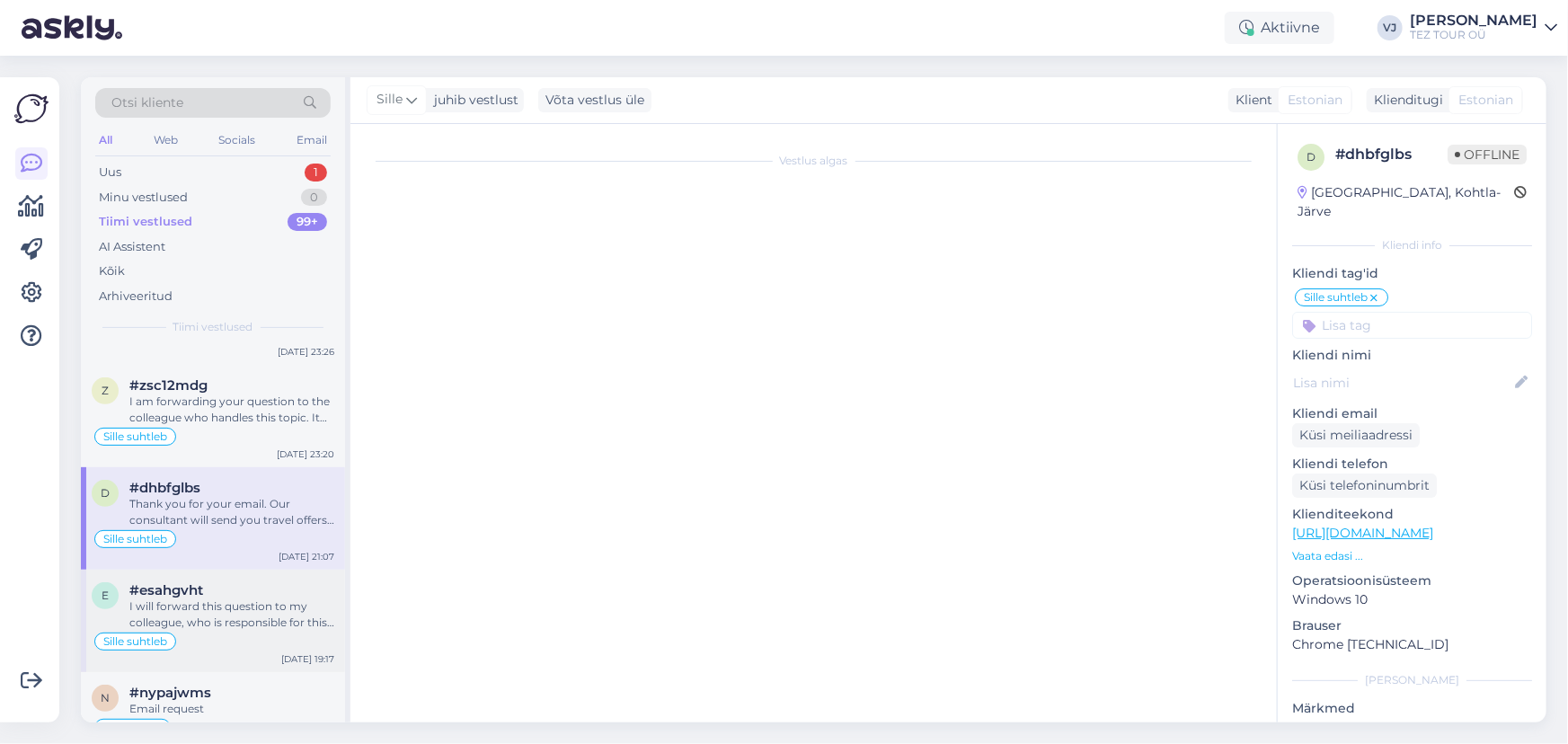
scroll to position [109, 0]
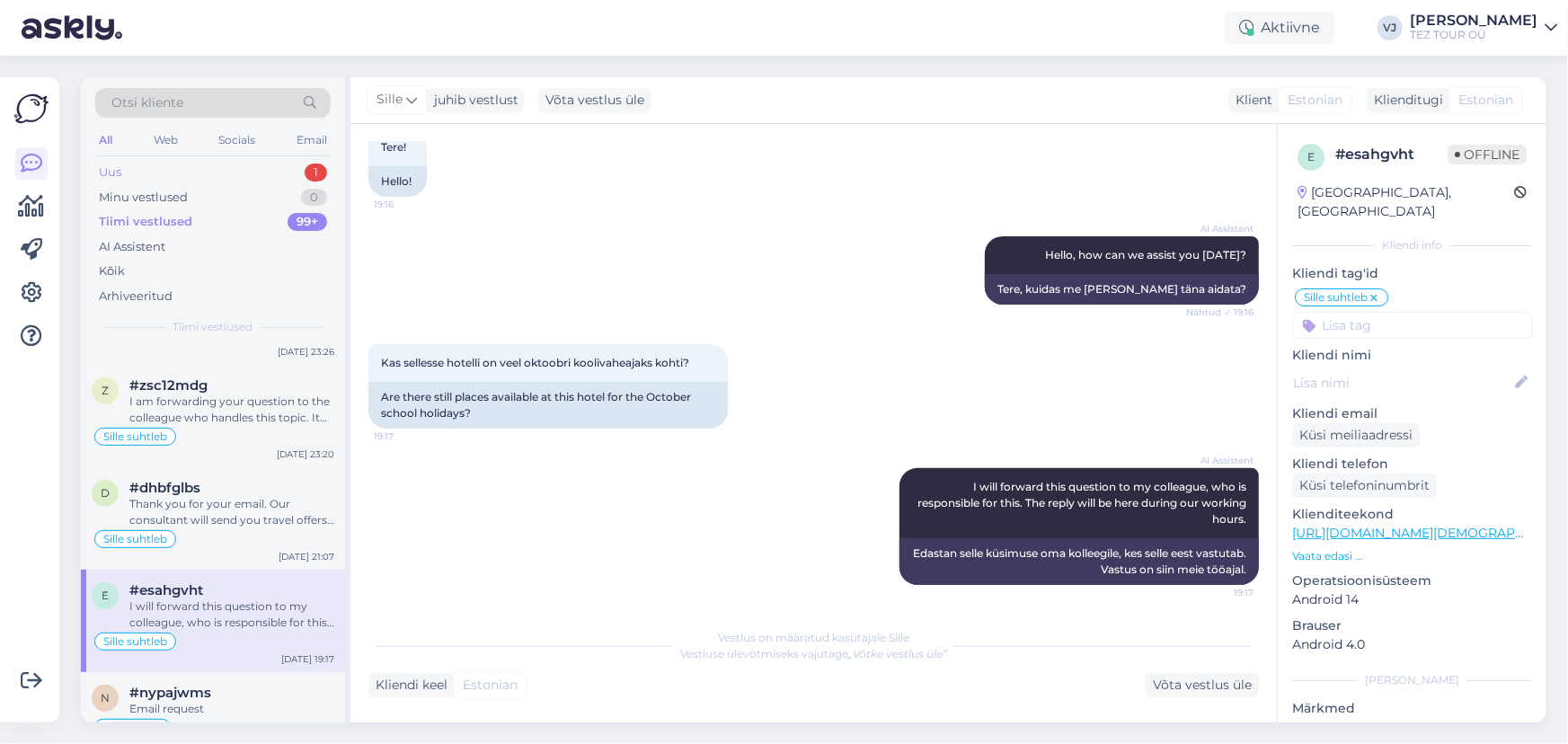
click at [235, 179] on div "Uus 1" at bounding box center [213, 173] width 235 height 25
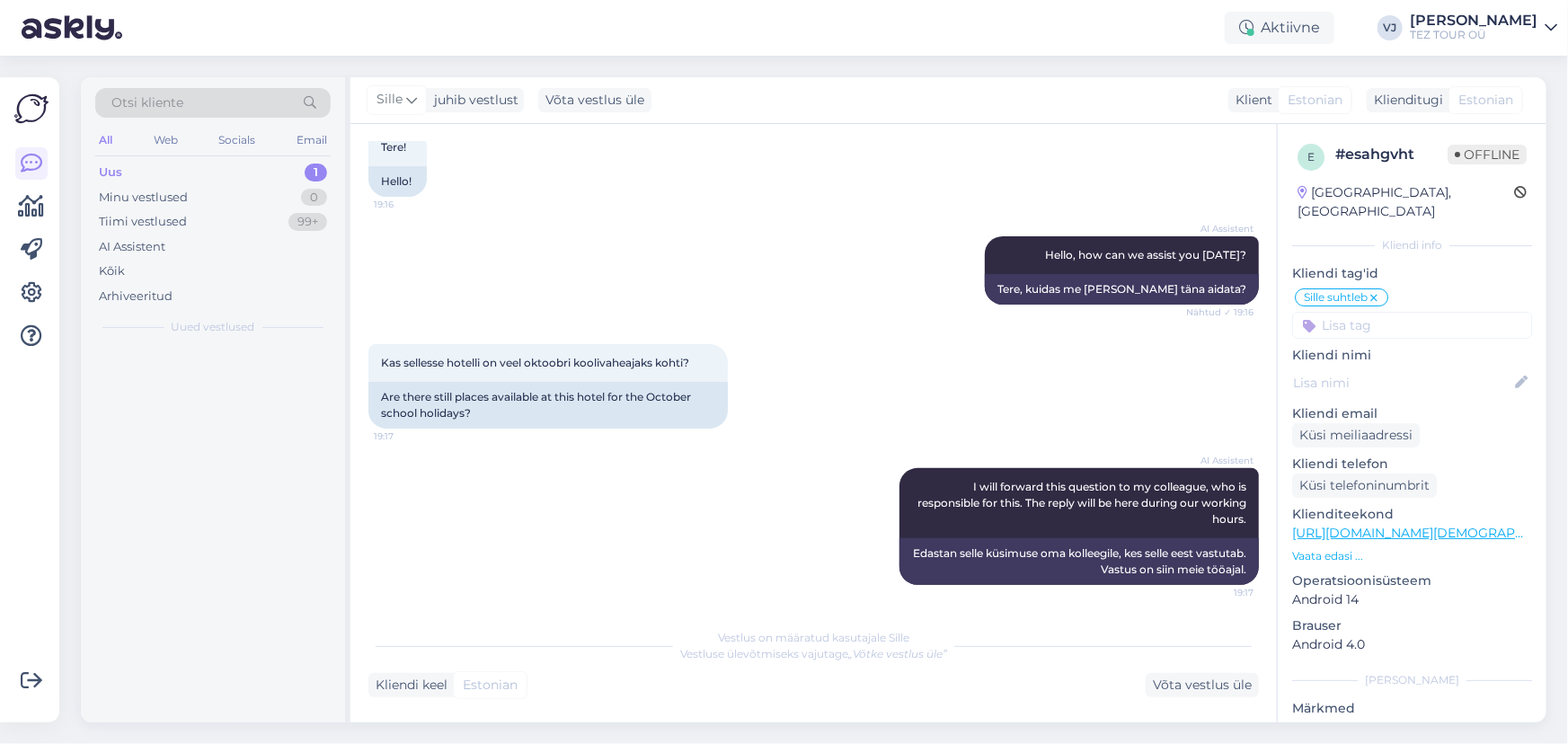
scroll to position [0, 0]
click at [243, 162] on div "Uus 1" at bounding box center [213, 173] width 235 height 25
click at [230, 382] on div "Буду всегда рад помочь :)" at bounding box center [232, 383] width 205 height 16
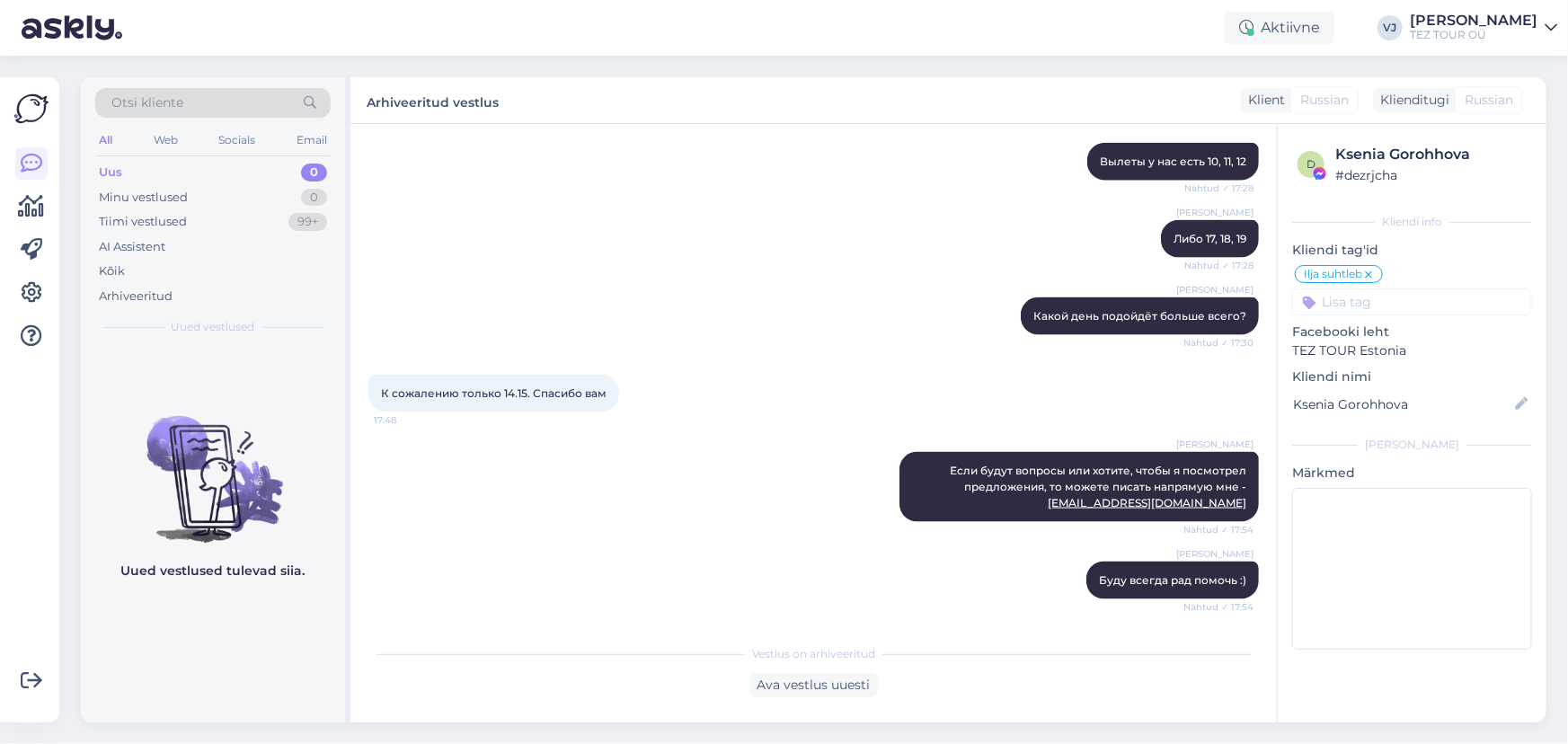
scroll to position [1254, 0]
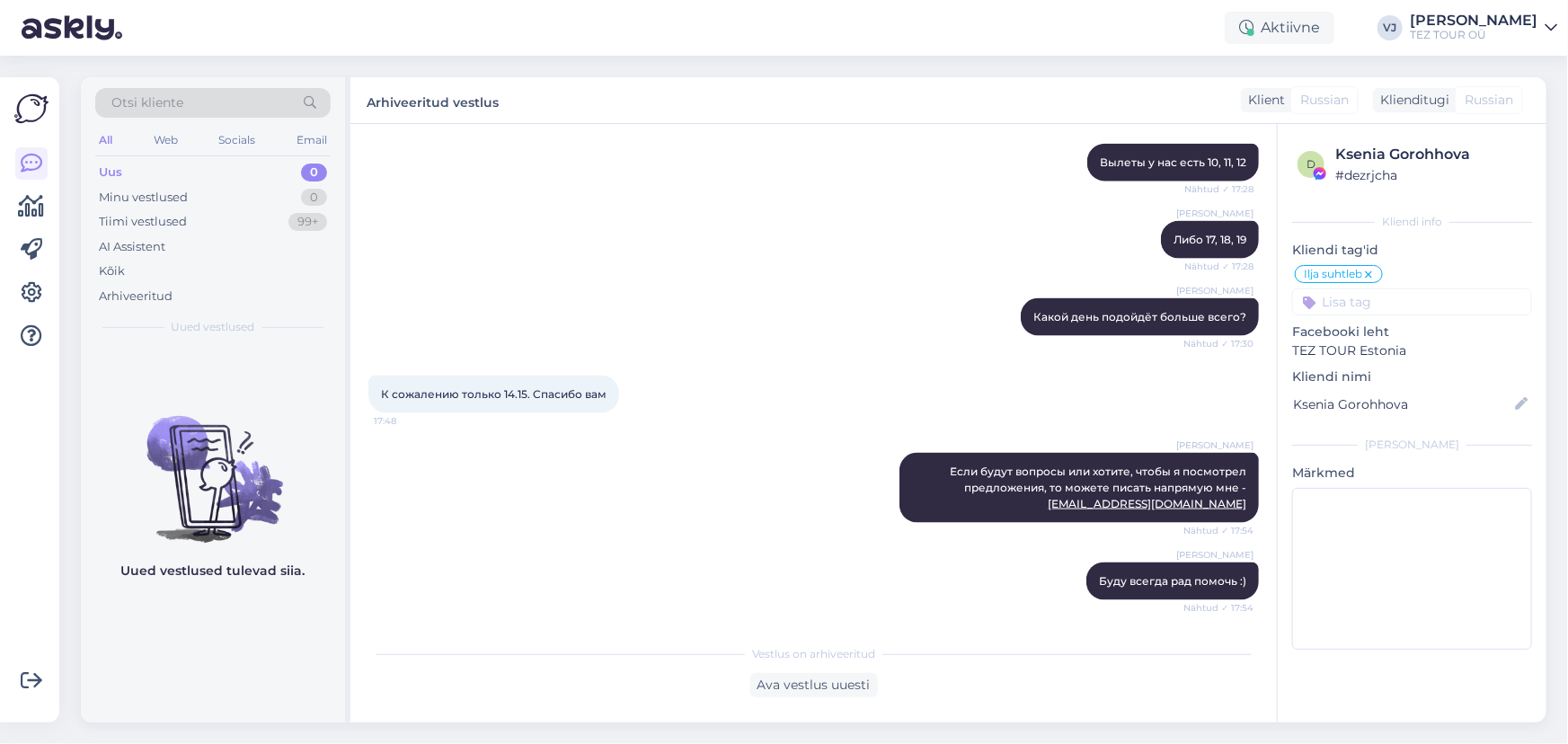
click at [537, 261] on div "[PERSON_NAME] Либо 17, 18, 19 Nähtud ✓ 17:28" at bounding box center [814, 239] width 891 height 77
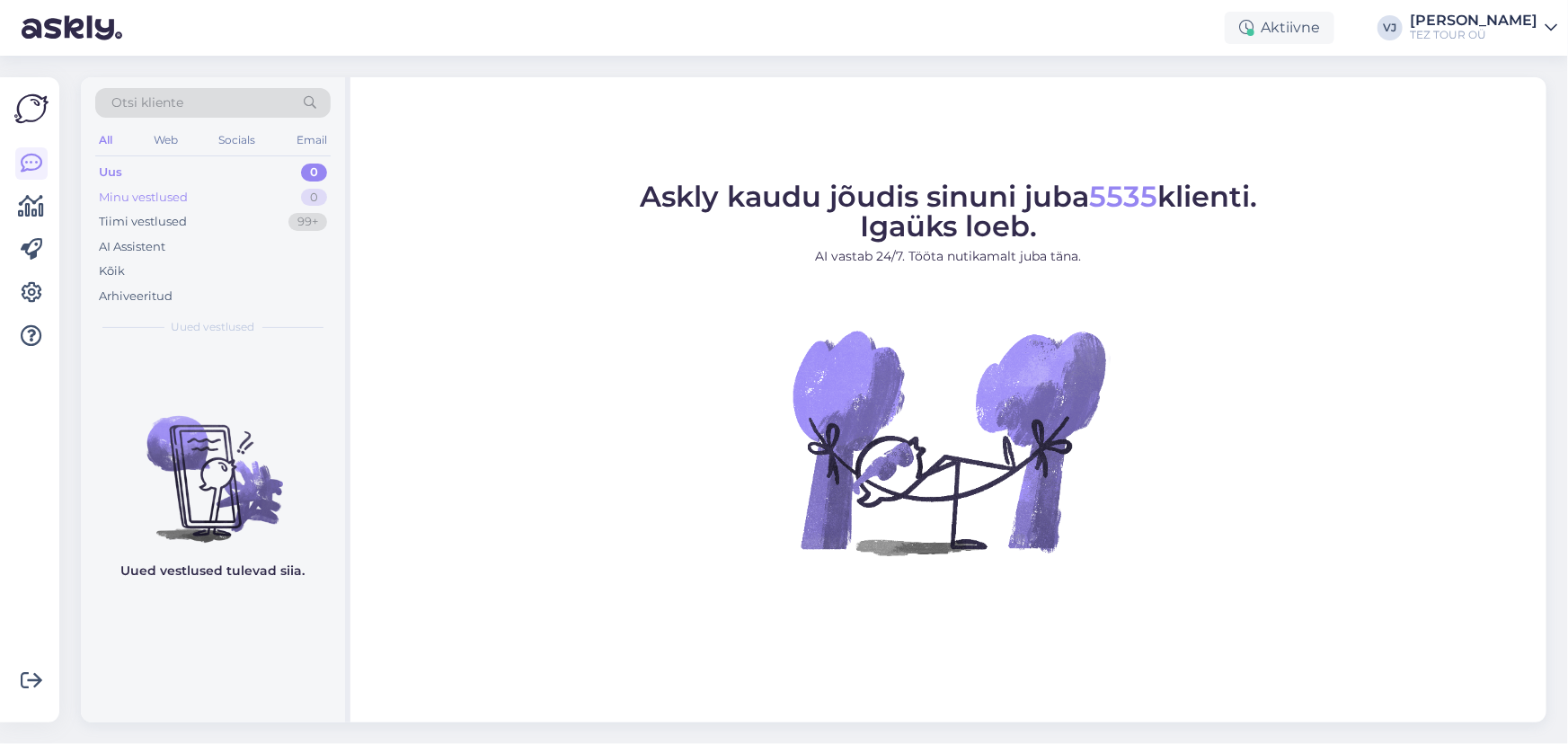
click at [168, 197] on div "Minu vestlused" at bounding box center [143, 197] width 89 height 18
click at [190, 215] on div "Tiimi vestlused 99+" at bounding box center [213, 222] width 235 height 25
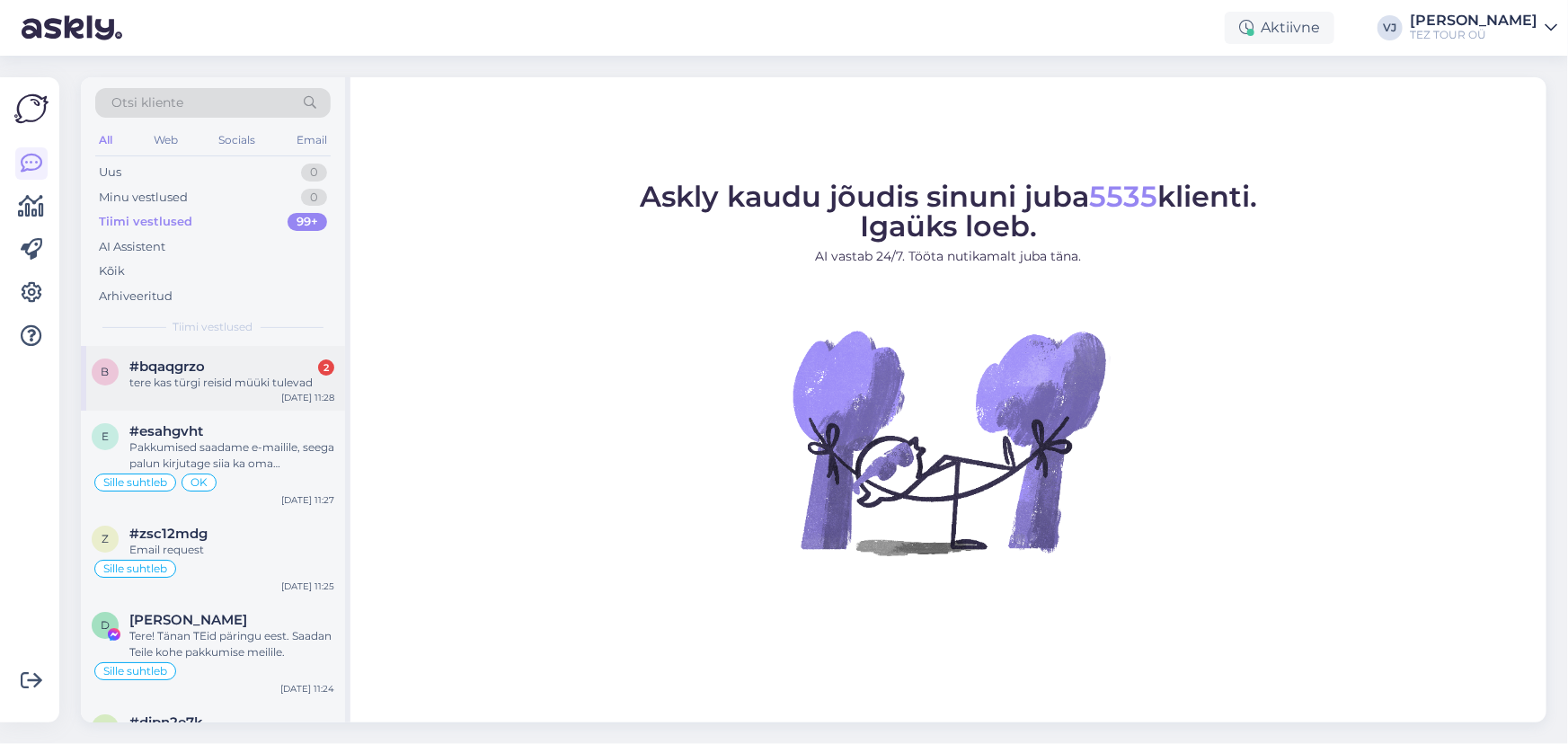
click at [243, 370] on div "#bqaqgrzo 2" at bounding box center [232, 367] width 205 height 16
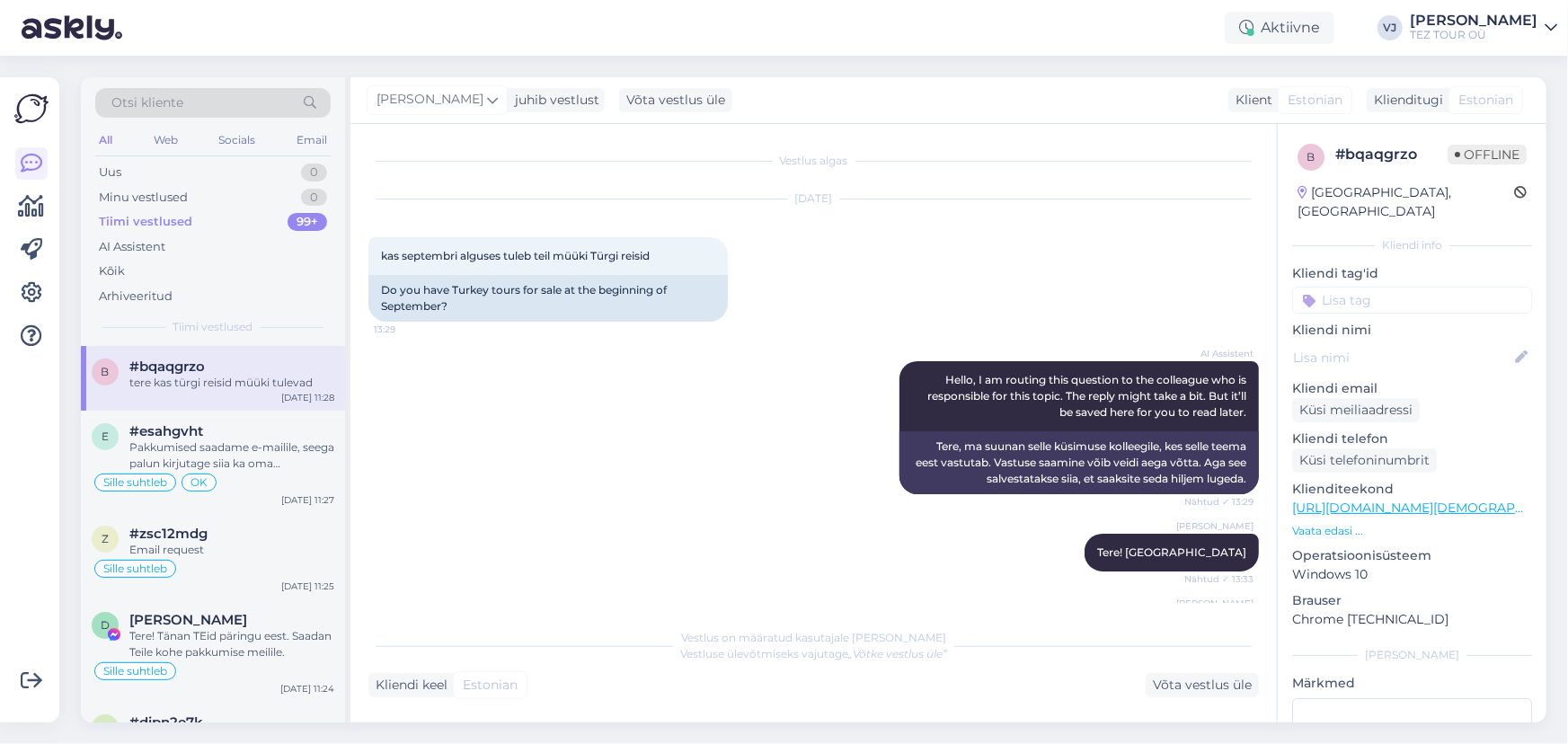
scroll to position [582, 0]
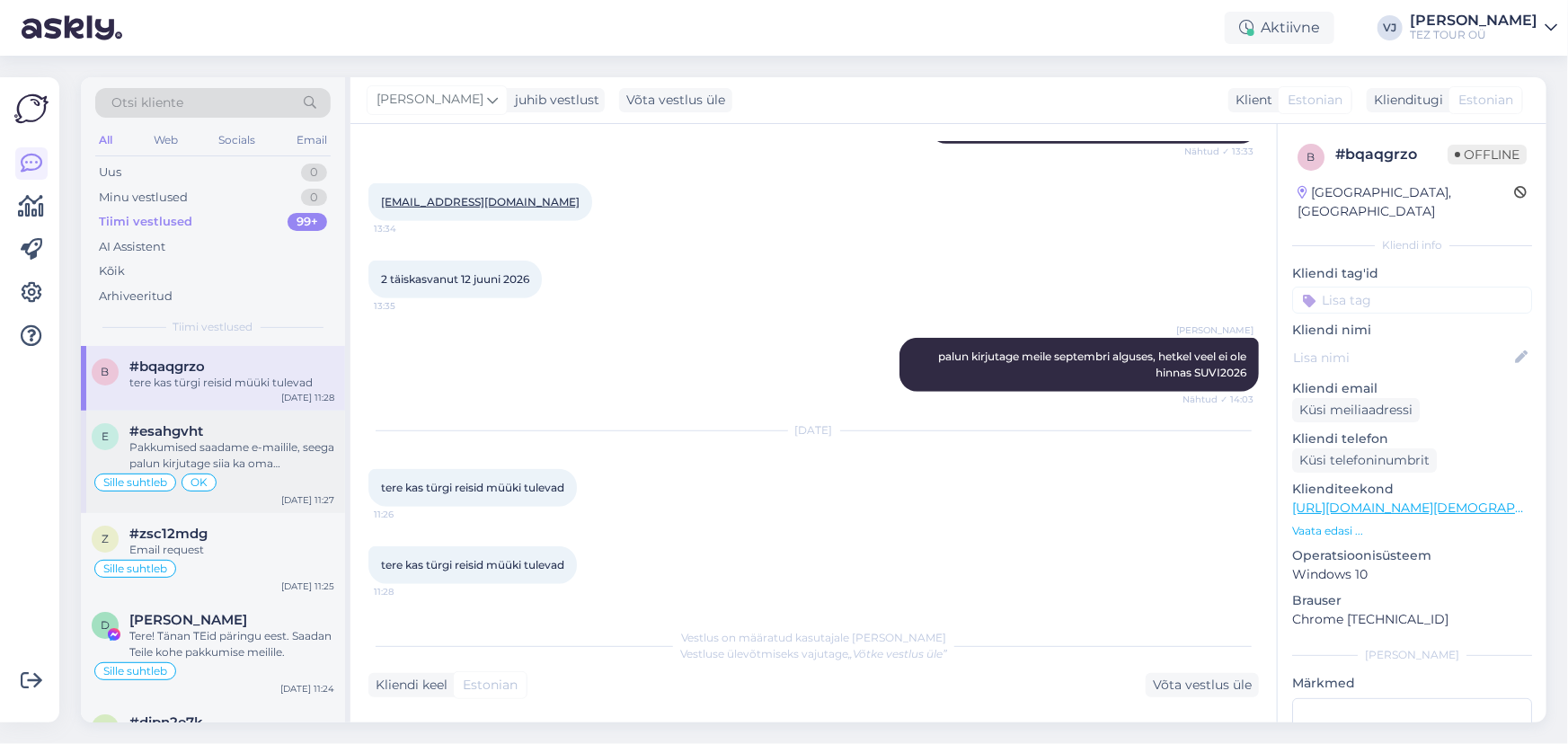
click at [240, 455] on div "Pakkumised saadame e-mailile, seega palun kirjutage siia ka oma meiliaadress. T…" at bounding box center [232, 455] width 205 height 33
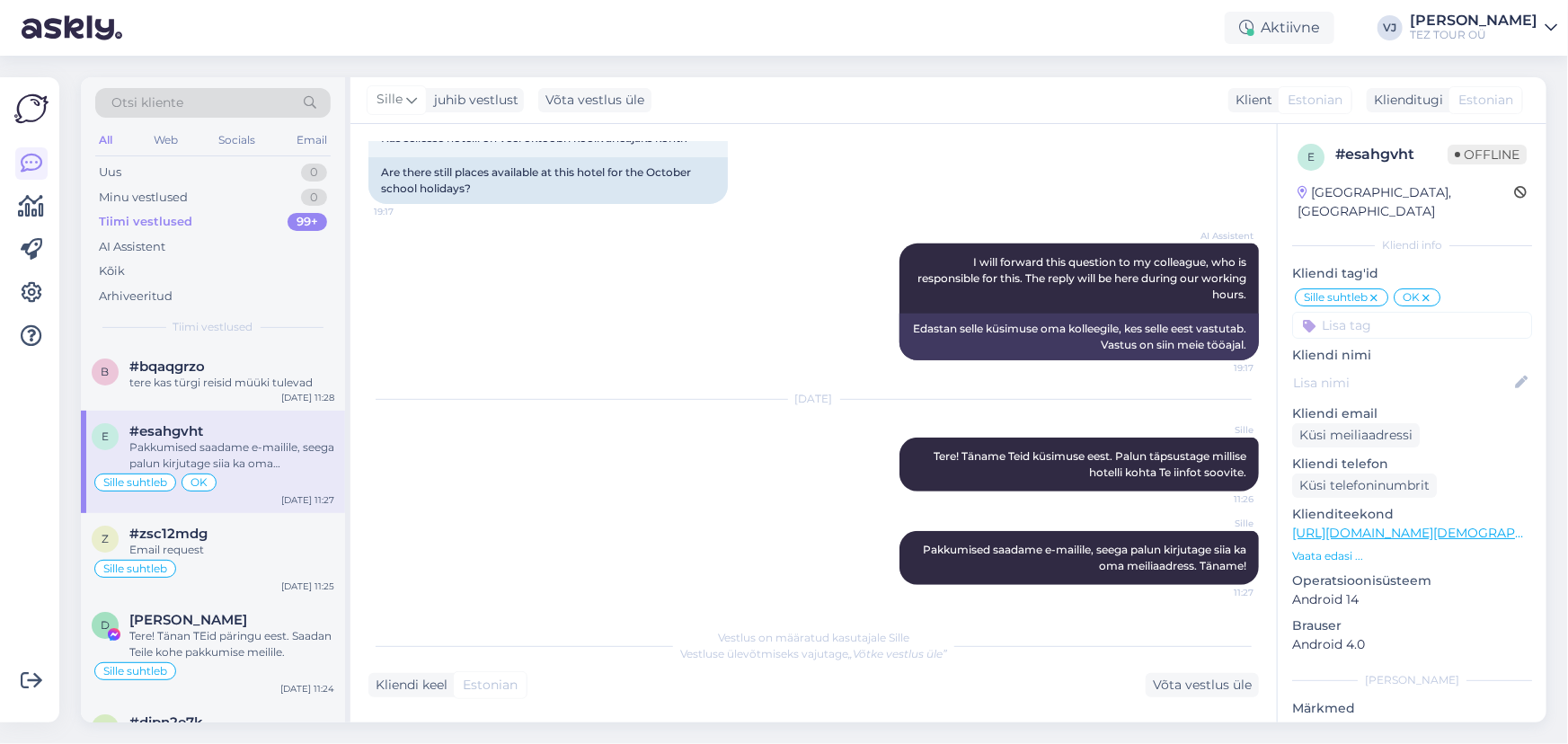
scroll to position [0, 0]
click at [254, 541] on div "Email request" at bounding box center [232, 549] width 205 height 16
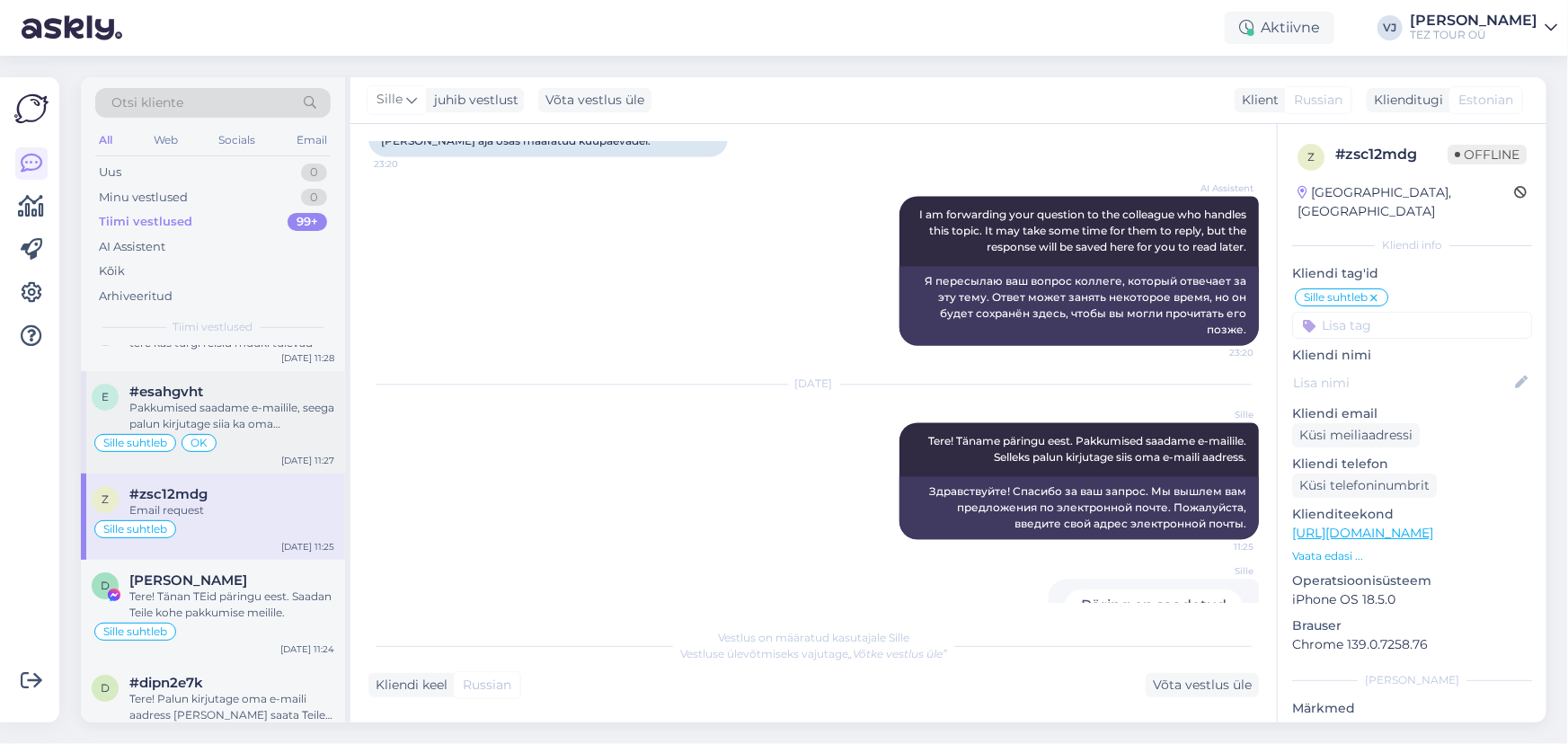
scroll to position [41, 0]
click at [254, 550] on div "z #zsc12mdg Email request Sille suhtleb Sep 1 11:25" at bounding box center [213, 515] width 264 height 86
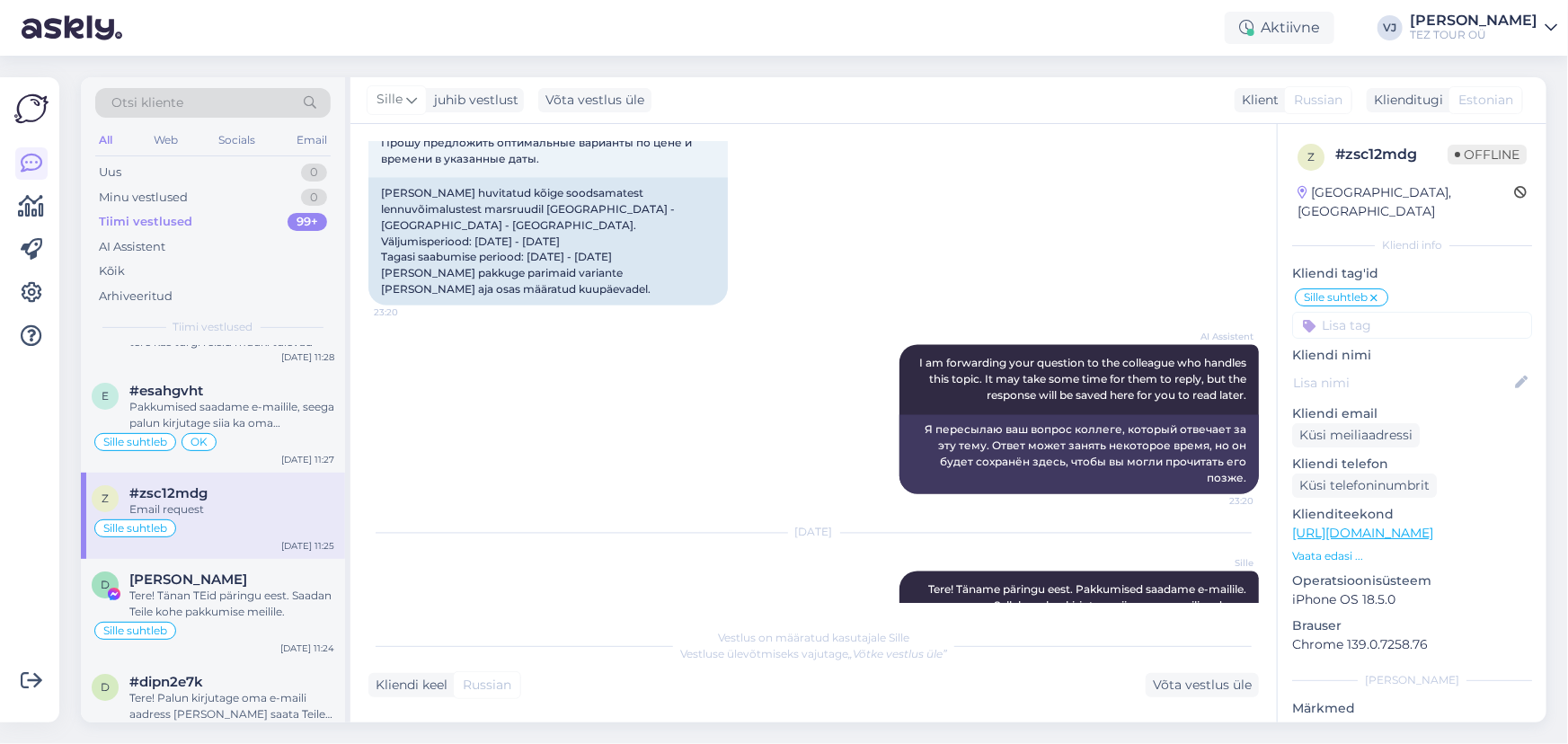
scroll to position [1617, 0]
